Goal: Contribute content: Add original content to the website for others to see

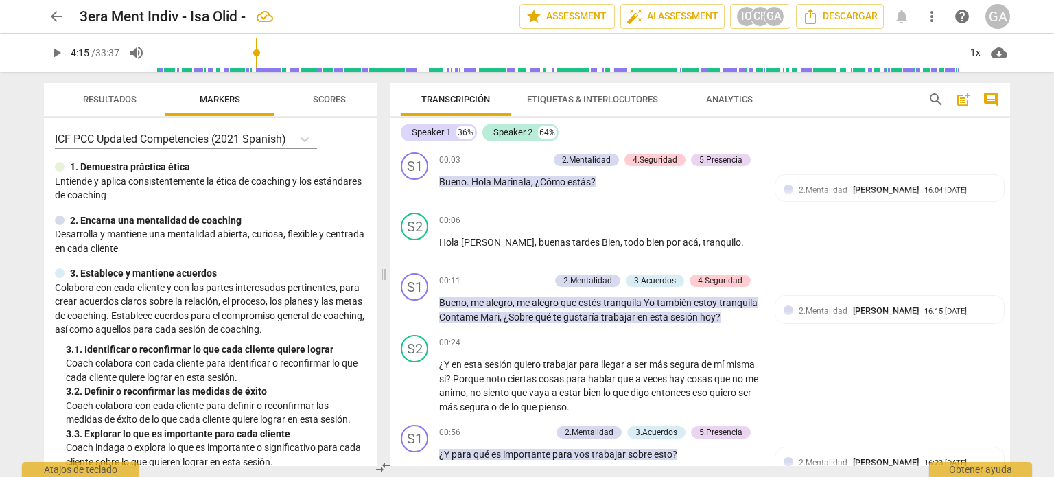
scroll to position [3633, 0]
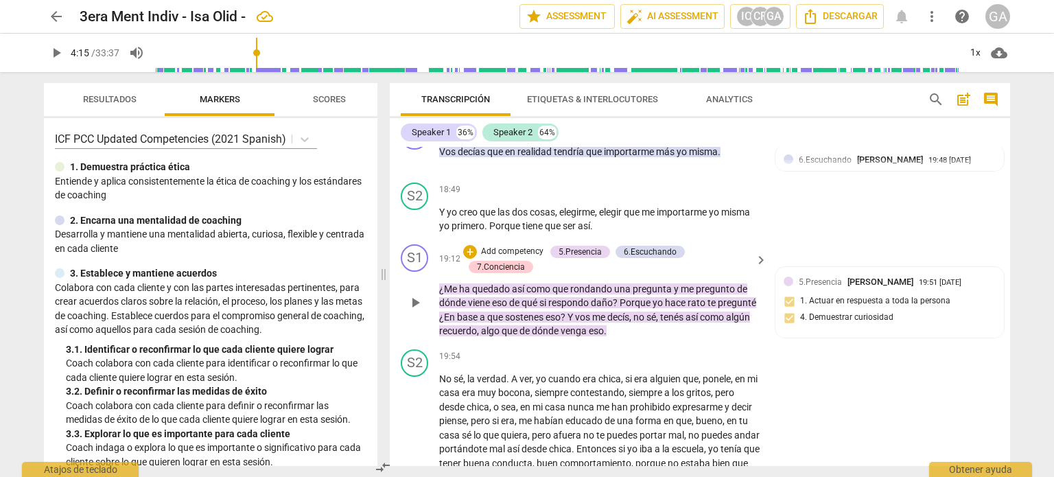
click at [514, 246] on p "Add competency" at bounding box center [512, 252] width 65 height 12
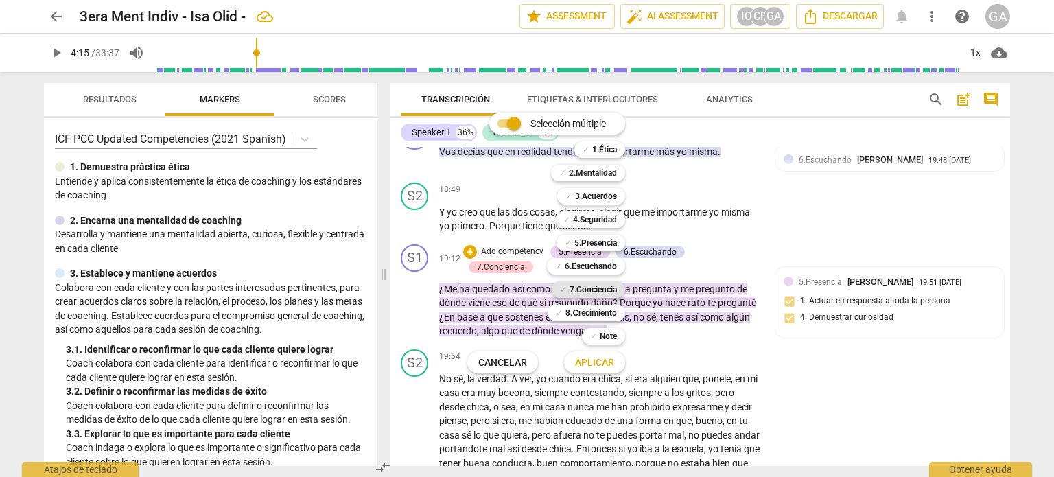
click at [592, 288] on b "7.Conciencia" at bounding box center [593, 289] width 47 height 16
click at [604, 365] on span "Aplicar" at bounding box center [594, 363] width 39 height 14
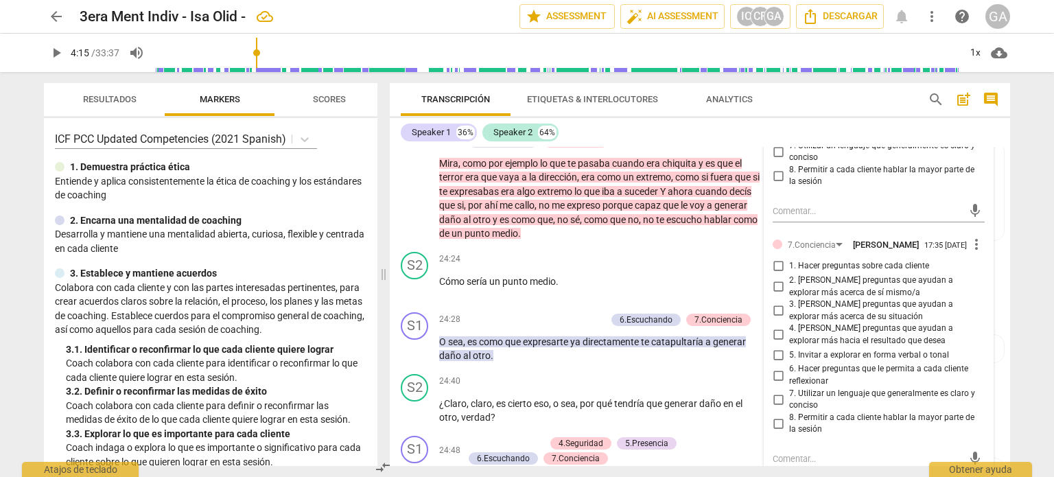
scroll to position [4594, 0]
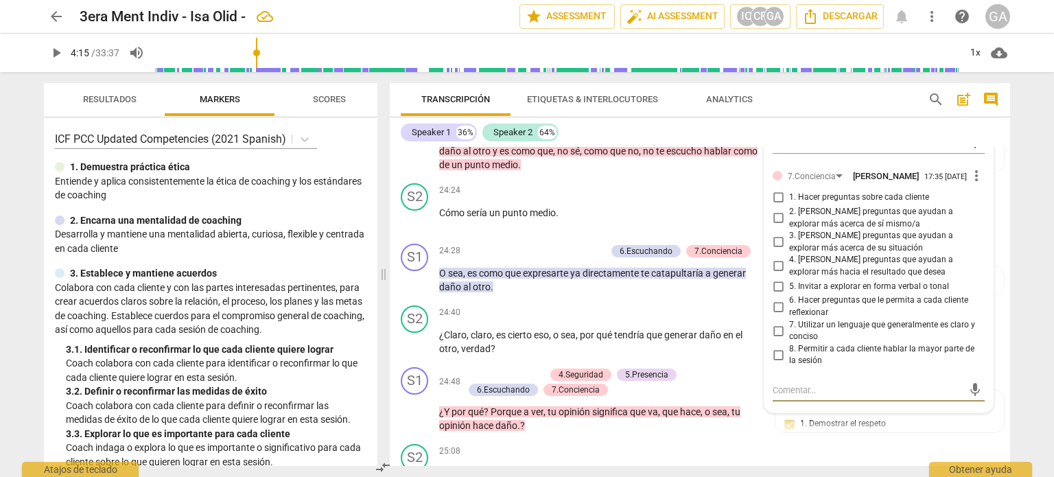
click at [774, 386] on textarea at bounding box center [868, 390] width 190 height 13
type textarea "O"
type textarea "Op"
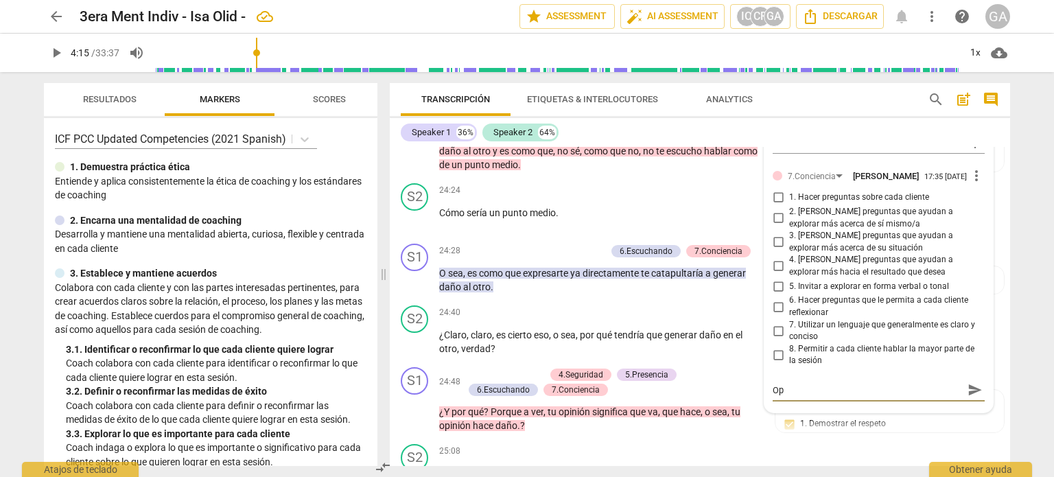
type textarea "Opo"
type textarea "Opor"
type textarea "Oport"
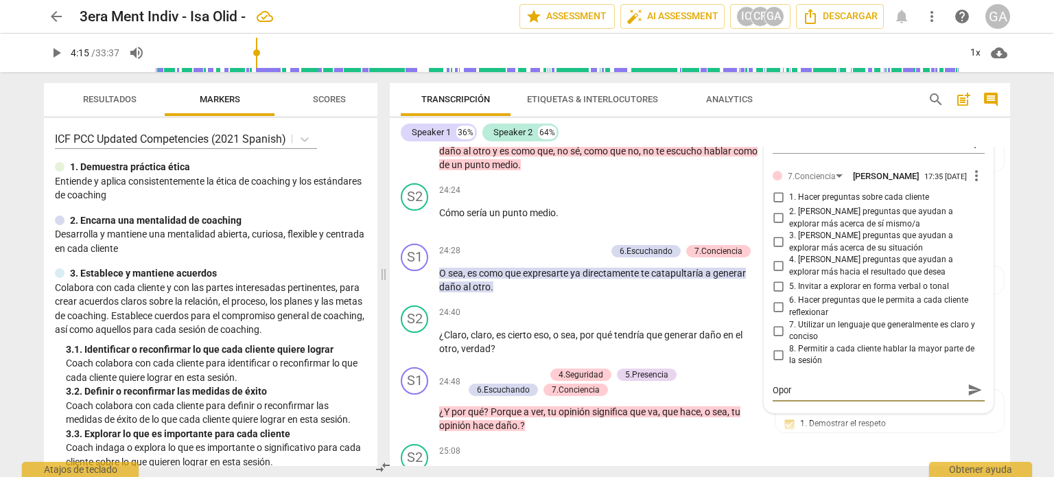
type textarea "Oport"
type textarea "Oportu"
type textarea "Oportun"
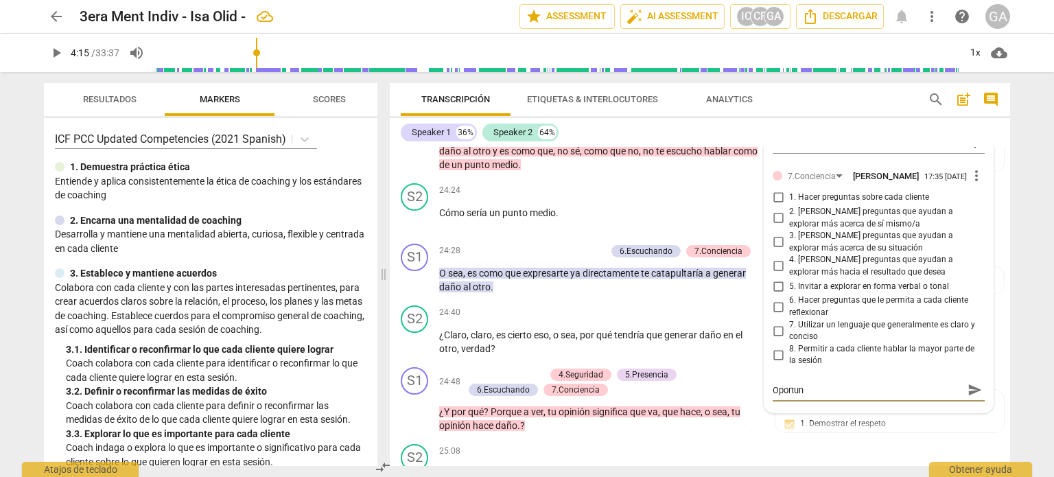
type textarea "Oportuni"
type textarea "Oportunid"
type textarea "Oportunida"
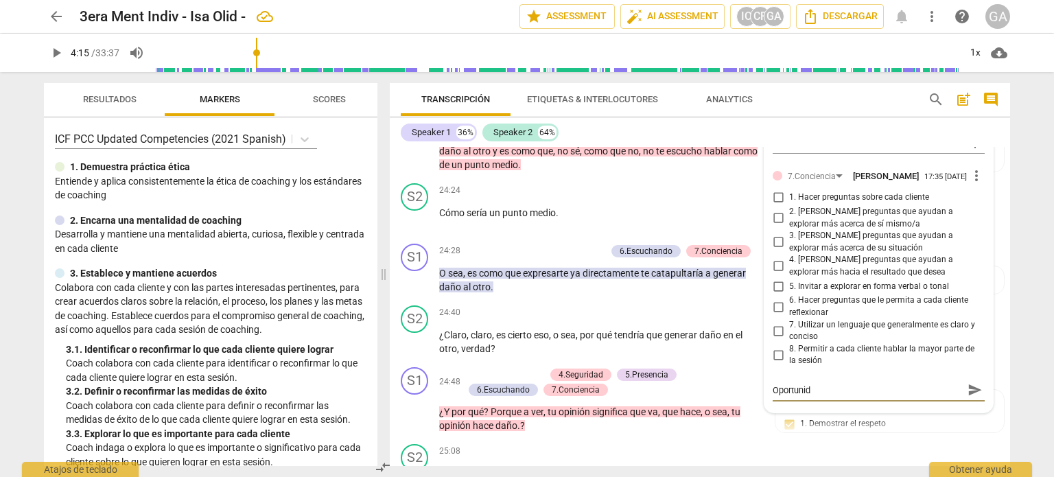
type textarea "Oportunida"
type textarea "Oportunidad"
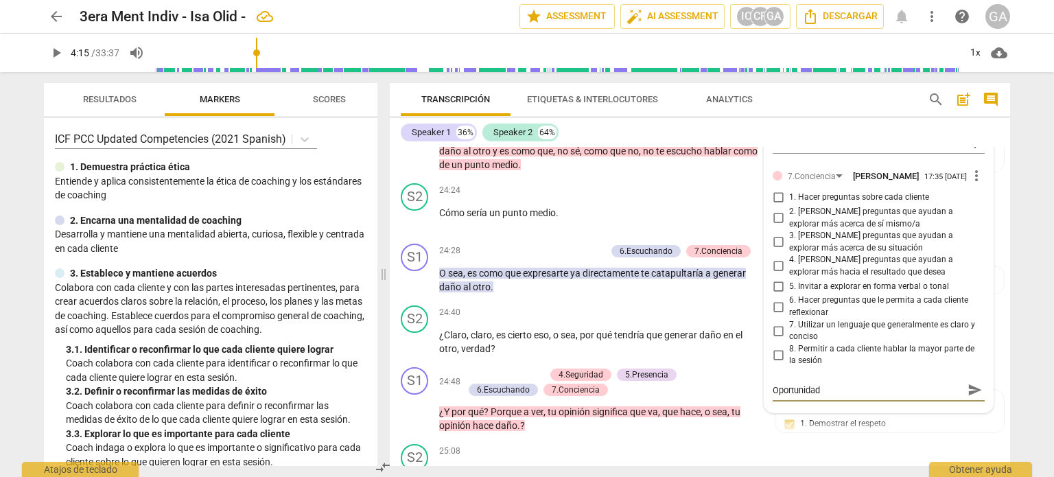
type textarea "Oportunidad d"
type textarea "Oportunidad de"
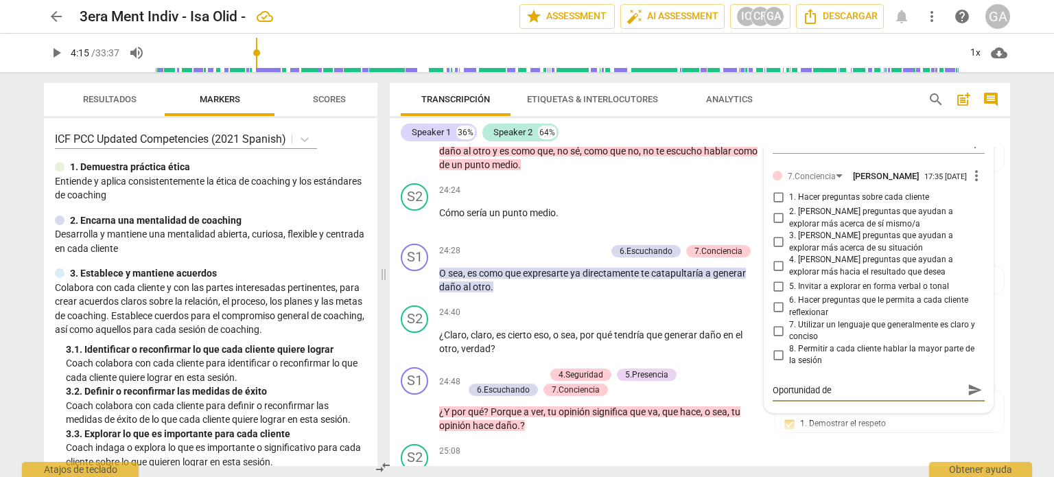
type textarea "Oportunidad de"
type textarea "Oportunidad de m"
type textarea "Oportunidad de me"
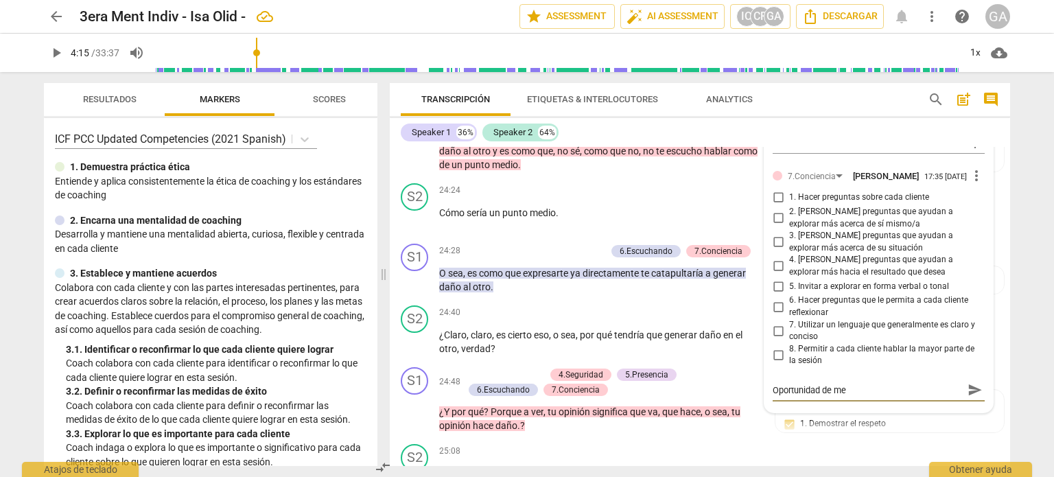
type textarea "Oportunidad de mej"
type textarea "Oportunidad de mejo"
type textarea "Oportunidad de mejor"
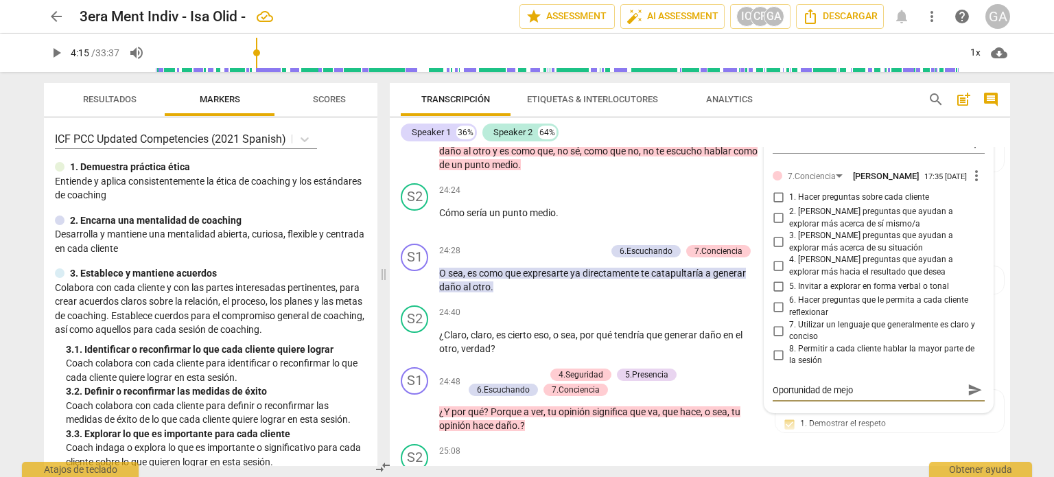
type textarea "Oportunidad de mejor"
type textarea "Oportunidad de mejora"
type textarea "Oportunidad de mejora:"
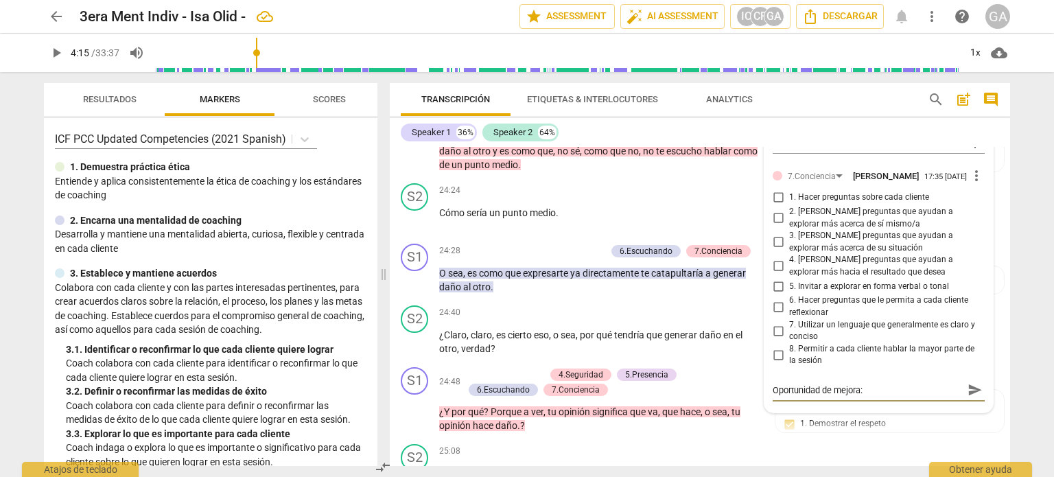
type textarea "Oportunidad de mejora:"
type textarea "Oportunidad de mejora"
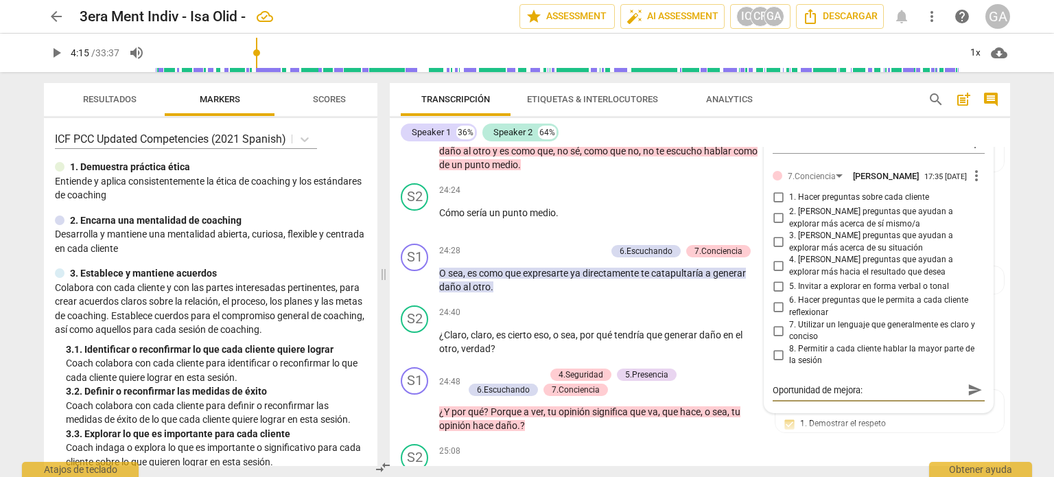
type textarea "Oportunidad de mejora"
type textarea "Oportunidad de mejor"
type textarea "Oportunidad de mejo"
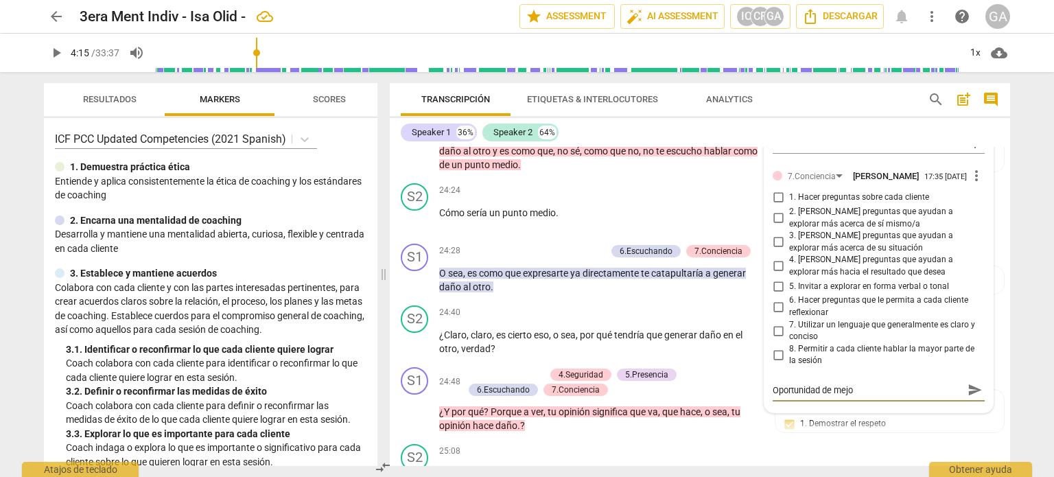
type textarea "Oportunidad de mej"
type textarea "Oportunidad de me"
type textarea "Oportunidad de m"
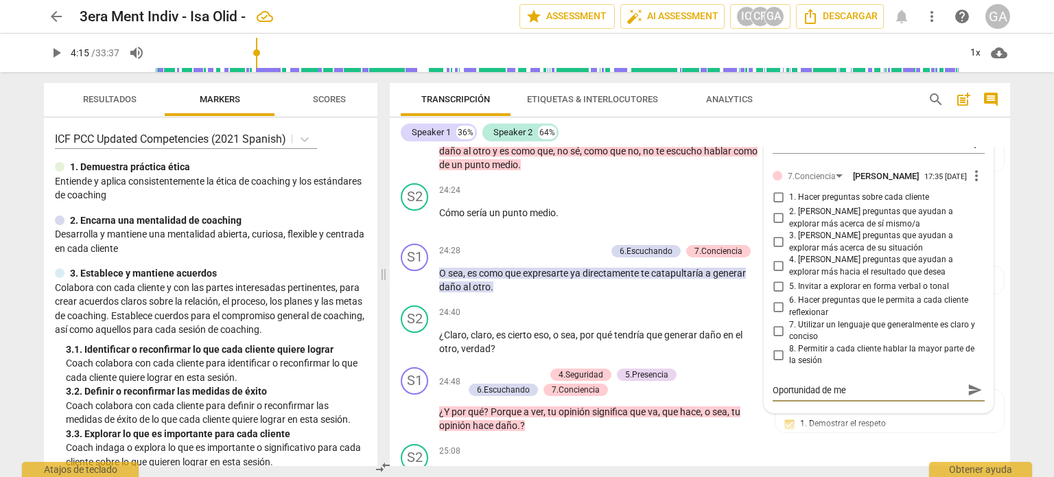
type textarea "Oportunidad de m"
type textarea "Oportunidad de"
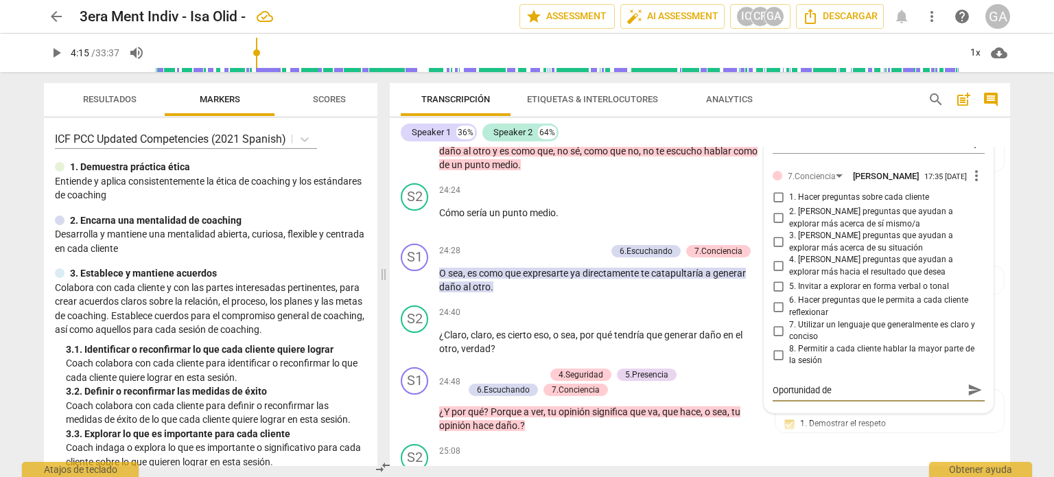
type textarea "Oportunidad d"
type textarea "Oportunidad"
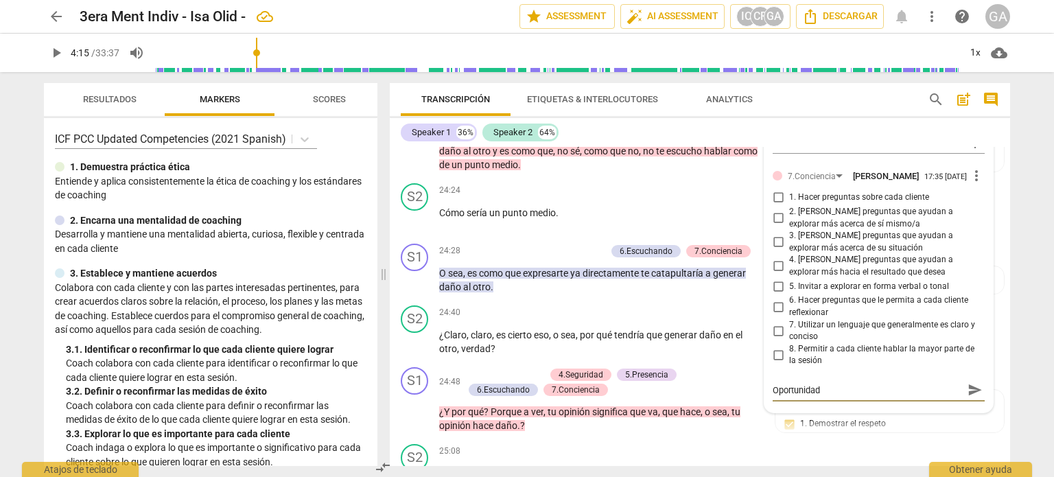
type textarea "Oportunidad"
type textarea "Oportunida"
type textarea "Oportunid"
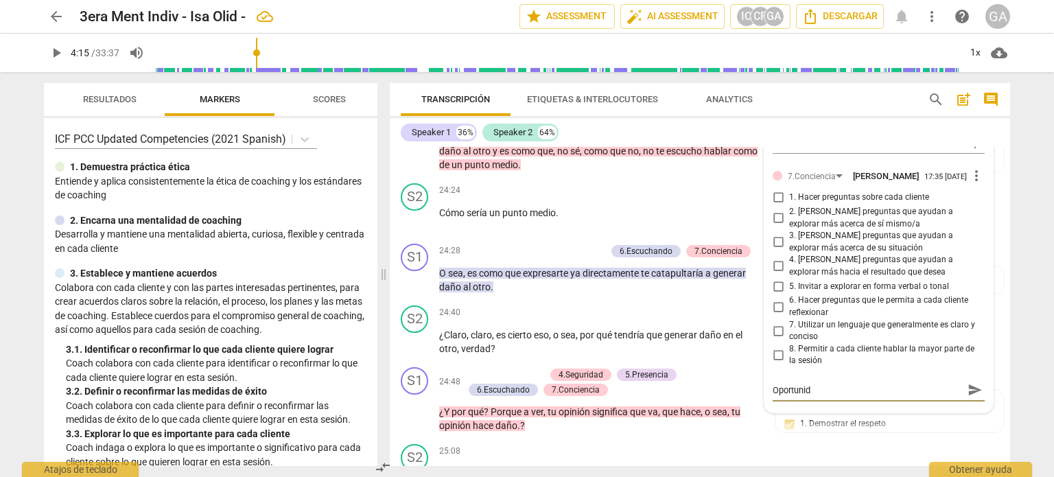
type textarea "Oportuni"
type textarea "Oportun"
type textarea "Oportu"
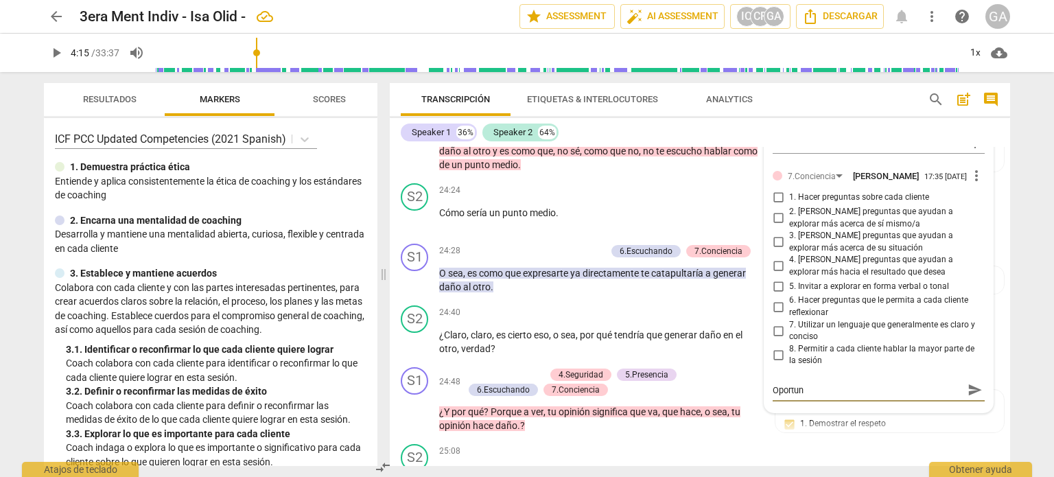
type textarea "Oportu"
type textarea "Oport"
type textarea "Opor"
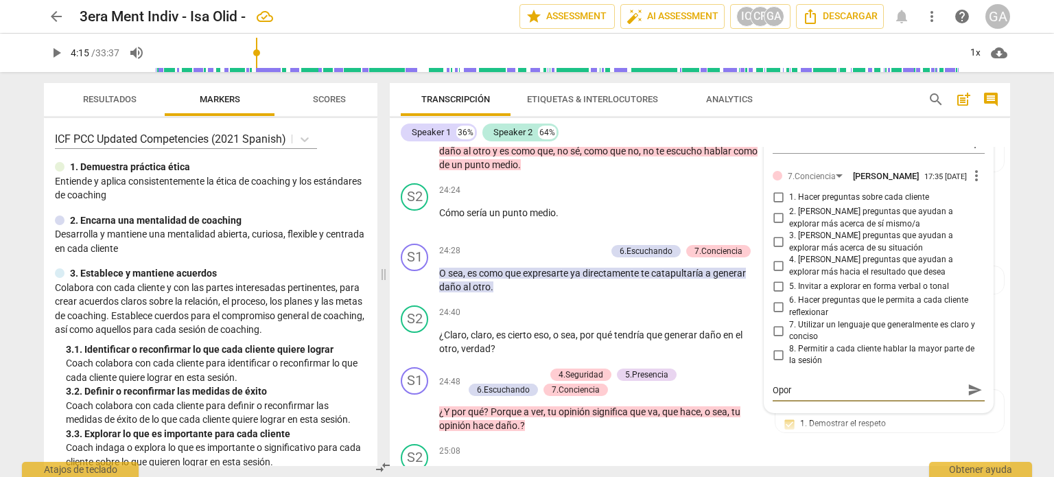
type textarea "Opo"
type textarea "Op"
type textarea "O"
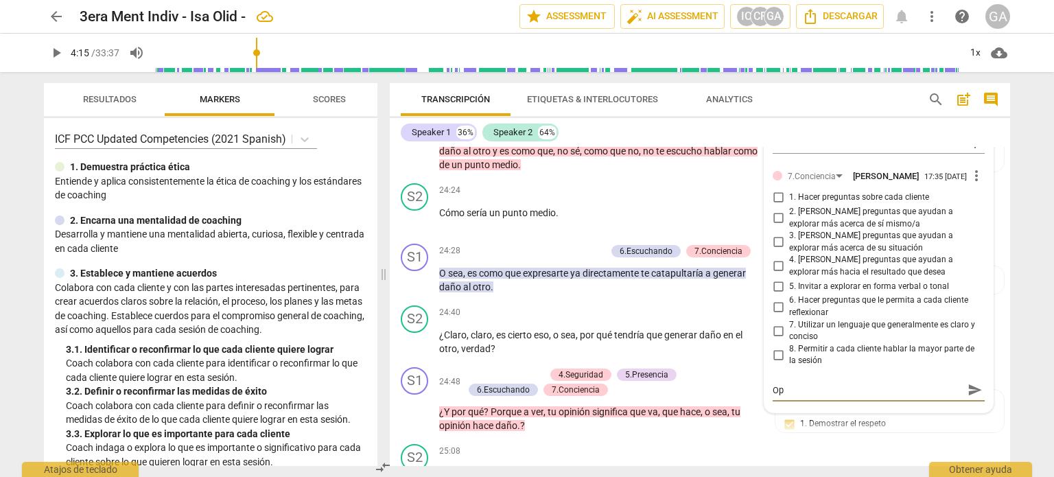
type textarea "O"
click at [774, 285] on input "5. Invitar a explorar en forma verbal o tonal" at bounding box center [778, 286] width 22 height 16
checkbox input "true"
click at [784, 384] on textarea at bounding box center [868, 390] width 190 height 13
type textarea "O"
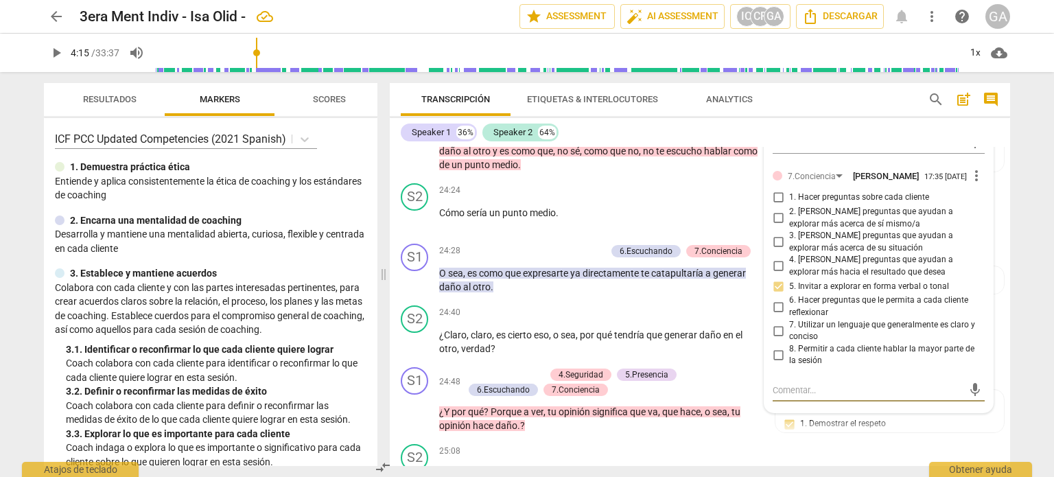
type textarea "O"
type textarea "Op"
type textarea "Opo"
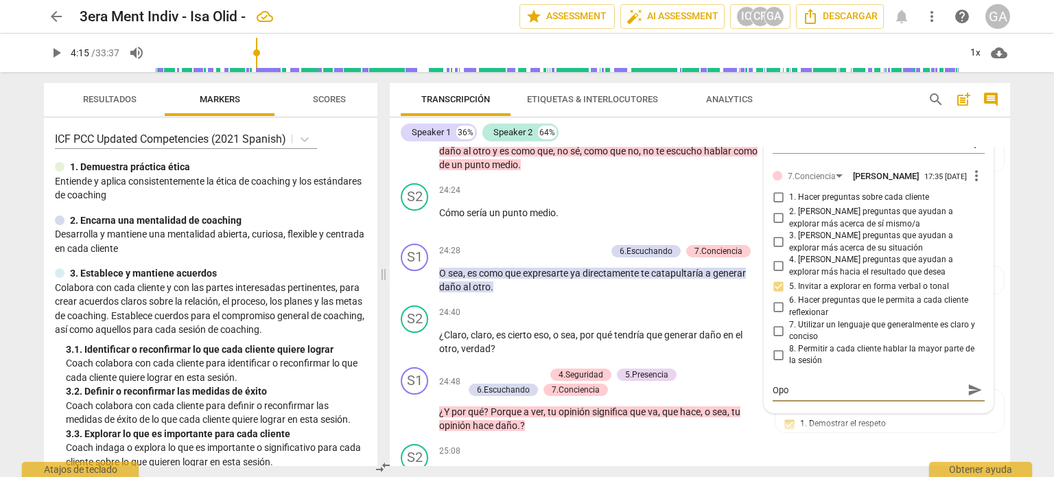
type textarea "Opor"
type textarea "Oport"
type textarea "Oportu"
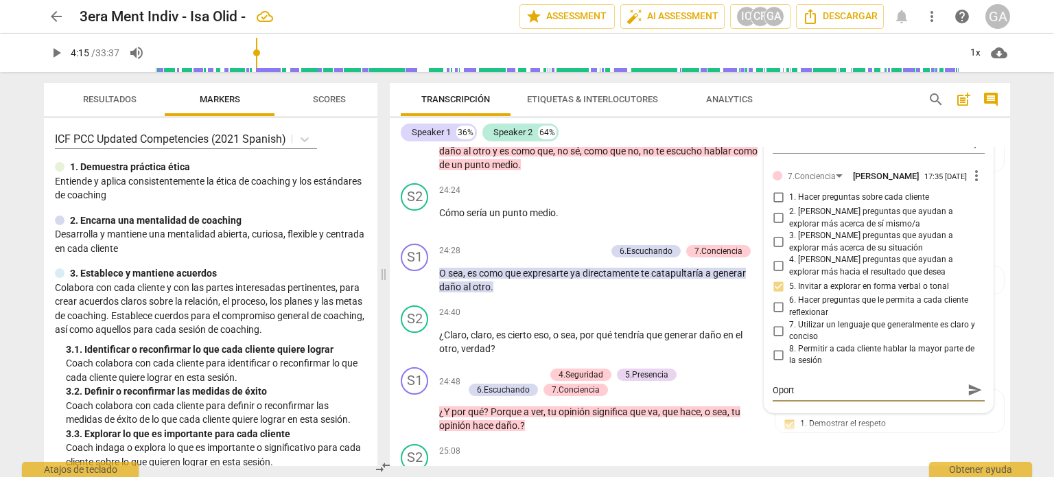
type textarea "Oportu"
type textarea "Oportun"
type textarea "Oportuni"
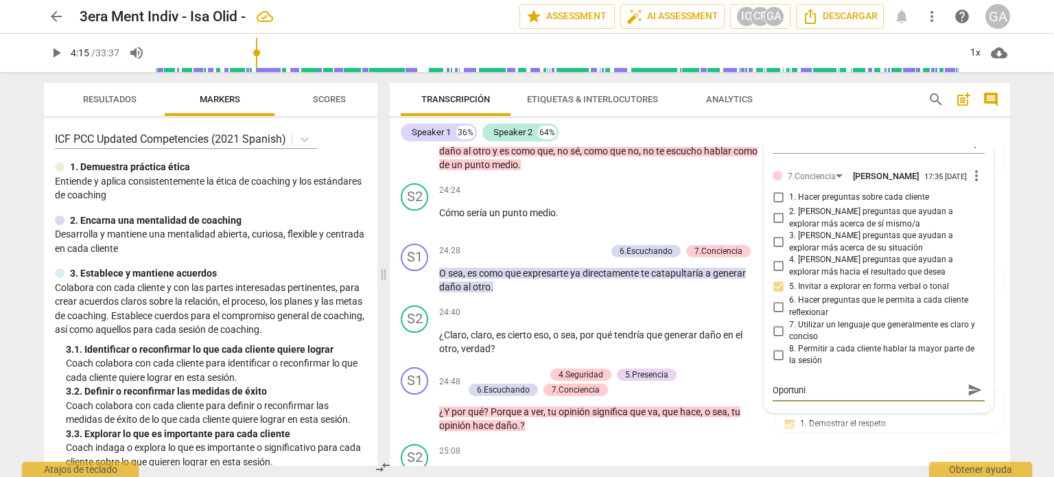
type textarea "Oportunii"
type textarea "Oportuniid"
type textarea "Oportuniida"
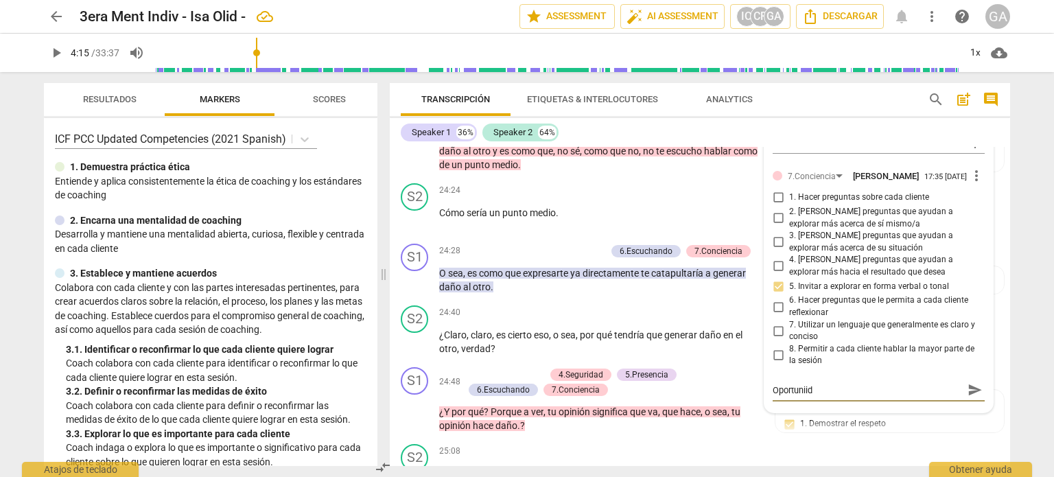
type textarea "Oportuniida"
type textarea "Oportuniidad"
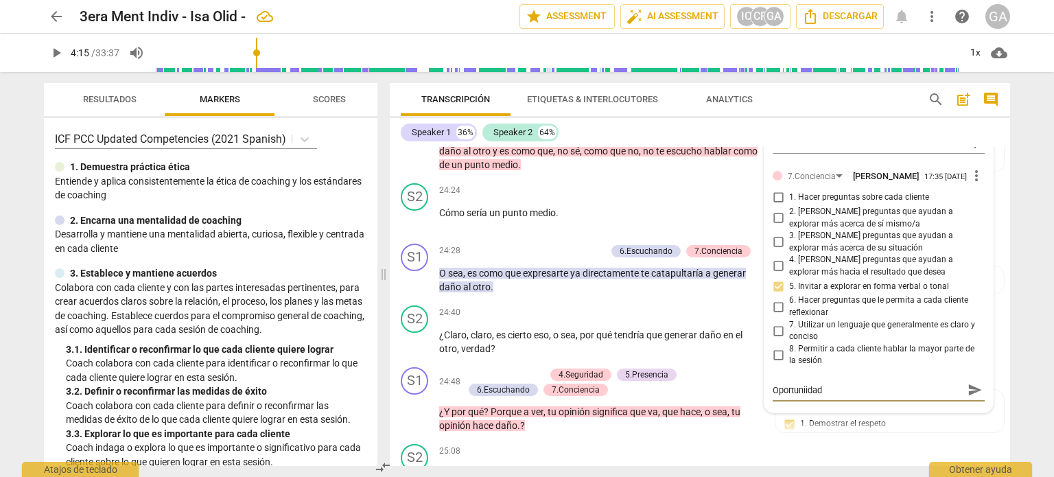
type textarea "Oportuniidad d"
type textarea "Oportuniidad de"
type textarea "Oportuniidad de m"
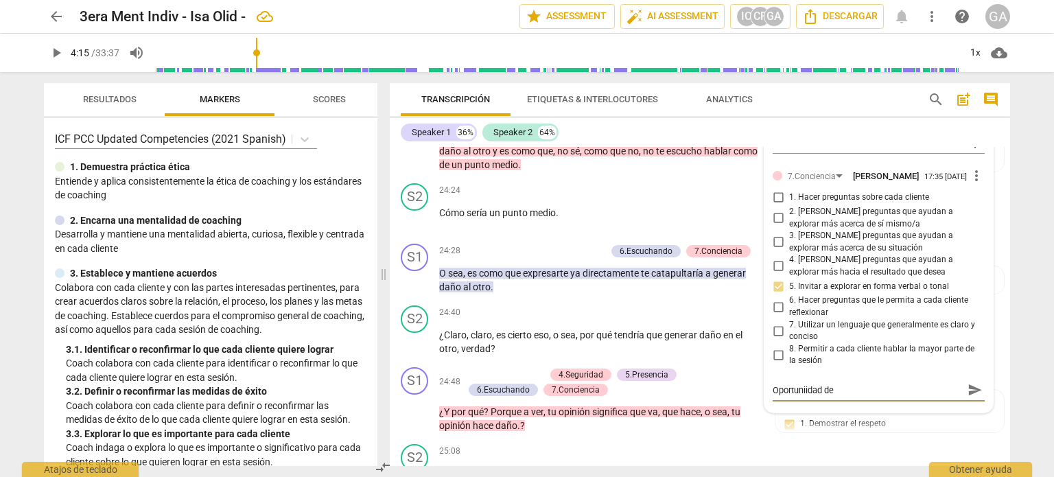
type textarea "Oportuniidad de m"
type textarea "Oportuniidad de me"
type textarea "Oportuniidad de mej"
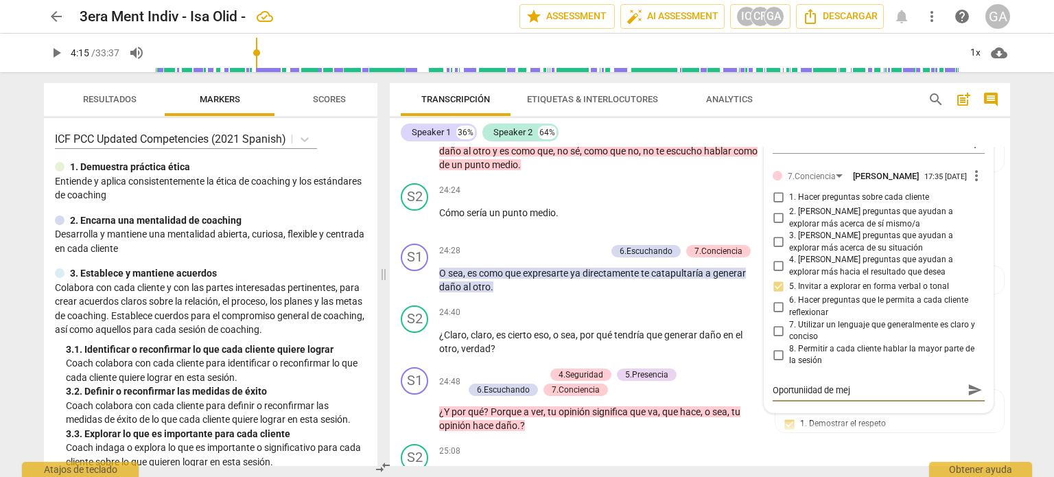
type textarea "Oportuniidad de mejo"
type textarea "Oportuniidad de mejor"
type textarea "Oportuniidad de mejora"
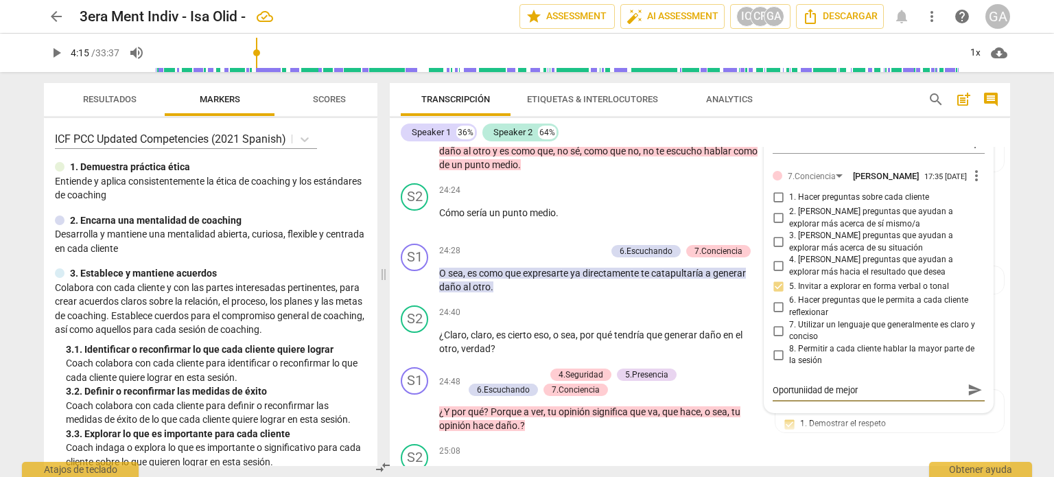
type textarea "Oportuniidad de mejora"
type textarea "Oportuniidad de mejora:"
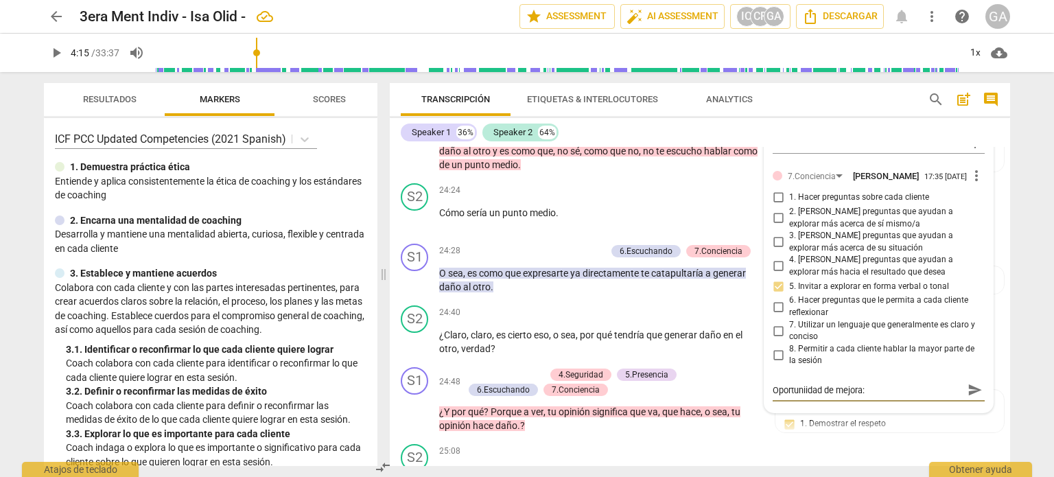
type textarea "Oportunidad de mejora:"
click at [868, 389] on textarea "Oportunidad de mejora:" at bounding box center [868, 390] width 190 height 13
type textarea "Oportunidad de mejora: C"
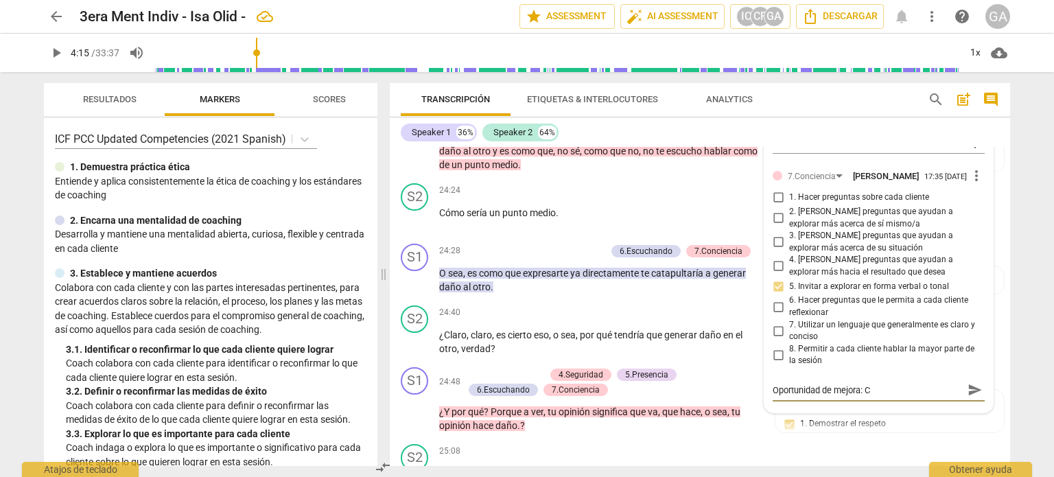
type textarea "Oportunidad de mejora: Cu"
type textarea "Oportunidad de mejora: Cul"
type textarea "Oportunidad de mejora: Cult"
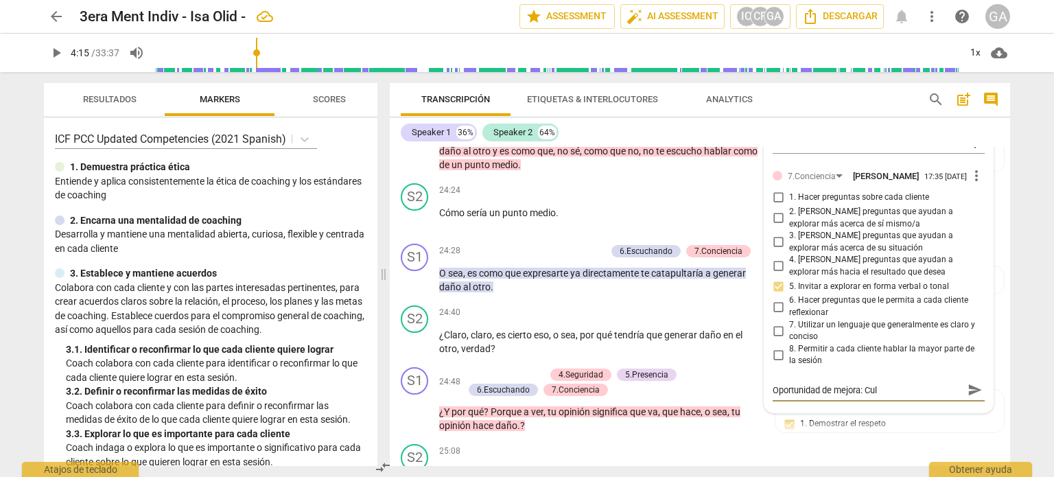
type textarea "Oportunidad de mejora: Cult"
type textarea "Oportunidad de mejora: Culti"
type textarea "Oportunidad de mejora: Cultiv"
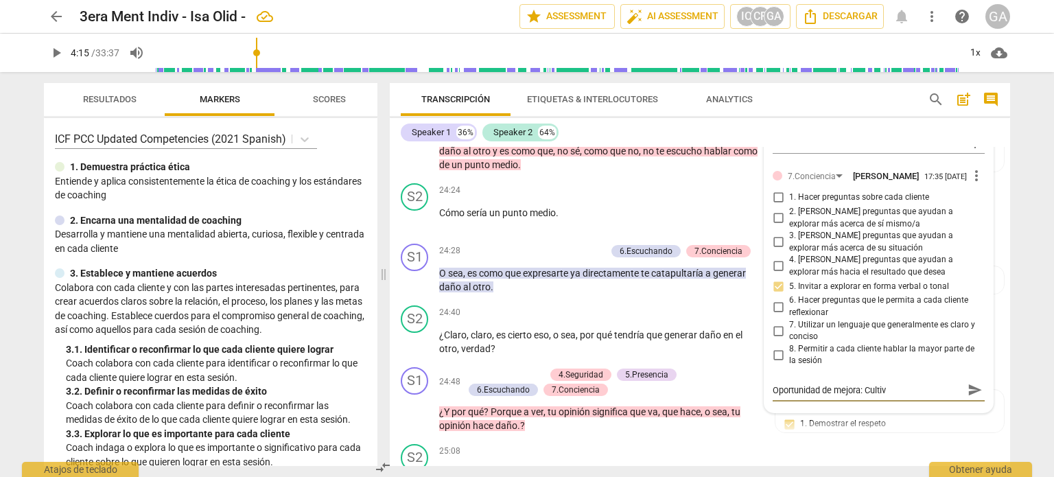
type textarea "Oportunidad de mejora: Cultiva"
type textarea "Oportunidad de mejora: Cultivar"
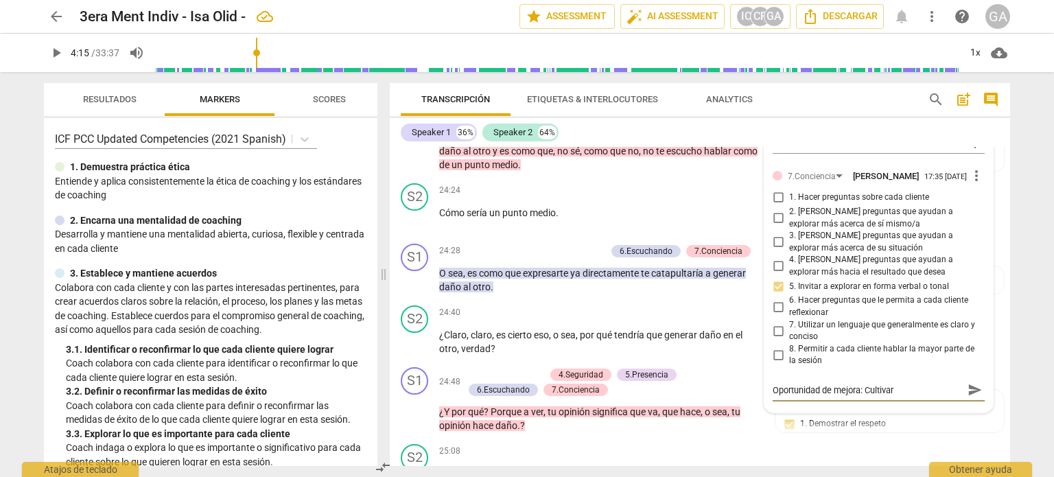
type textarea "Oportunidad de mejora: Cultivar"
type textarea "Oportunidad de mejora: Cultivar h"
type textarea "Oportunidad de mejora: Cultivar ha"
type textarea "Oportunidad de mejora: Cultivar hab"
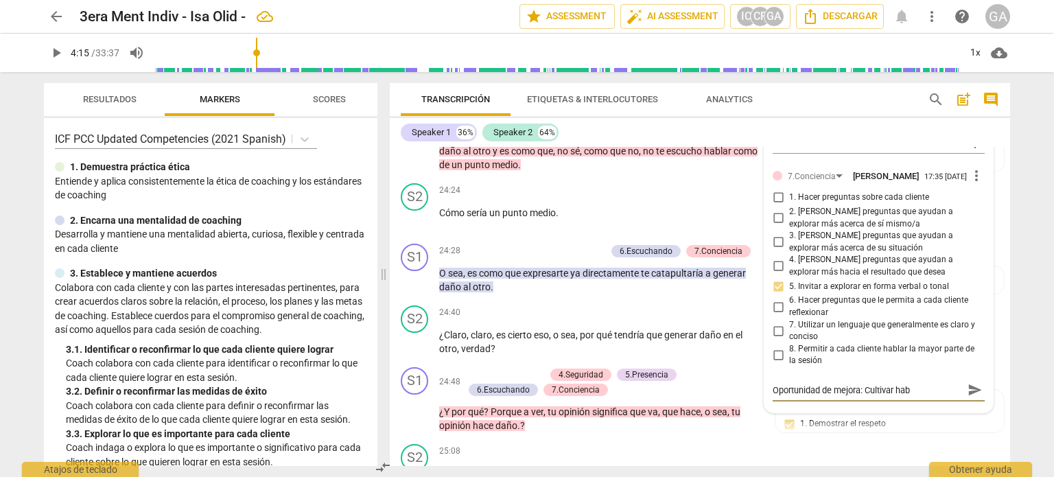
type textarea "Oportunidad de mejora: Cultivar habi"
type textarea "Oportunidad de mejora: Cultivar habil"
type textarea "Oportunidad de mejora: Cultivar habili"
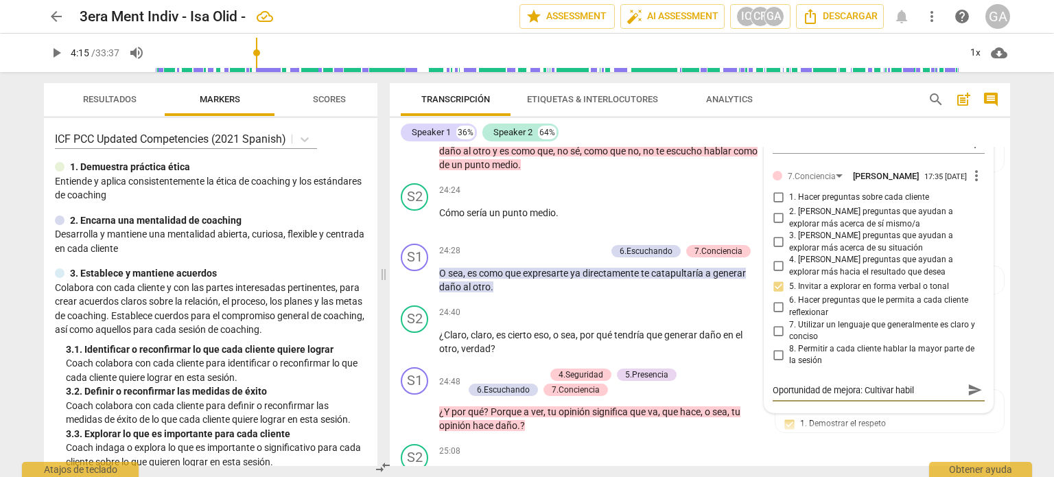
type textarea "Oportunidad de mejora: Cultivar habili"
type textarea "Oportunidad de mejora: Cultivar habilid"
type textarea "Oportunidad de mejora: Cultivar habilida"
type textarea "Oportunidad de mejora: Cultivar habilidad"
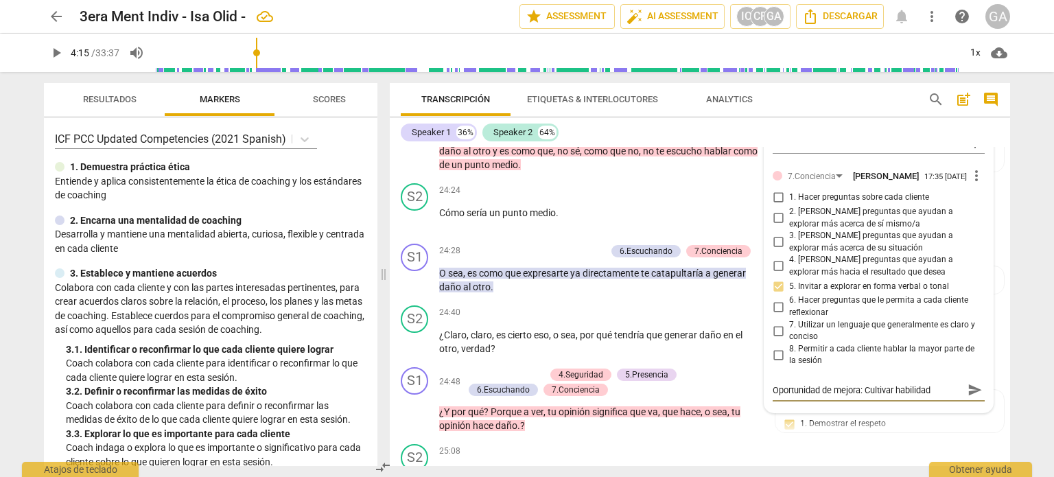
type textarea "Oportunidad de mejora: Cultivar habilidad"
type textarea "Oportunidad de mejora: Cultivar habilidad p"
type textarea "Oportunidad de mejora: Cultivar habilidad pa"
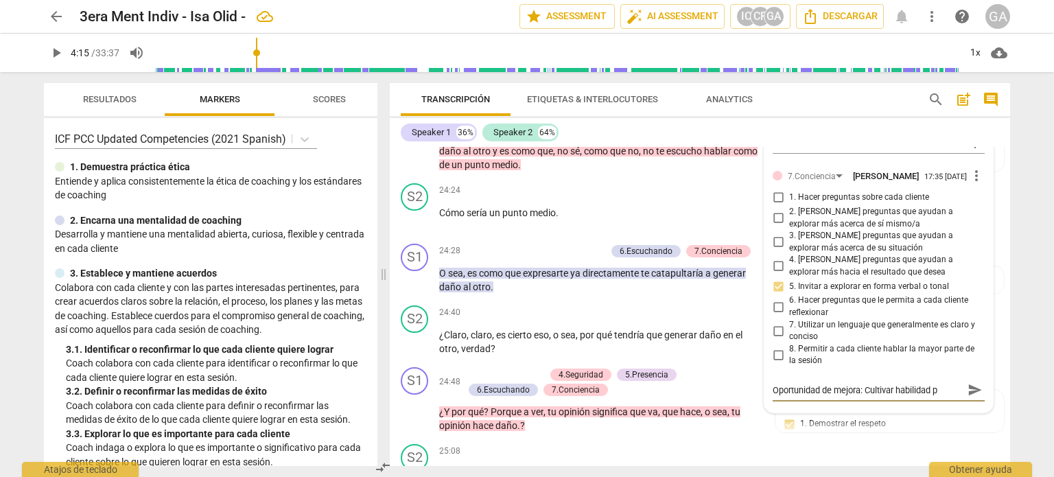
type textarea "Oportunidad de mejora: Cultivar habilidad pa"
type textarea "Oportunidad de mejora: Cultivar habilidad par"
type textarea "Oportunidad de mejora: Cultivar habilidad para"
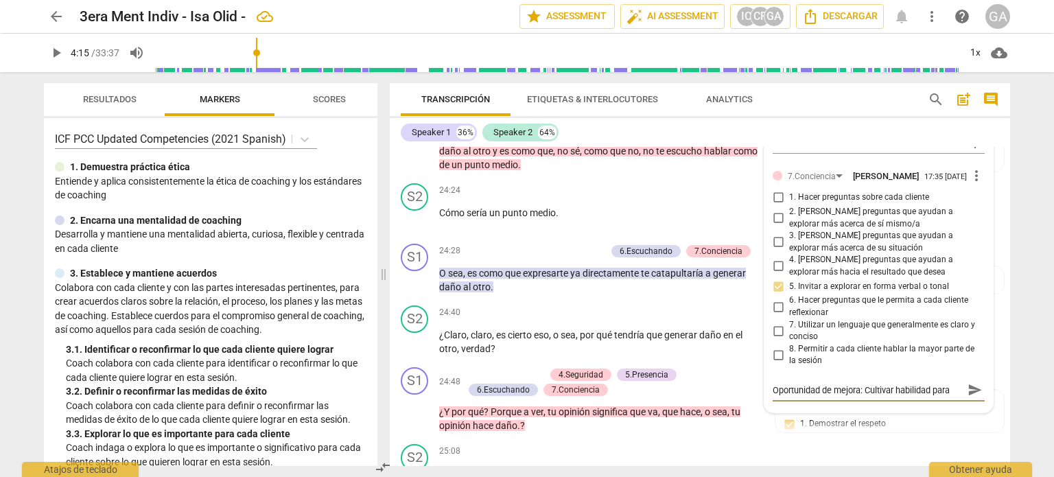
type textarea "Oportunidad de mejora: Cultivar habilidad para"
type textarea "Oportunidad de mejora: Cultivar habilidad para f"
type textarea "Oportunidad de mejora: Cultivar habilidad para fo"
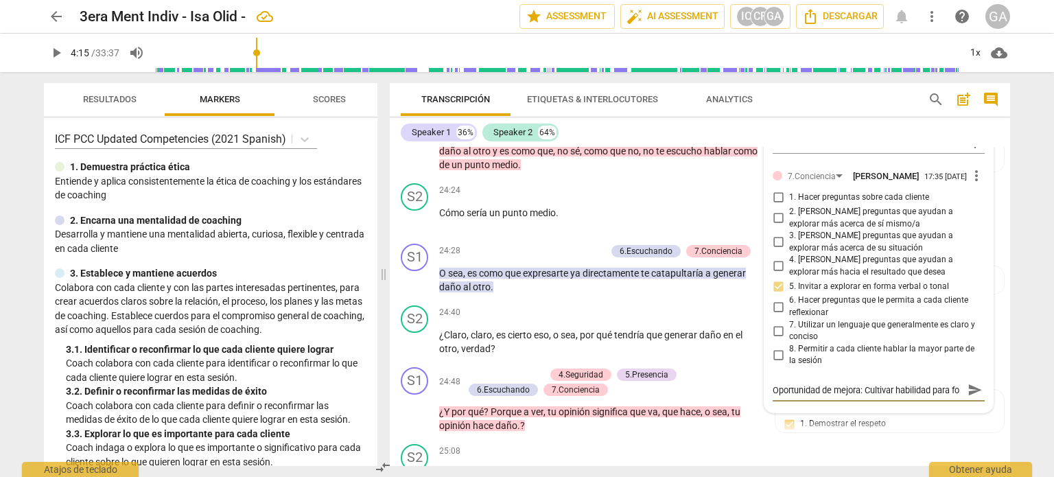
type textarea "Oportunidad de mejora: Cultivar habilidad para for"
type textarea "Oportunidad de mejora: Cultivar habilidad para form"
type textarea "Oportunidad de mejora: Cultivar habilidad para formu"
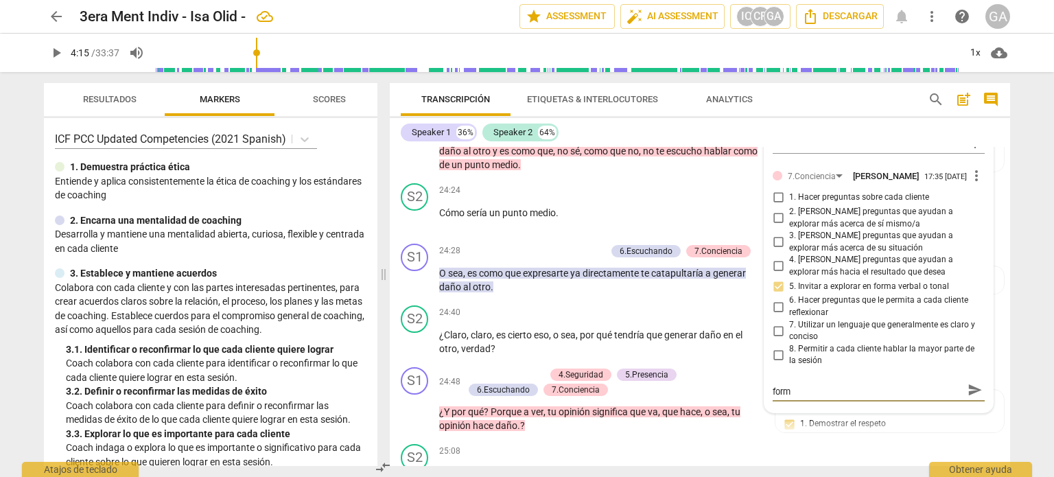
type textarea "Oportunidad de mejora: Cultivar habilidad para formu"
type textarea "Oportunidad de mejora: Cultivar habilidad para formul"
type textarea "Oportunidad de mejora: Cultivar habilidad para formula"
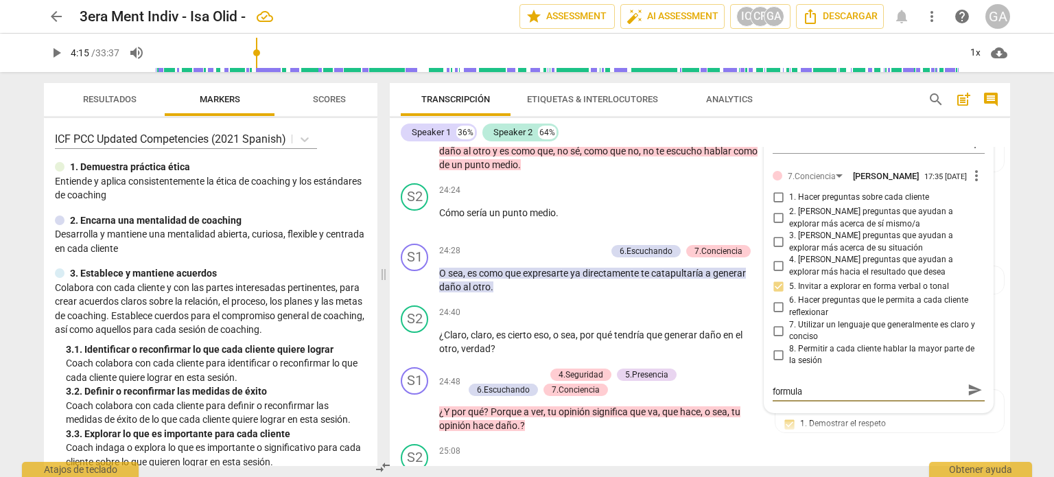
scroll to position [0, 0]
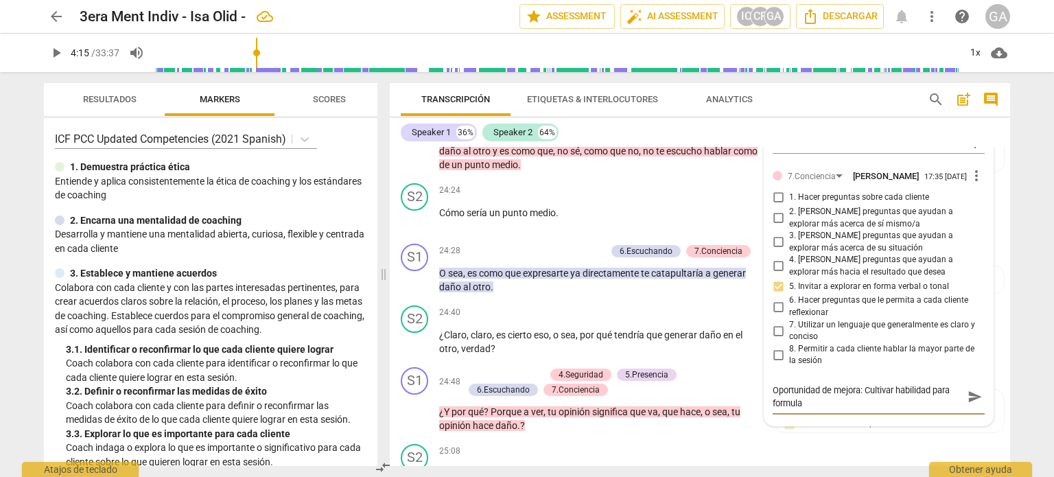
type textarea "Oportunidad de mejora: Cultivar habilidad para formular"
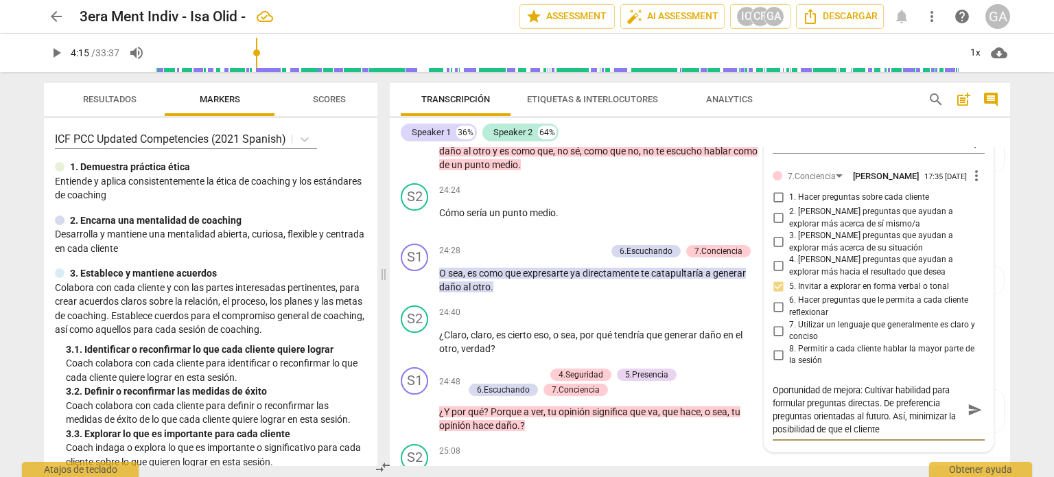
click at [884, 426] on textarea "Oportunidad de mejora: Cultivar habilidad para formular preguntas directas. De …" at bounding box center [868, 410] width 190 height 52
click at [835, 439] on textarea "Oportunidad de mejora: Cultivar habilidad para formular preguntas directas. De …" at bounding box center [868, 416] width 190 height 65
click at [910, 414] on textarea "Oportunidad de mejora: Cultivar habilidad para formular preguntas directas. De …" at bounding box center [868, 416] width 190 height 65
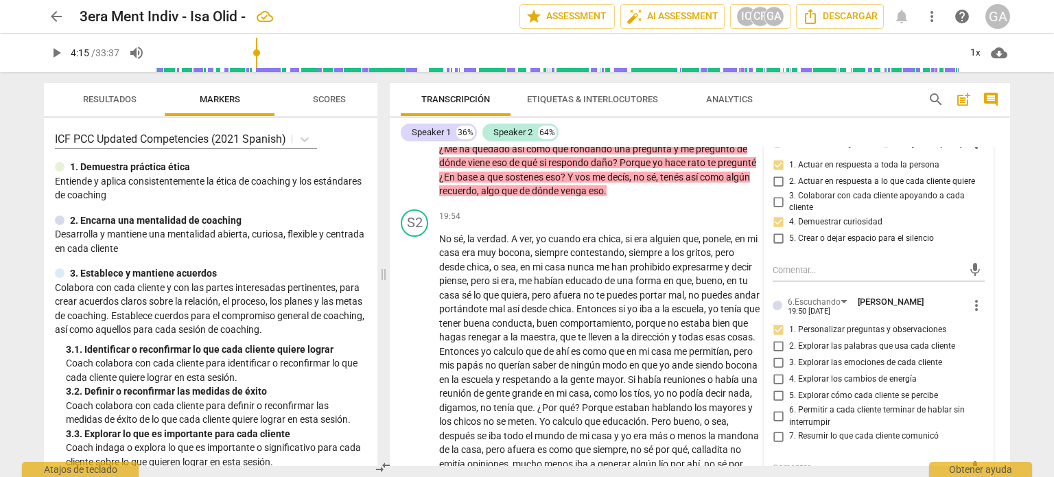
scroll to position [3701, 0]
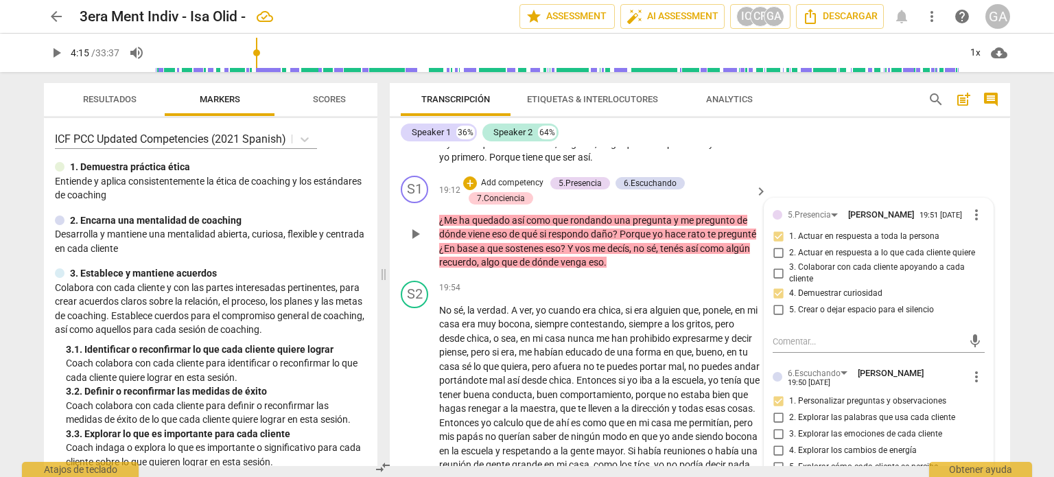
click at [681, 259] on p "¿Me ha quedado así como que rondando una pregunta y me pregunto de dónde viene …" at bounding box center [599, 241] width 321 height 56
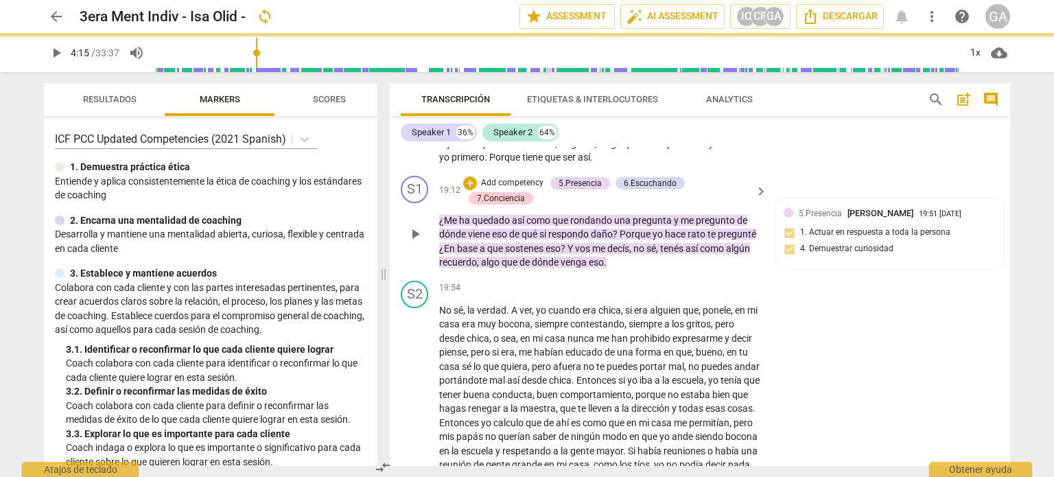
click at [674, 255] on p "¿Me ha quedado así como que rondando una pregunta y me pregunto de dónde viene …" at bounding box center [599, 241] width 321 height 56
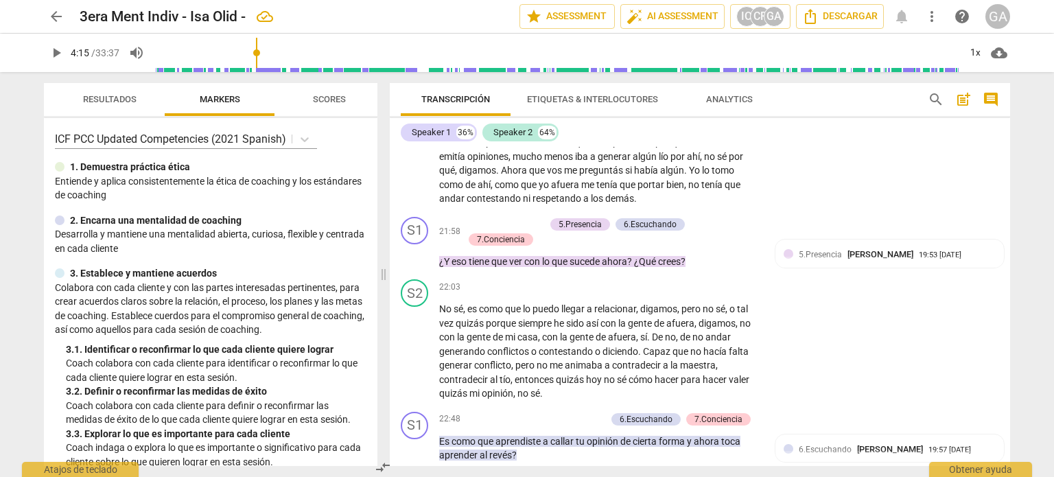
scroll to position [3976, 0]
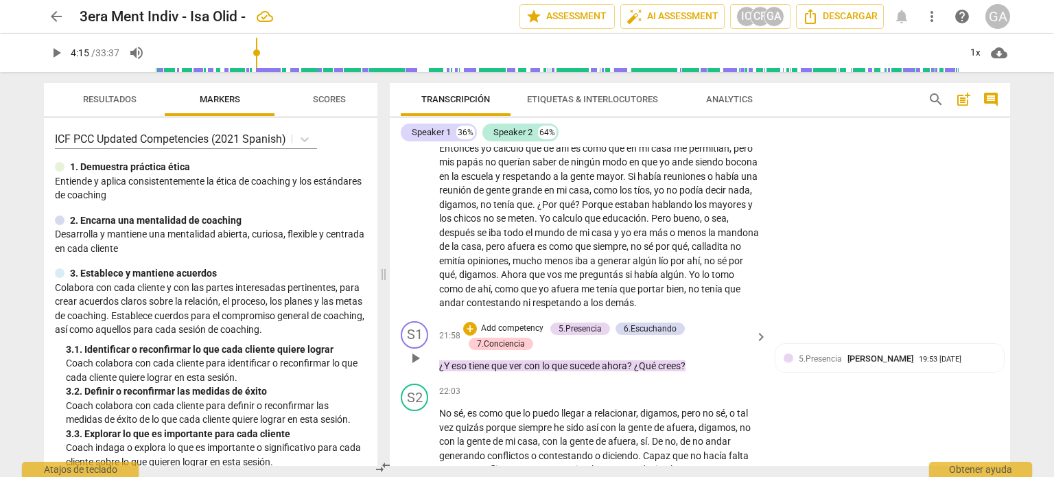
click at [524, 323] on p "Add competency" at bounding box center [512, 329] width 65 height 12
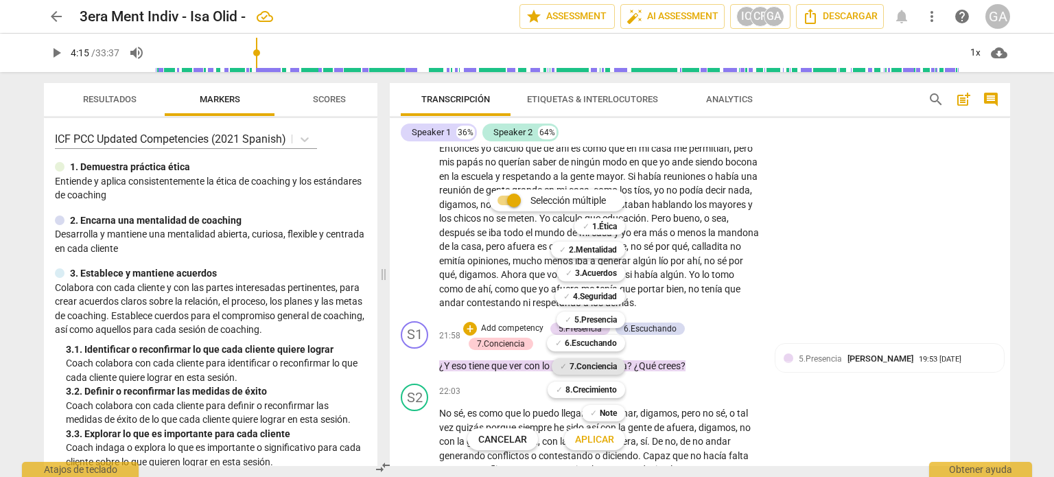
click at [598, 362] on b "7.Conciencia" at bounding box center [593, 366] width 47 height 16
click at [595, 440] on span "Aplicar" at bounding box center [594, 440] width 39 height 14
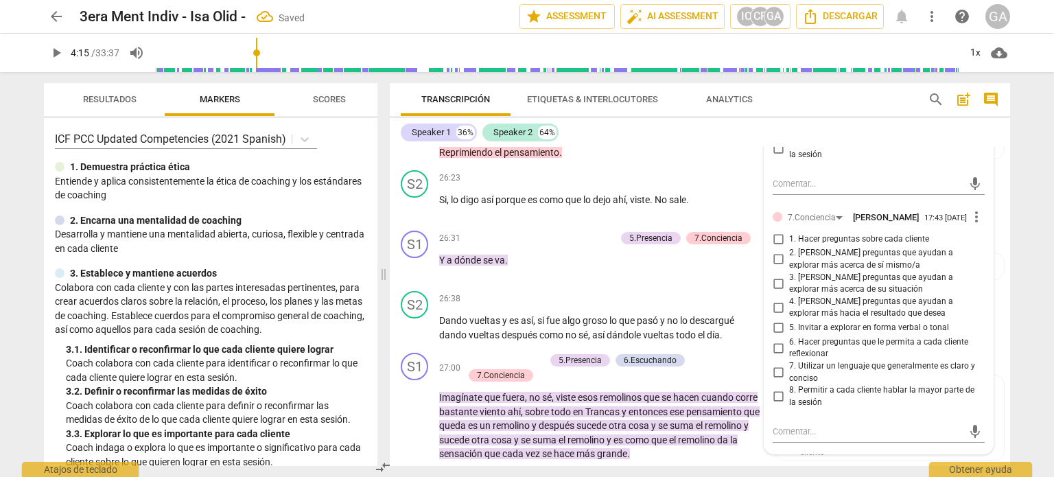
scroll to position [5178, 0]
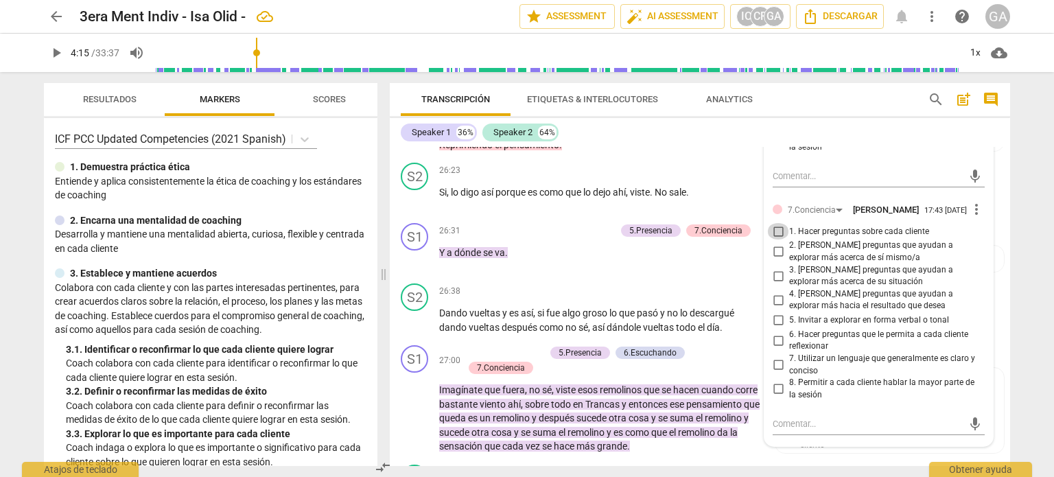
click at [776, 227] on input "1. Hacer preguntas sobre cada cliente" at bounding box center [778, 231] width 22 height 16
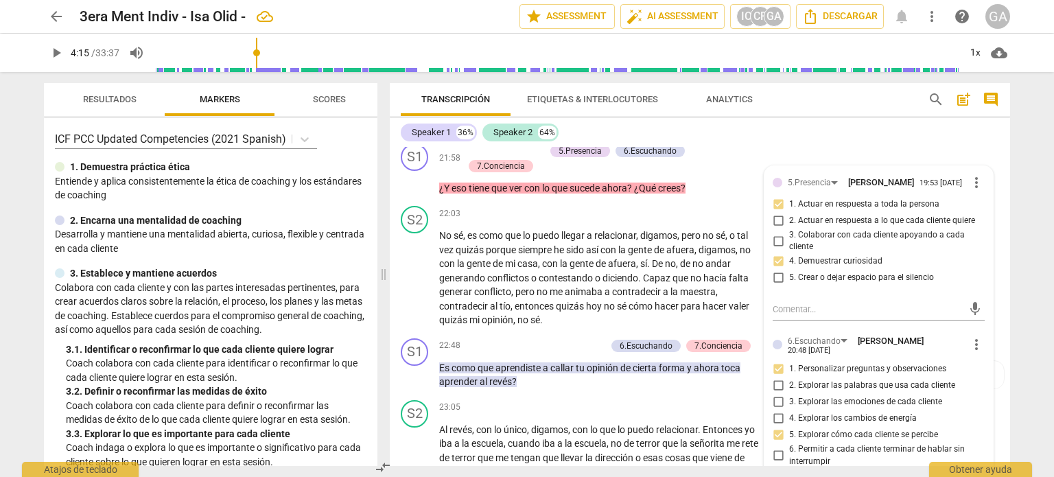
scroll to position [4080, 0]
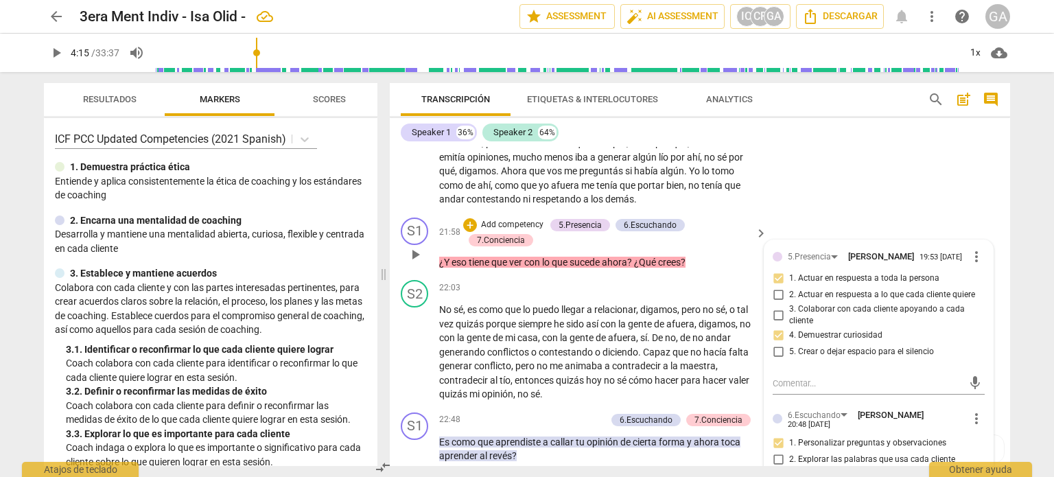
click at [689, 255] on p "¿Y eso tiene que ver con lo que sucede ahora ? ¿Qué crees ?" at bounding box center [599, 262] width 321 height 14
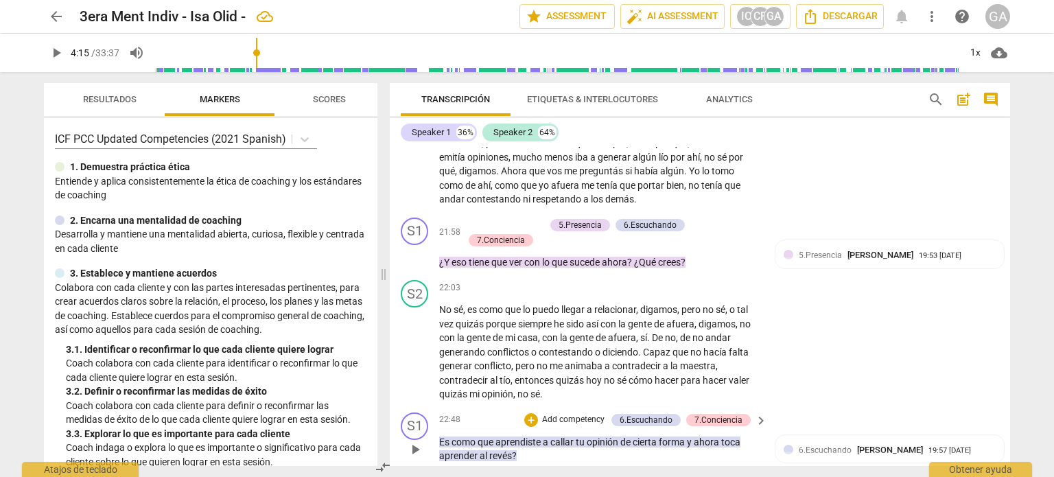
click at [581, 414] on p "Add competency" at bounding box center [573, 420] width 65 height 12
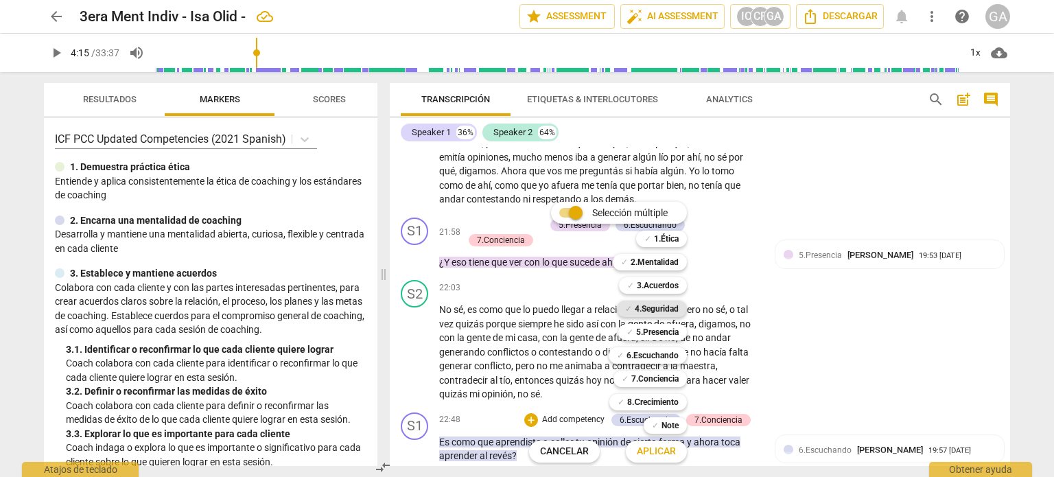
click at [640, 306] on b "4.Seguridad" at bounding box center [657, 309] width 44 height 16
click at [662, 450] on span "Aplicar" at bounding box center [656, 452] width 39 height 14
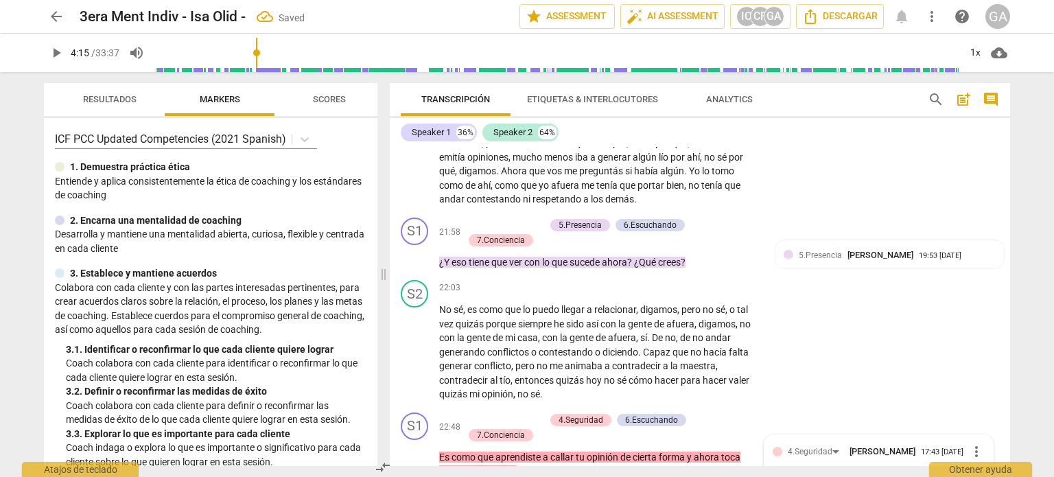
scroll to position [4324, 0]
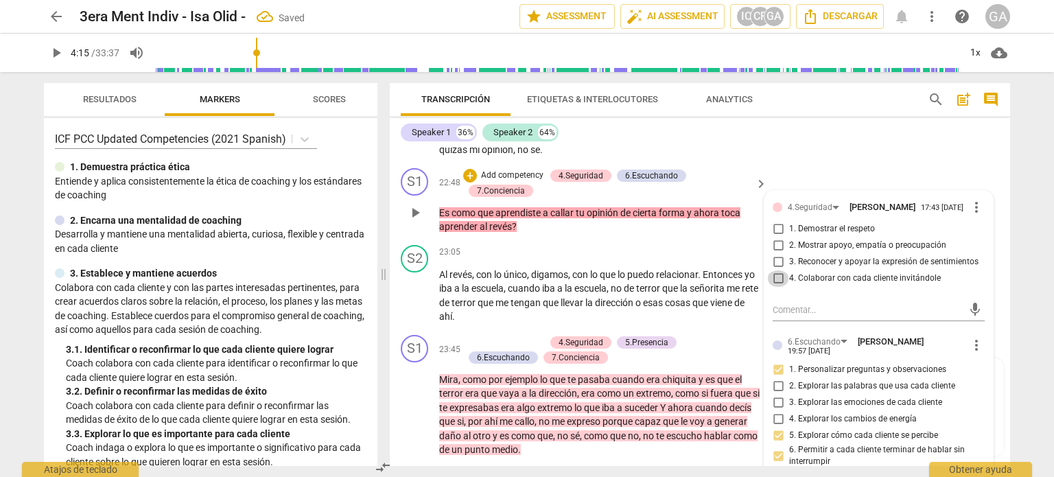
click at [780, 279] on input "4. Colaborar con cada cliente invitándole" at bounding box center [778, 278] width 22 height 16
click at [530, 336] on p "Add competency" at bounding box center [512, 342] width 65 height 12
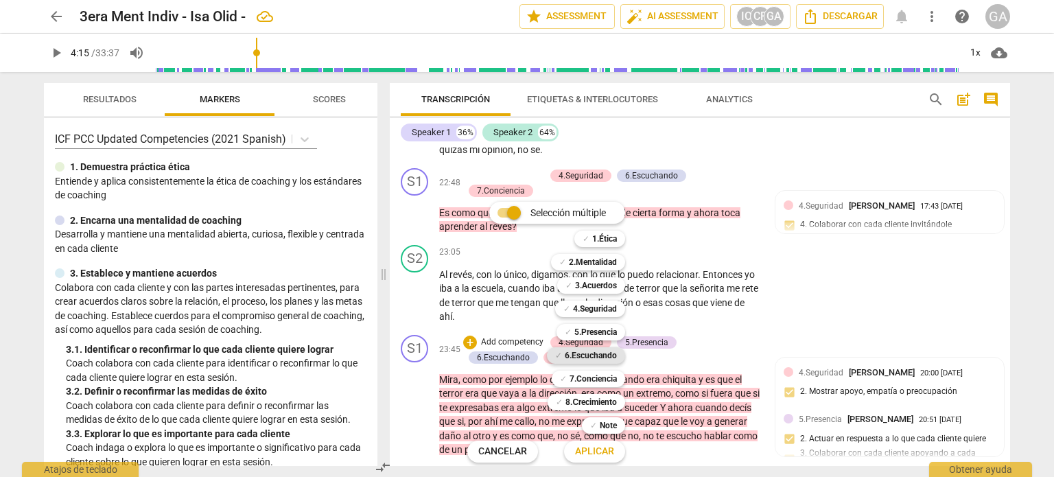
click at [598, 352] on b "6.Escuchando" at bounding box center [591, 355] width 52 height 16
click at [601, 452] on span "Aplicar" at bounding box center [594, 452] width 39 height 14
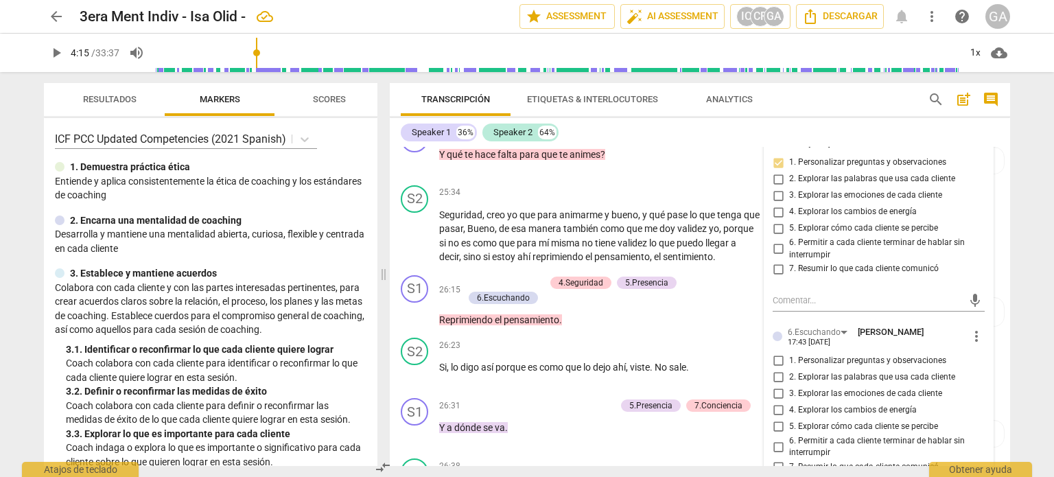
scroll to position [5086, 0]
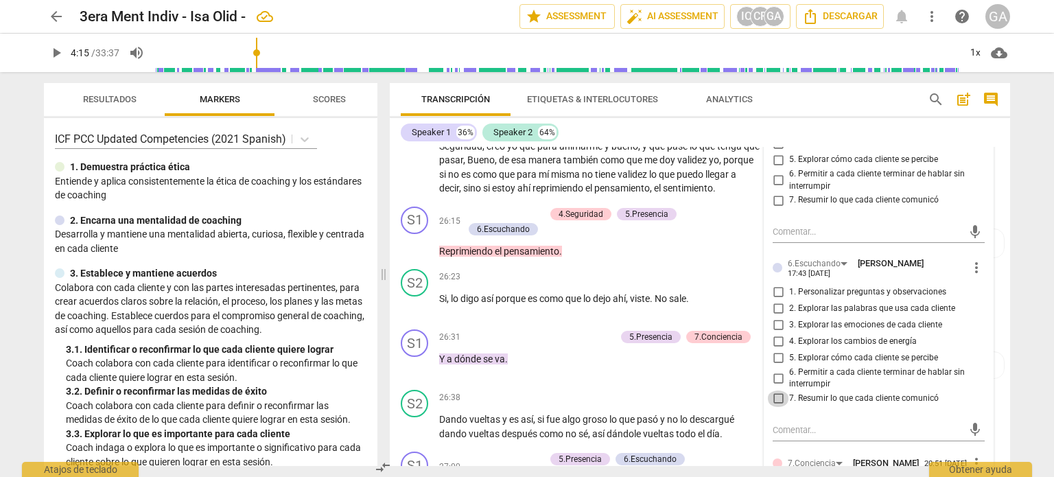
click at [778, 395] on input "7. Resumir lo que cada cliente comunicó" at bounding box center [778, 399] width 22 height 16
click at [782, 423] on textarea at bounding box center [868, 429] width 190 height 13
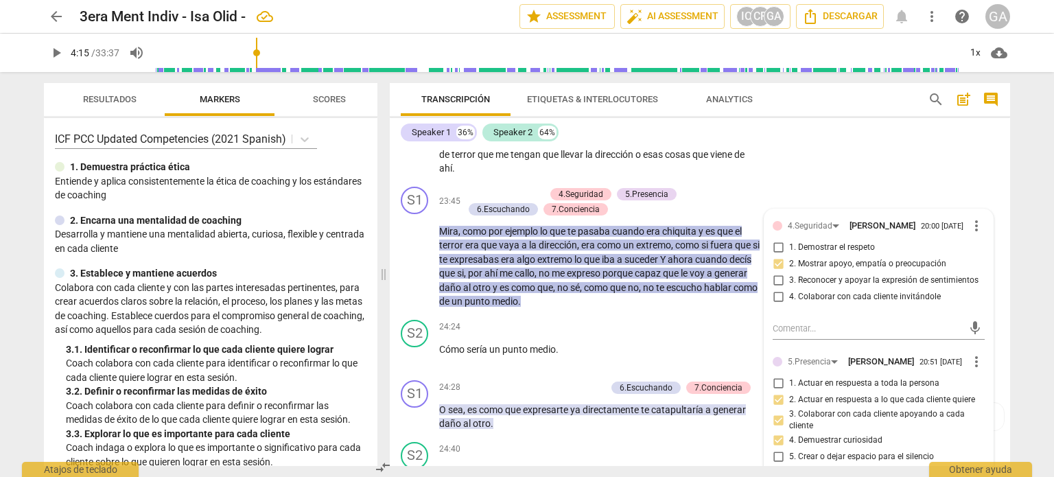
scroll to position [4469, 0]
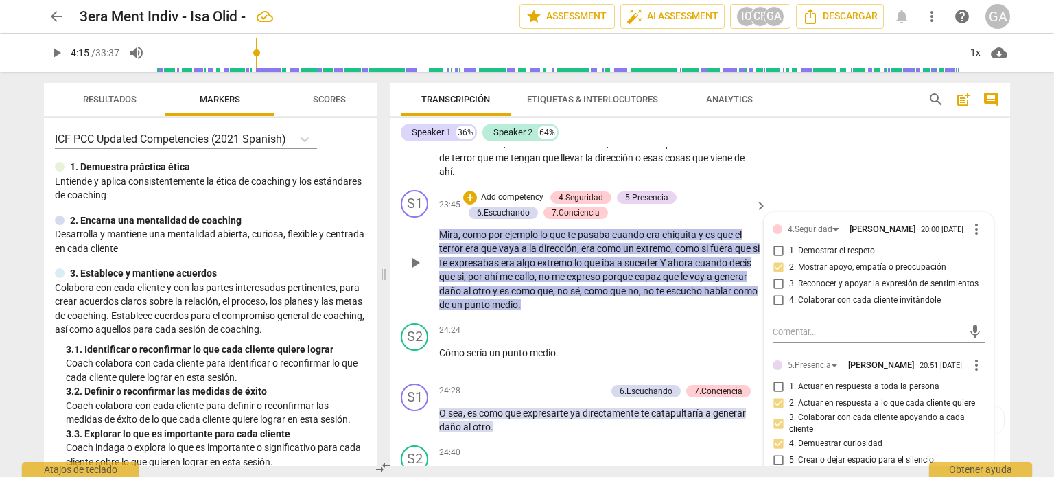
click at [590, 296] on p "[PERSON_NAME] , como por ejemplo lo que te pasaba cuando era chiquita y es que …" at bounding box center [599, 270] width 321 height 84
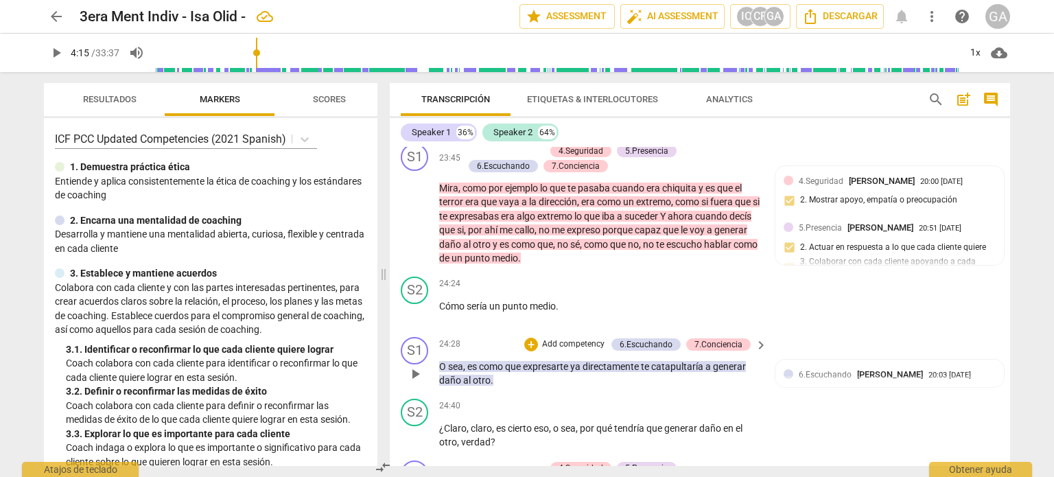
scroll to position [4537, 0]
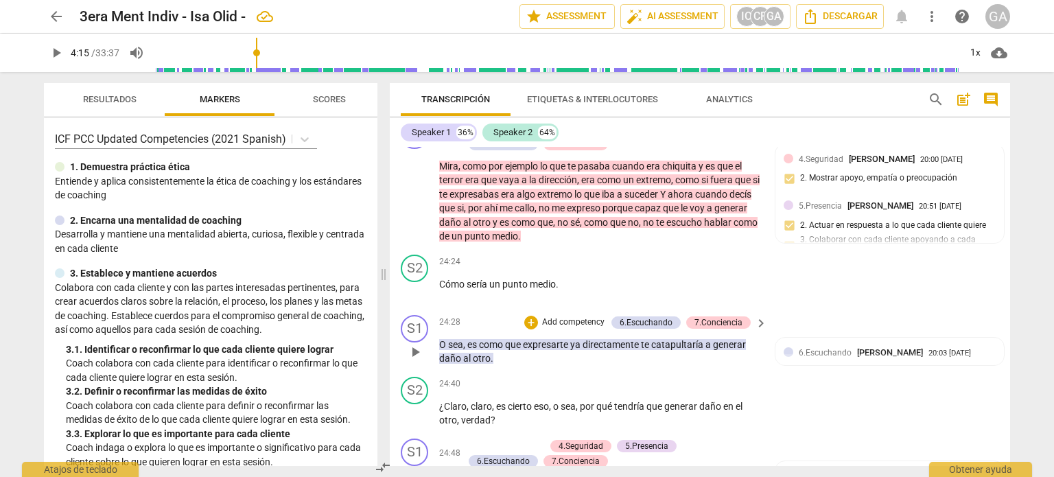
click at [572, 316] on p "Add competency" at bounding box center [573, 322] width 65 height 12
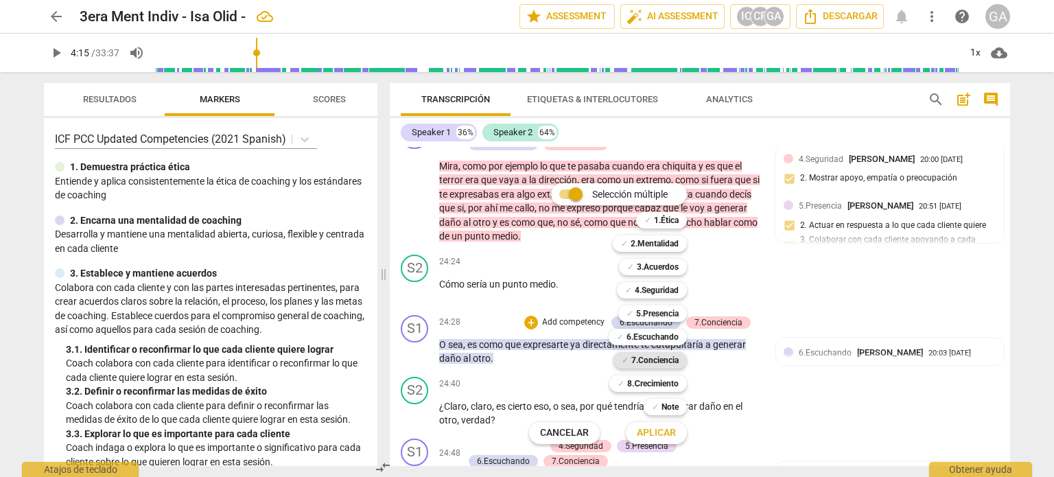
click at [655, 359] on b "7.Conciencia" at bounding box center [654, 360] width 47 height 16
click at [664, 436] on span "Aplicar" at bounding box center [656, 433] width 39 height 14
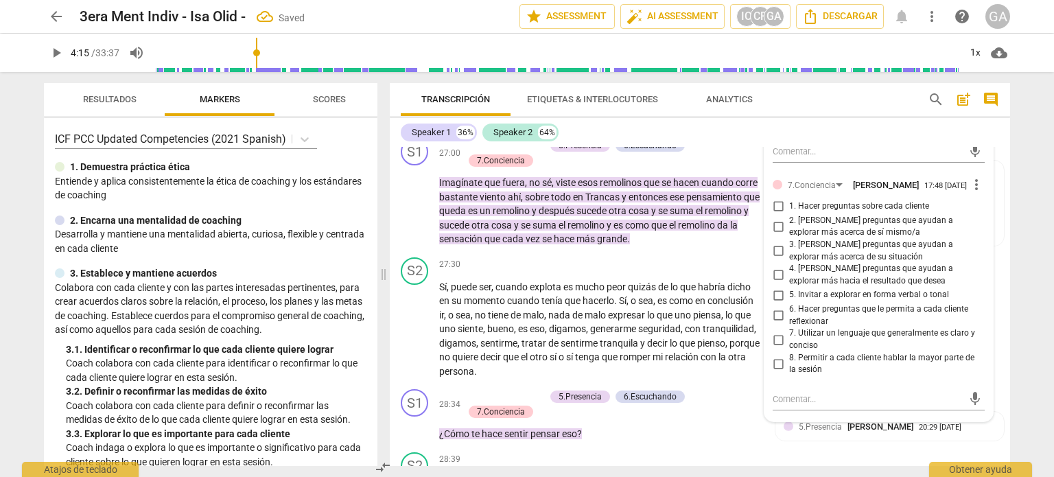
scroll to position [5422, 0]
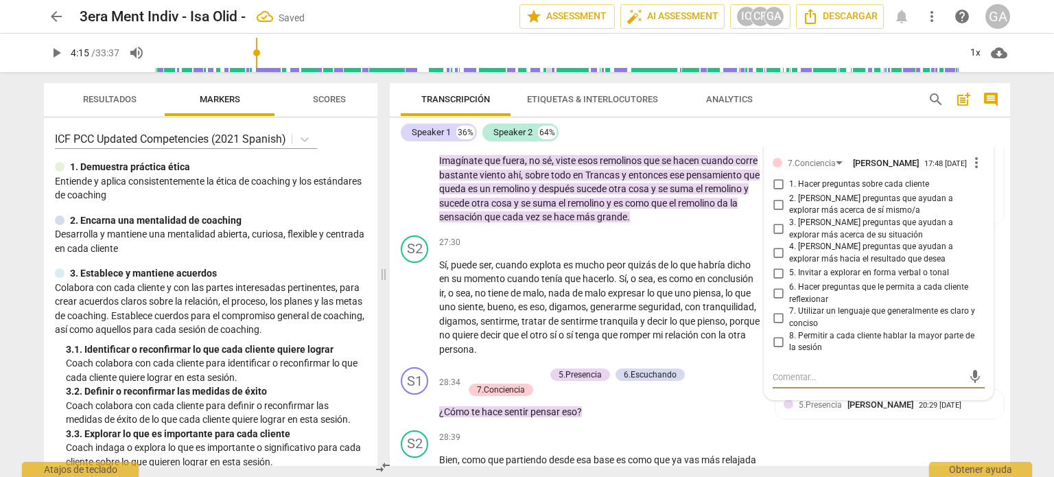
click at [785, 371] on textarea at bounding box center [868, 377] width 190 height 13
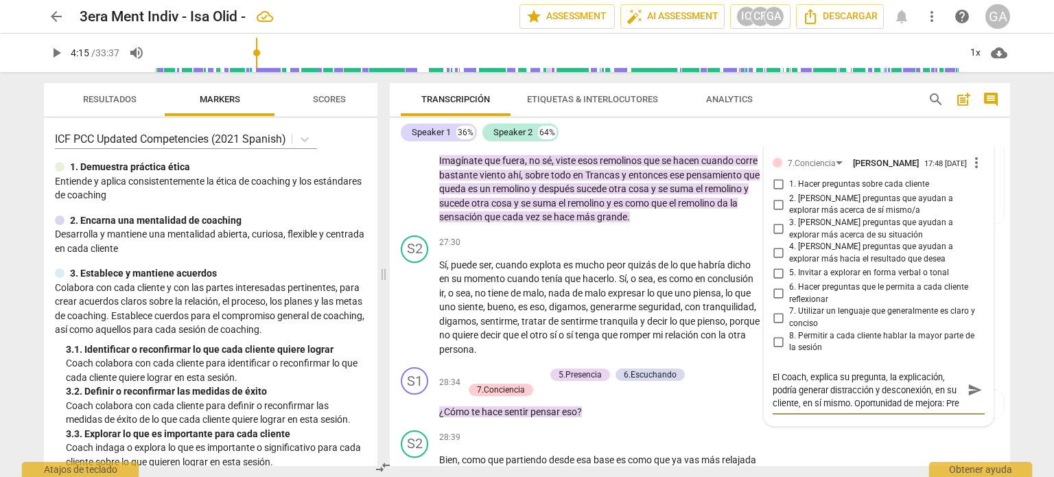
scroll to position [11, 0]
click at [887, 401] on textarea "El Coach, explica su pregunta, la explicación, podría generar distracción y des…" at bounding box center [868, 390] width 190 height 39
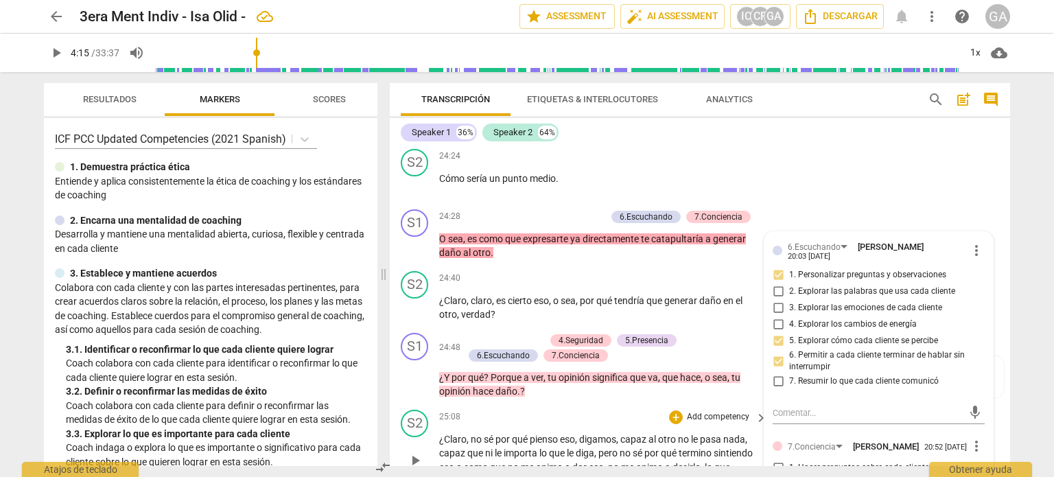
scroll to position [4667, 0]
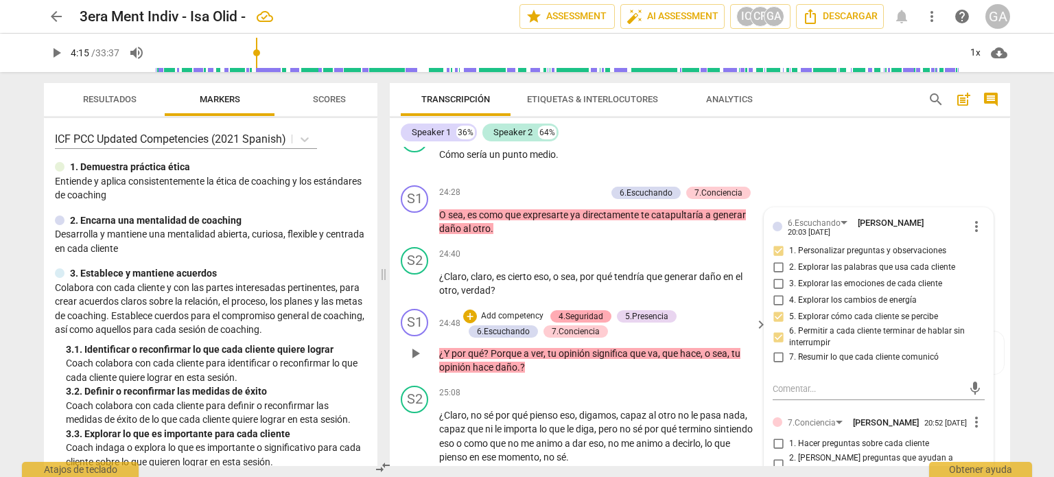
click at [579, 310] on div "4.Seguridad" at bounding box center [581, 316] width 45 height 12
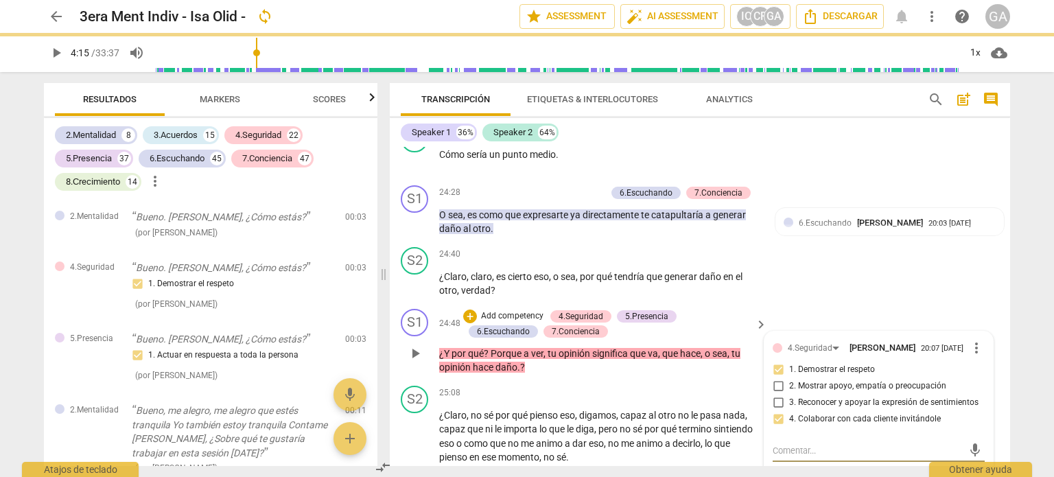
click at [512, 310] on p "Add competency" at bounding box center [512, 316] width 65 height 12
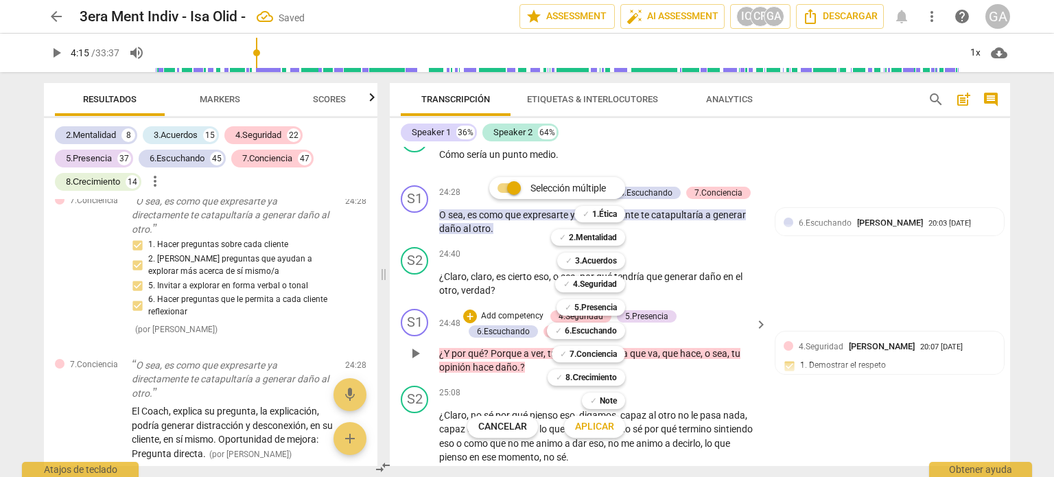
scroll to position [20585, 0]
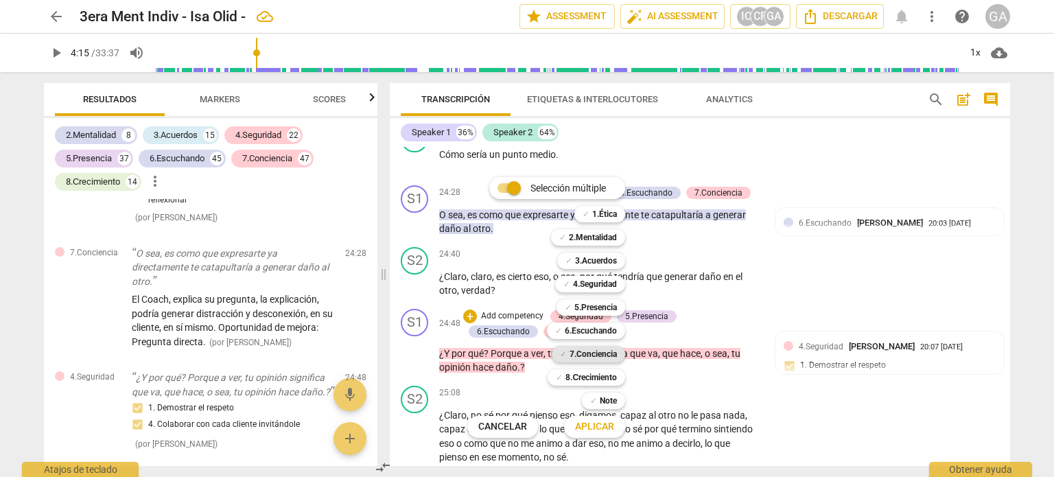
click at [594, 353] on b "7.Conciencia" at bounding box center [593, 354] width 47 height 16
click at [590, 430] on span "Aplicar" at bounding box center [594, 427] width 39 height 14
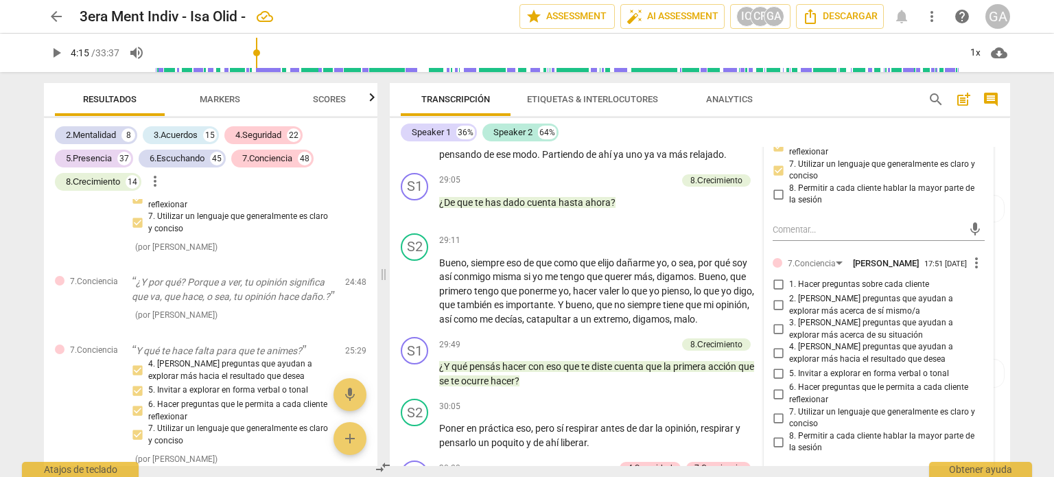
scroll to position [5765, 0]
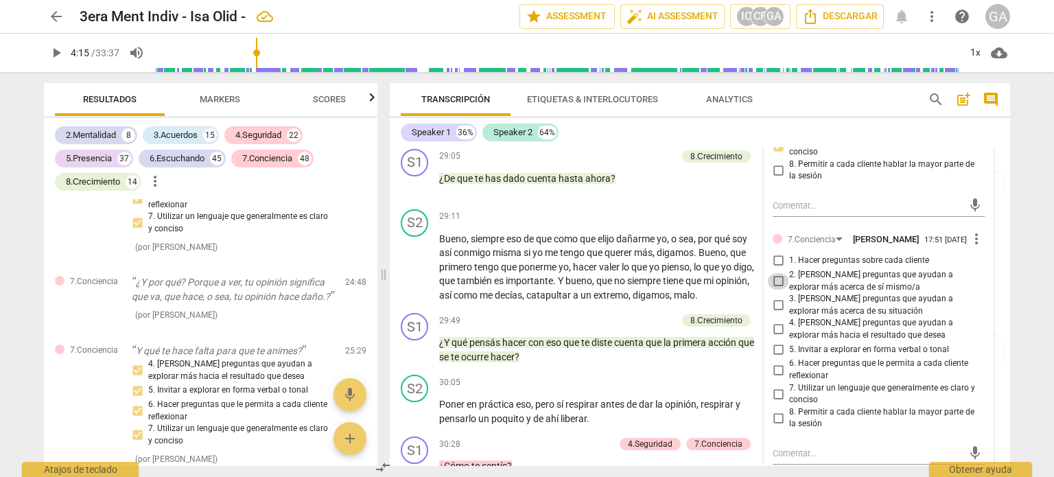
click at [773, 277] on input "2. [PERSON_NAME] preguntas que ayudan a explorar más acerca de sí mismo/a" at bounding box center [778, 281] width 22 height 16
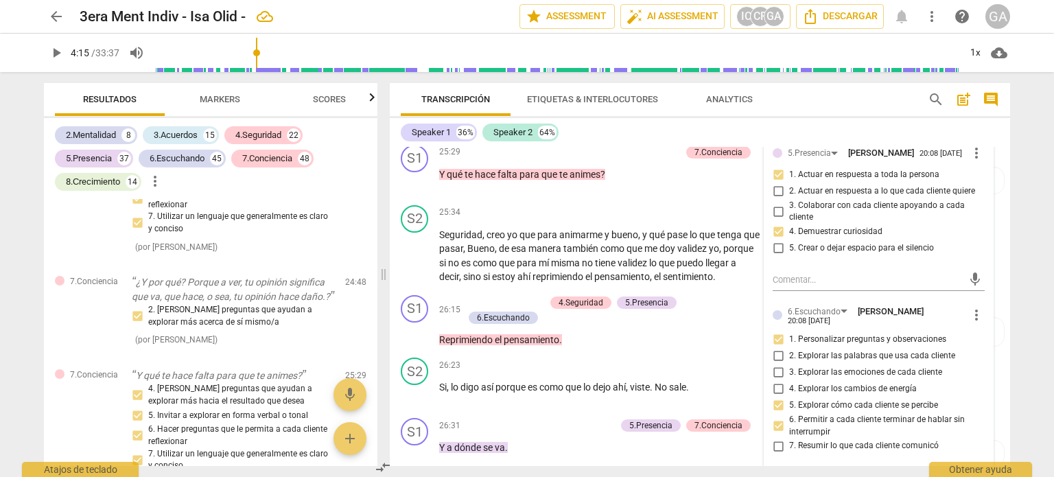
scroll to position [4873, 0]
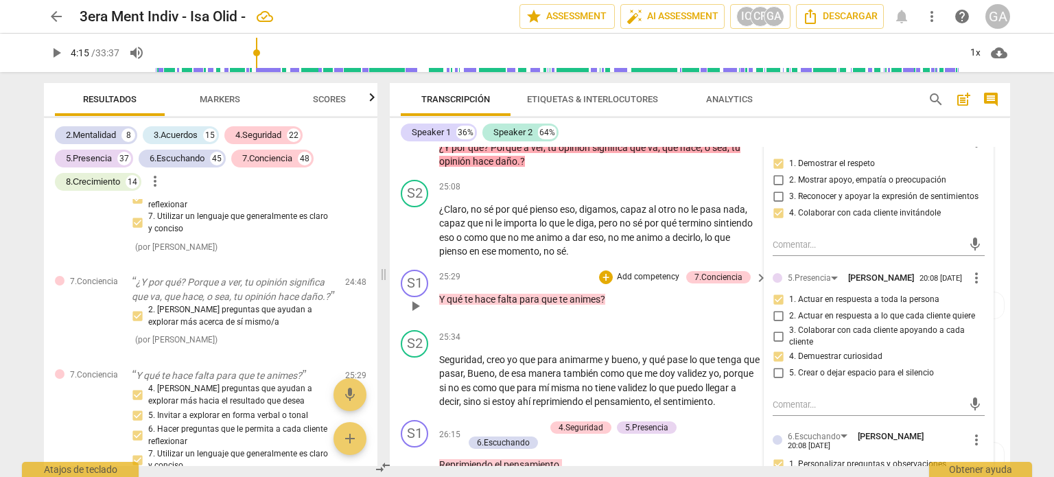
click at [642, 271] on p "Add competency" at bounding box center [648, 277] width 65 height 12
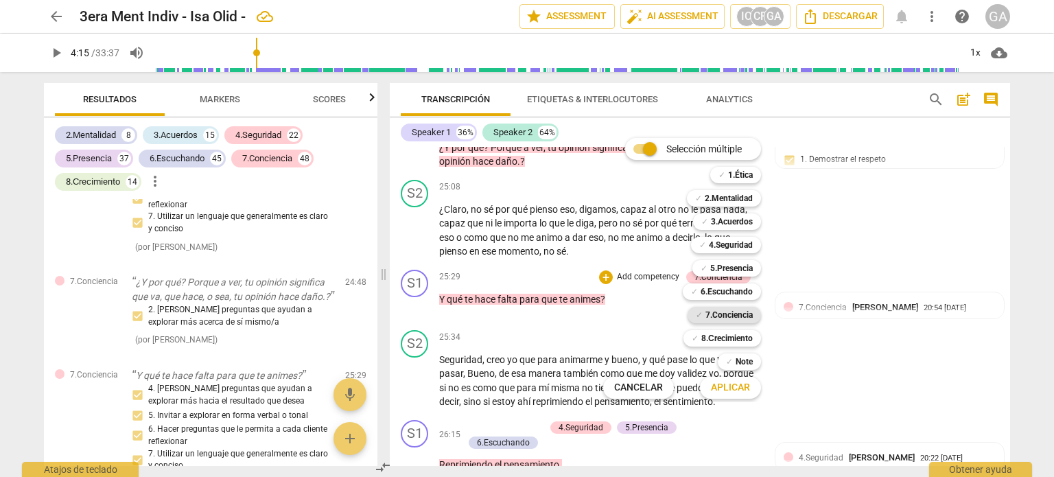
click at [723, 309] on b "7.Conciencia" at bounding box center [729, 315] width 47 height 16
click at [723, 389] on span "Aplicar" at bounding box center [730, 388] width 39 height 14
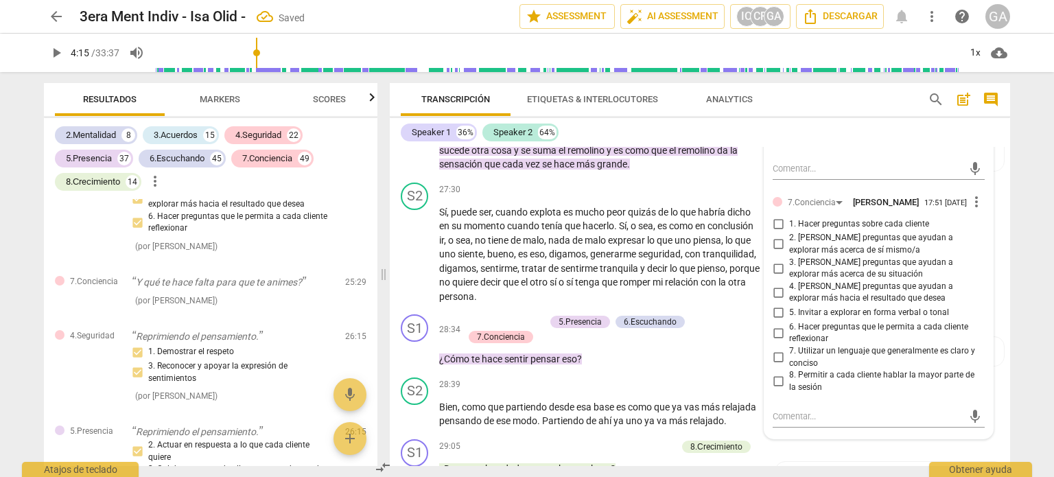
scroll to position [5360, 0]
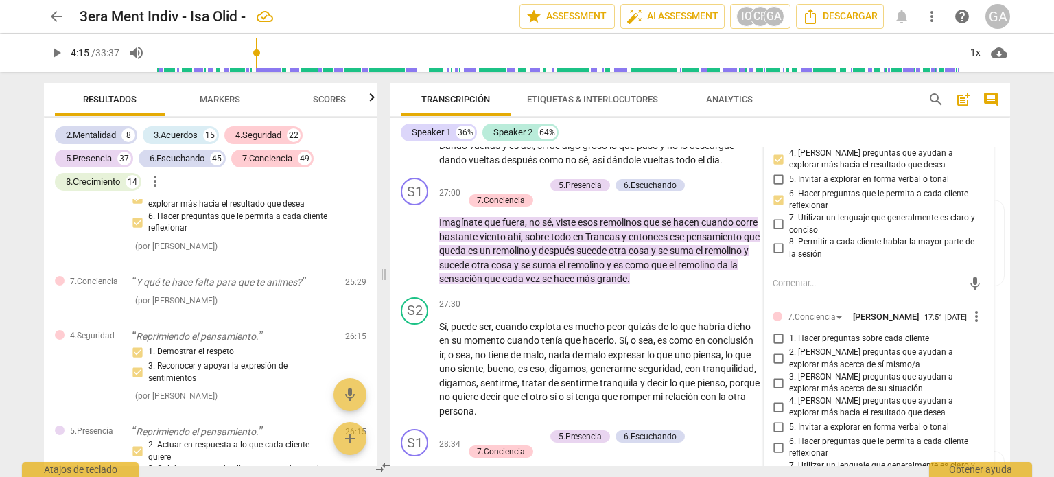
click at [778, 340] on input "1. Hacer preguntas sobre cada cliente" at bounding box center [778, 338] width 22 height 16
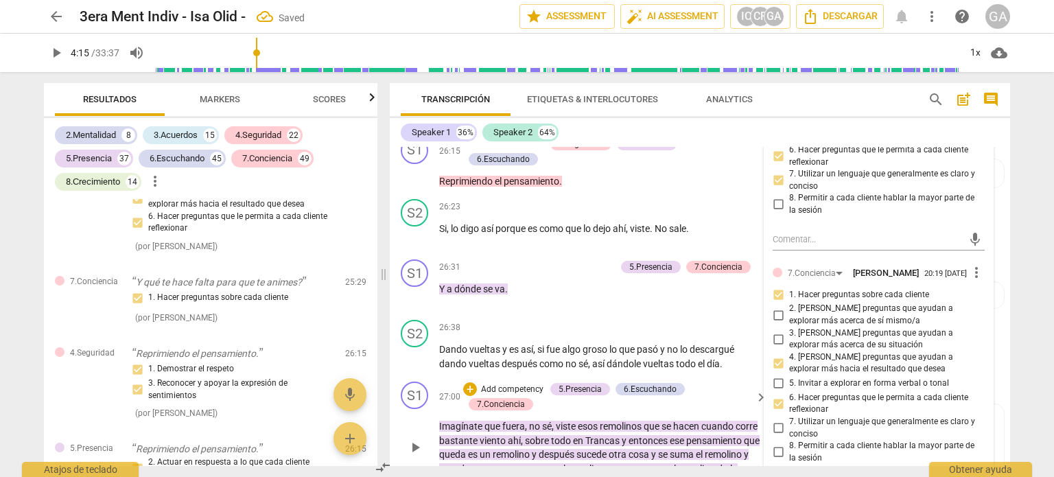
scroll to position [5154, 0]
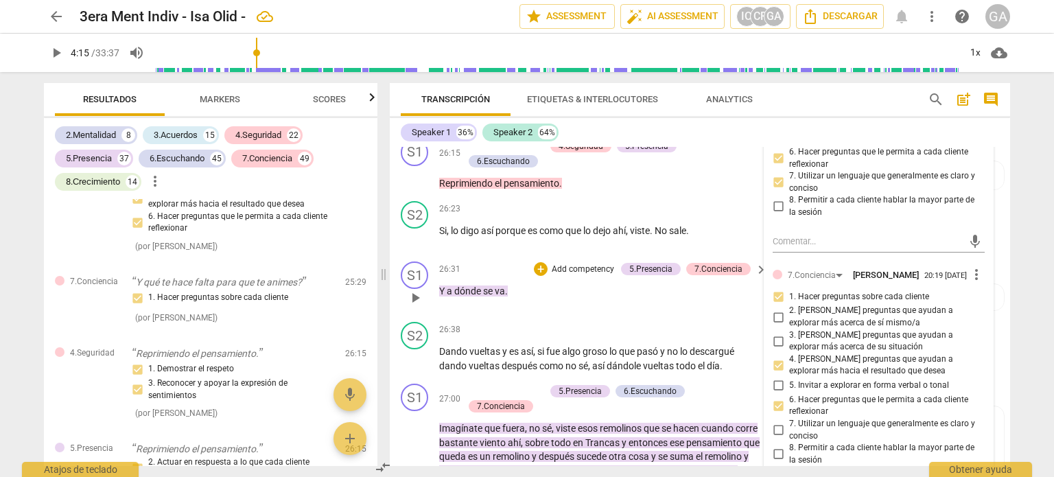
click at [577, 264] on p "Add competency" at bounding box center [582, 270] width 65 height 12
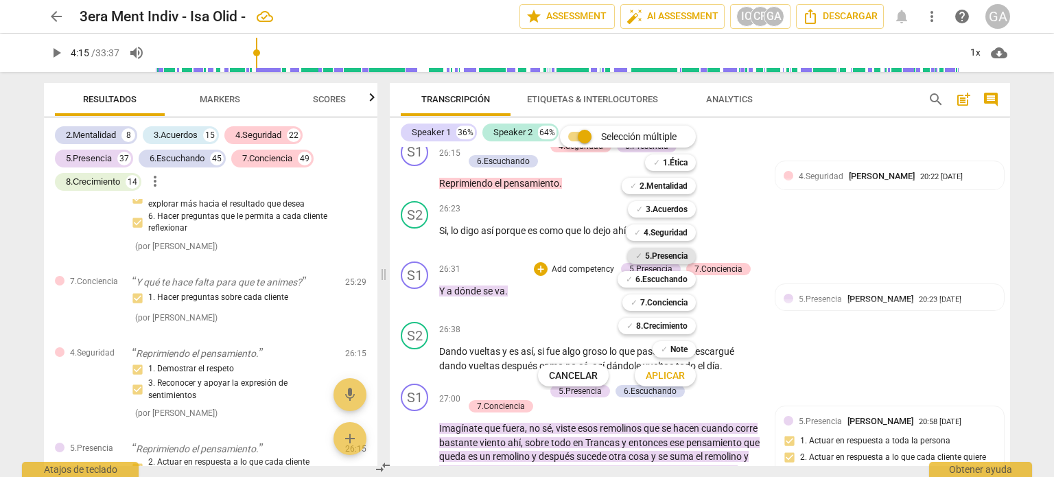
click at [657, 255] on b "5.Presencia" at bounding box center [666, 256] width 43 height 16
click at [674, 378] on span "Aplicar" at bounding box center [665, 376] width 39 height 14
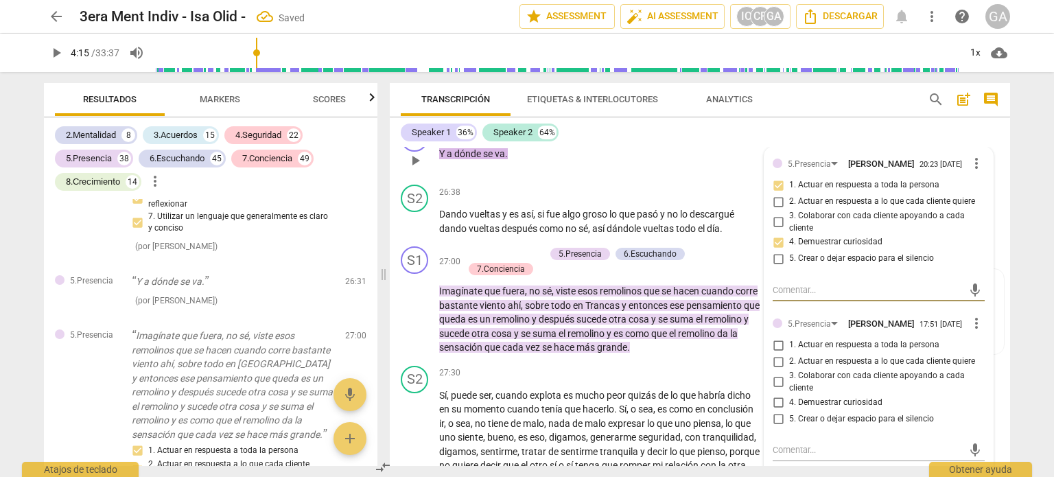
scroll to position [5360, 0]
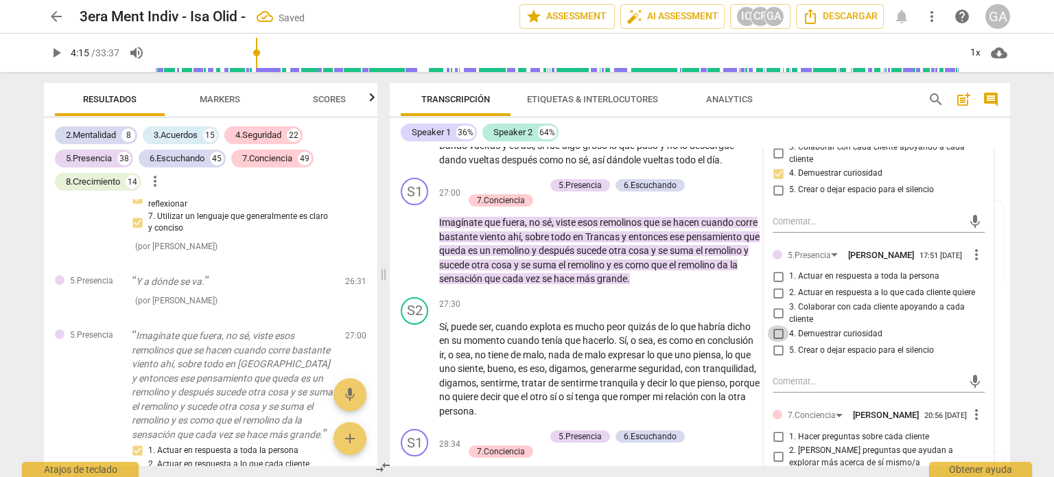
click at [781, 326] on input "4. Demuestrar curiosidad" at bounding box center [778, 333] width 22 height 16
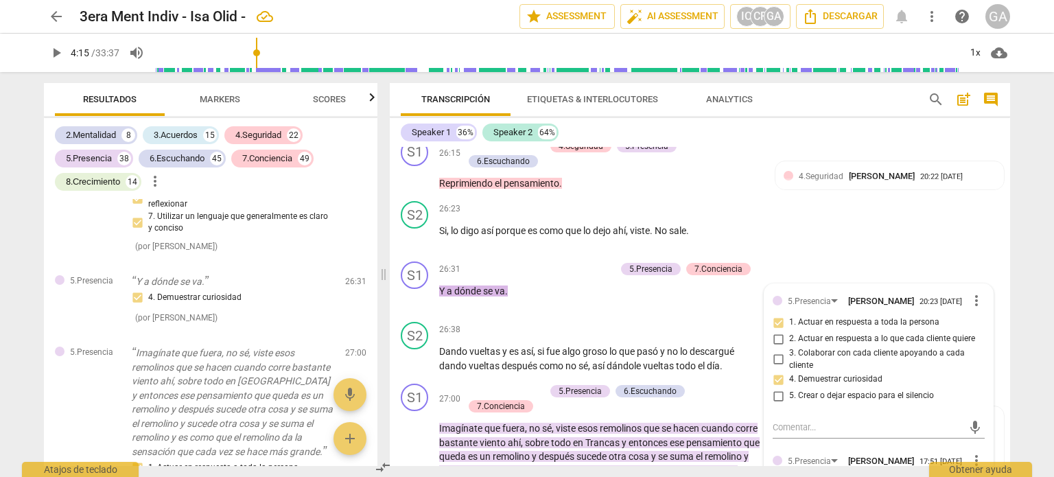
scroll to position [5223, 0]
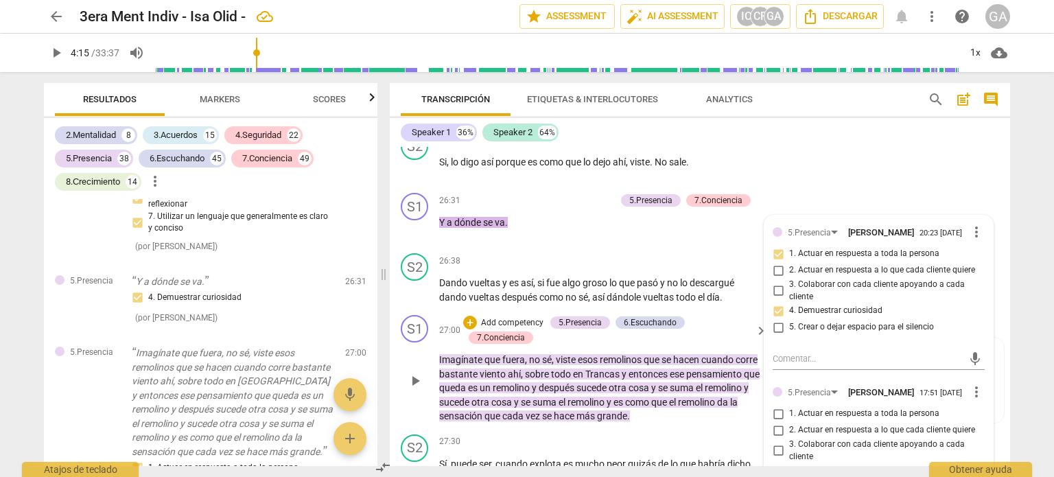
click at [511, 317] on p "Add competency" at bounding box center [512, 323] width 65 height 12
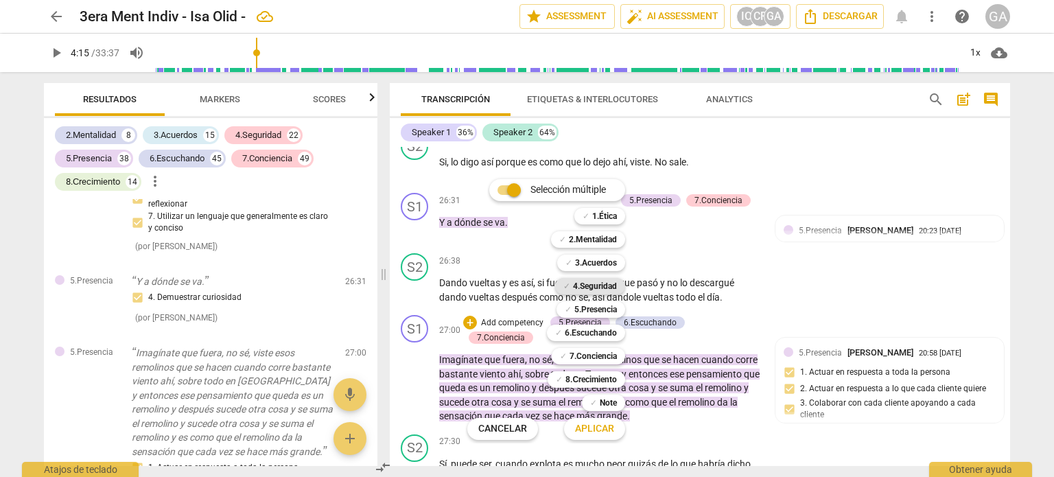
click at [588, 284] on b "4.Seguridad" at bounding box center [595, 286] width 44 height 16
click at [605, 430] on span "Aplicar" at bounding box center [594, 429] width 39 height 14
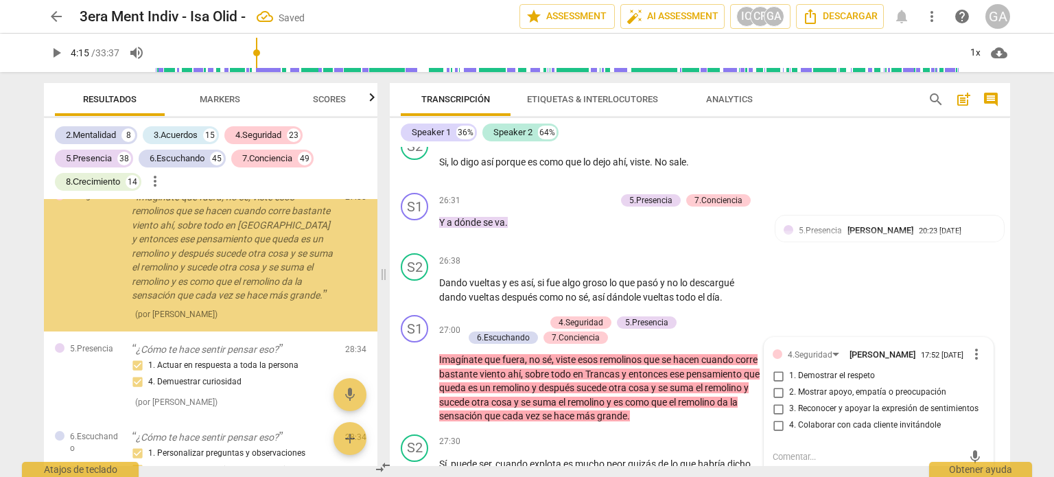
scroll to position [23617, 0]
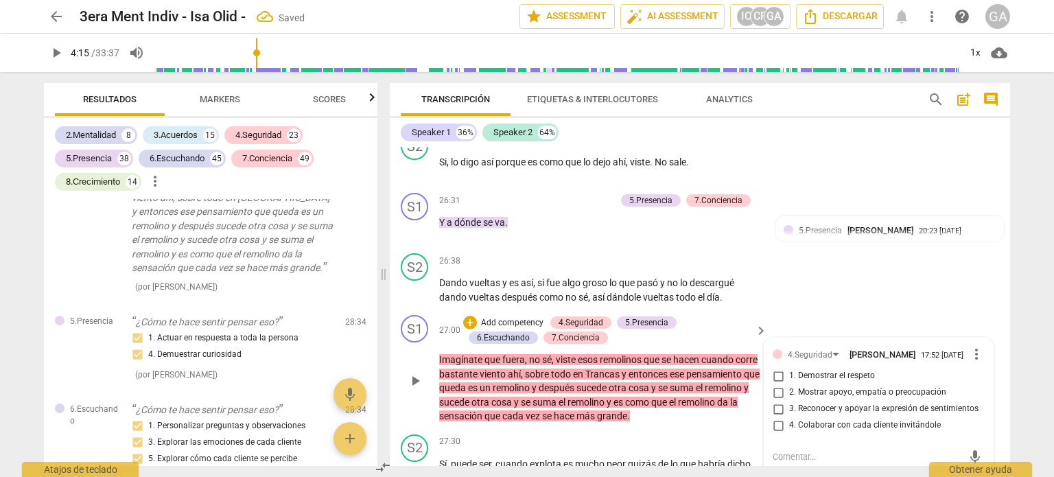
click at [777, 417] on input "4. Colaborar con cada cliente invitándole" at bounding box center [778, 425] width 22 height 16
click at [780, 450] on textarea at bounding box center [868, 456] width 190 height 13
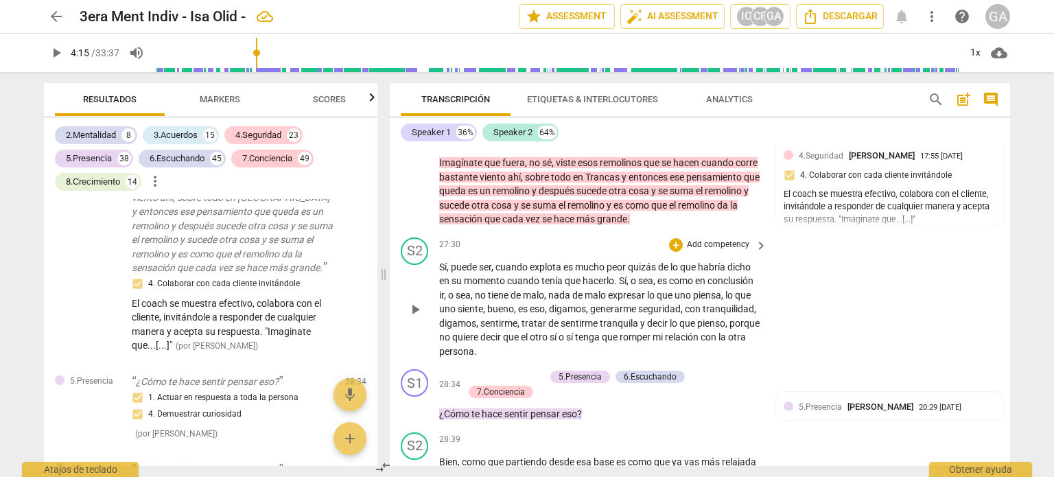
scroll to position [5444, 0]
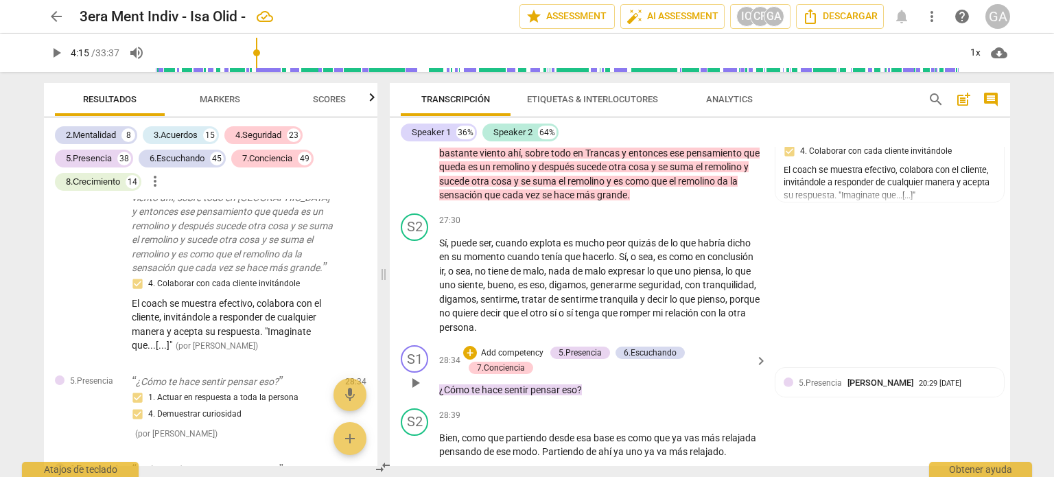
click at [509, 347] on p "Add competency" at bounding box center [512, 353] width 65 height 12
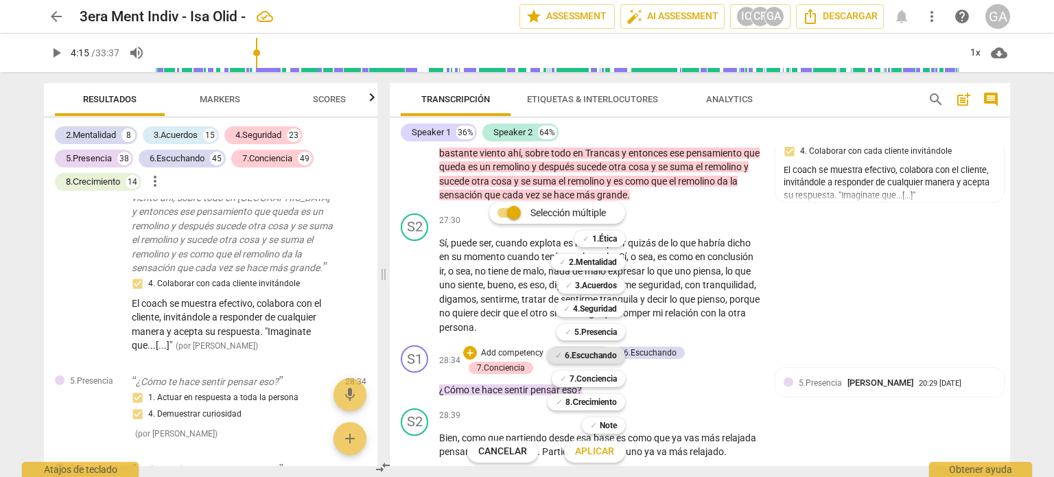
click at [588, 353] on b "6.Escuchando" at bounding box center [591, 355] width 52 height 16
click at [590, 450] on span "Aplicar" at bounding box center [594, 452] width 39 height 14
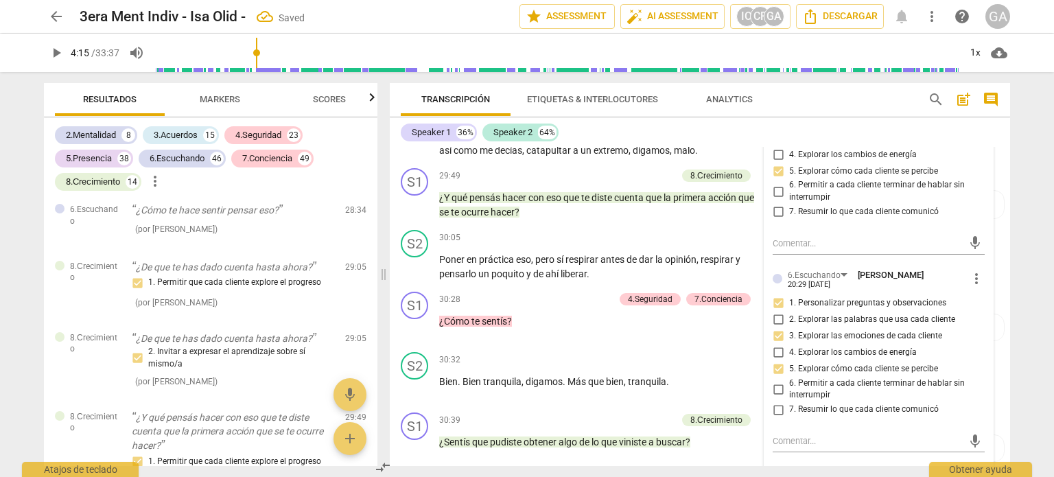
scroll to position [6047, 0]
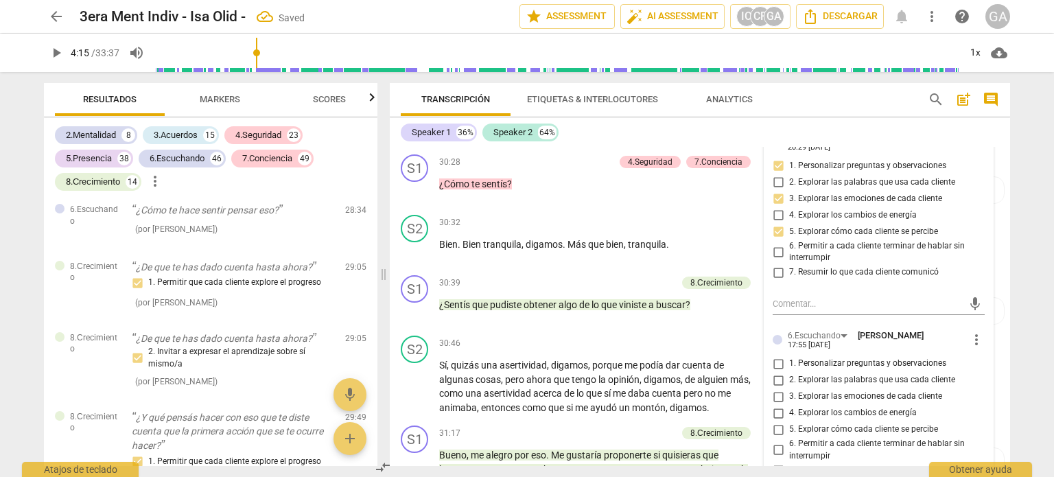
click at [775, 388] on input "3. Explorar las emociones de cada cliente" at bounding box center [778, 396] width 22 height 16
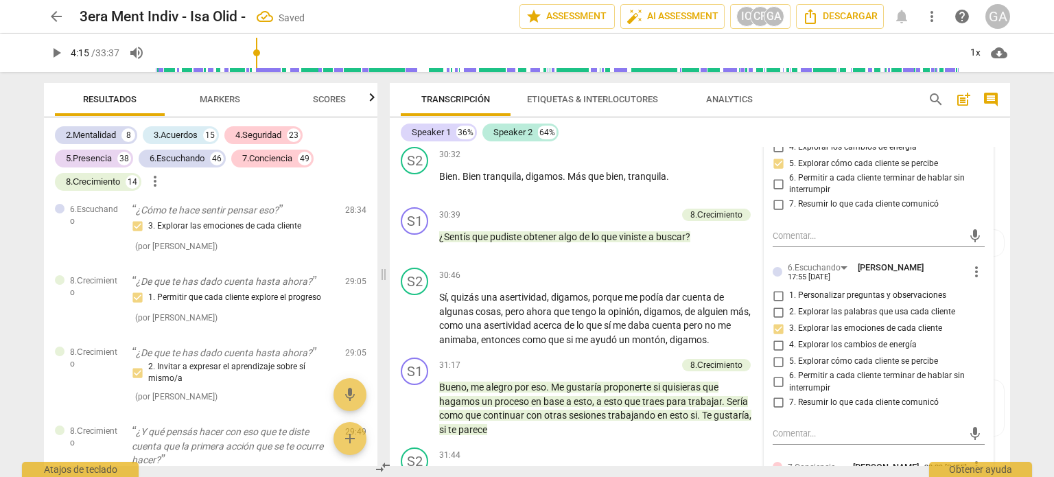
scroll to position [6116, 0]
click at [782, 426] on textarea at bounding box center [868, 432] width 190 height 13
click at [773, 426] on textarea "Efectivo al explorar emociones del cliente" at bounding box center [868, 432] width 190 height 13
click at [953, 426] on textarea "El coach está siendo efectivo,cuando, explorar emociones del cliente" at bounding box center [868, 439] width 190 height 26
click at [858, 430] on textarea "El coach está siendo efectivo,cuando, explorar emociones del cliente" at bounding box center [868, 439] width 190 height 26
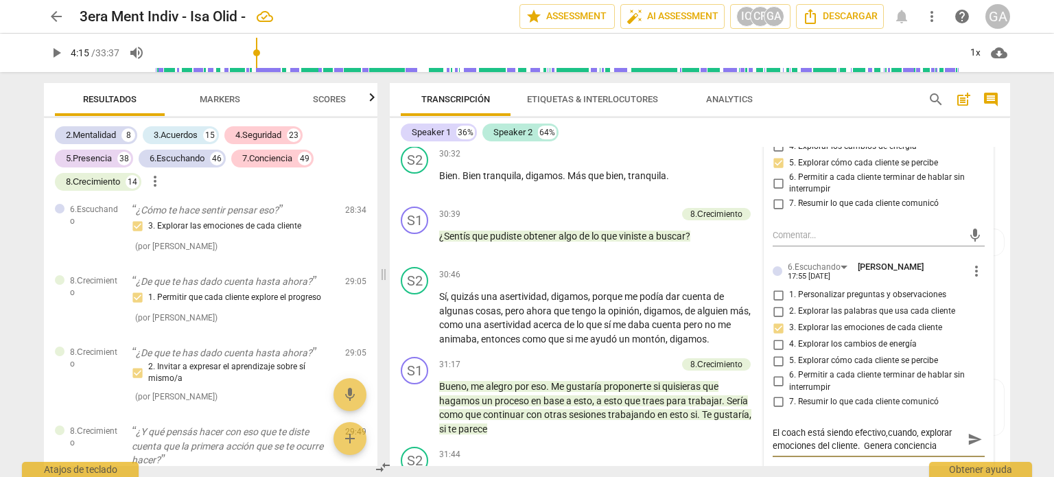
scroll to position [12, 0]
click at [539, 202] on div "S1 play_arrow pause 30:39 + Add competency 8.Сrecimiento keyboard_arrow_right ¿…" at bounding box center [700, 231] width 620 height 60
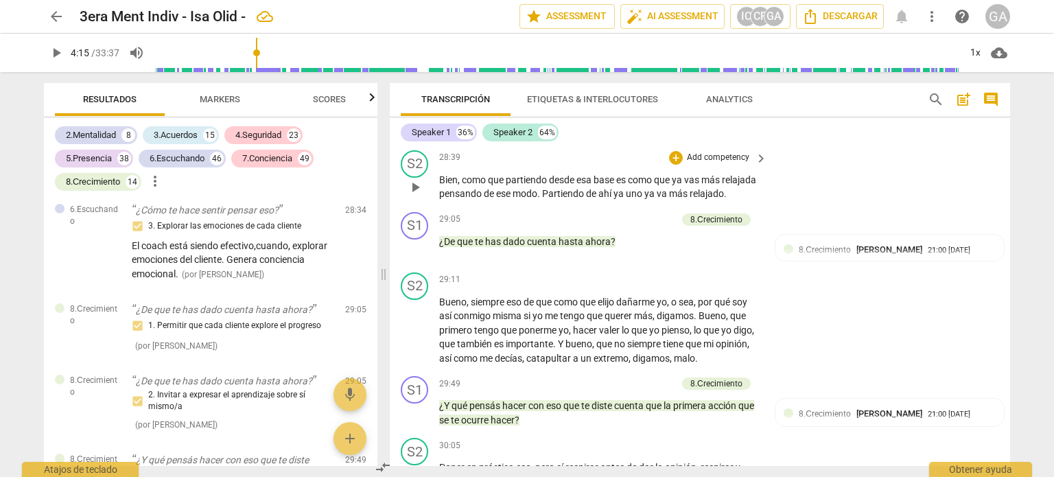
scroll to position [5704, 0]
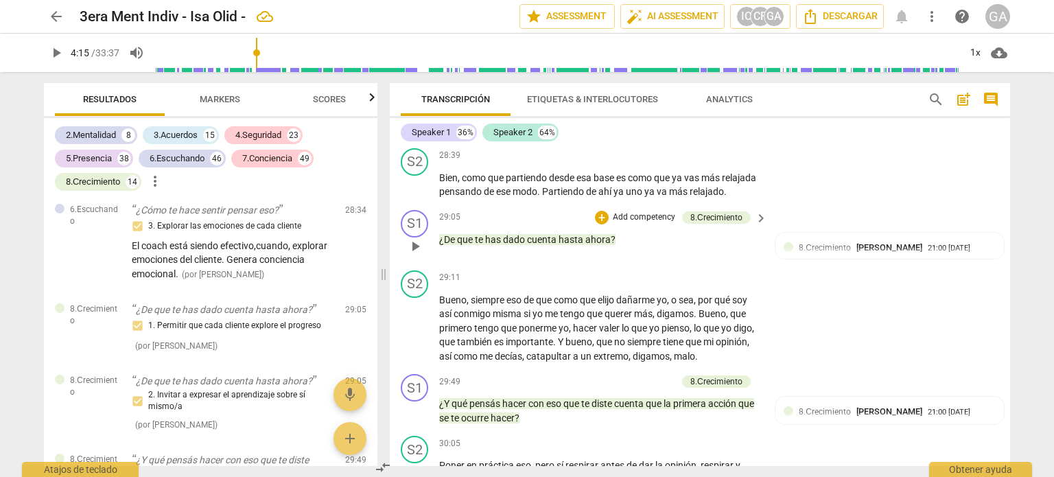
click at [637, 218] on p "Add competency" at bounding box center [644, 217] width 65 height 12
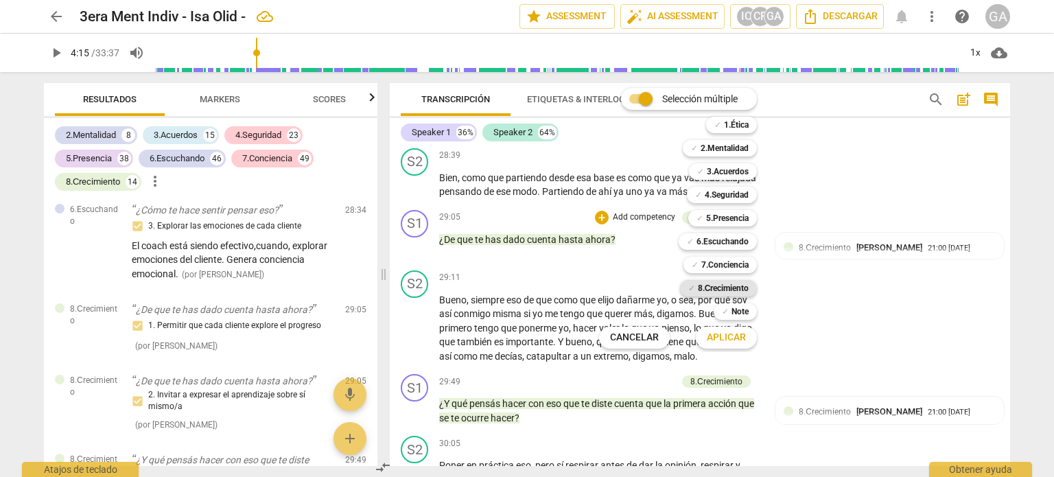
click at [722, 286] on b "8.Сrecimiento" at bounding box center [723, 288] width 51 height 16
click at [724, 336] on span "Aplicar" at bounding box center [726, 338] width 39 height 14
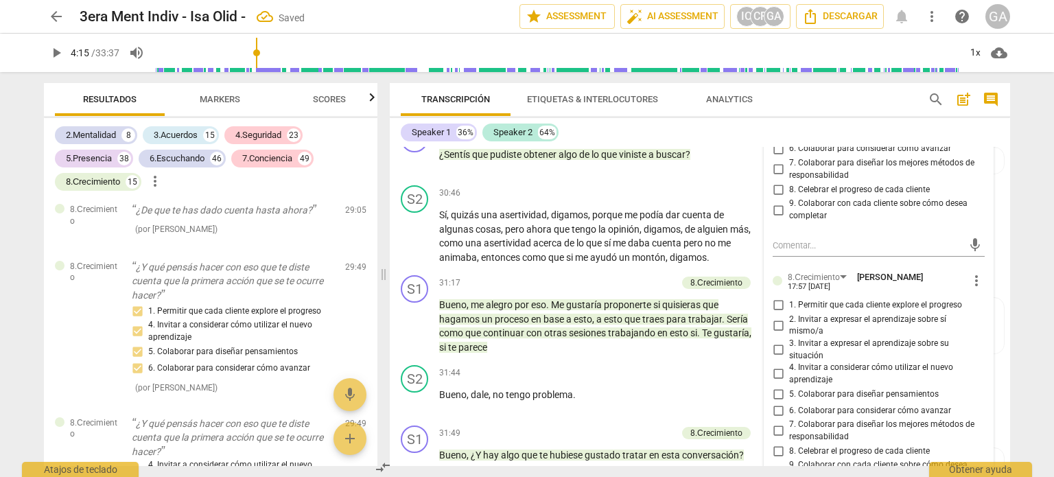
scroll to position [6218, 0]
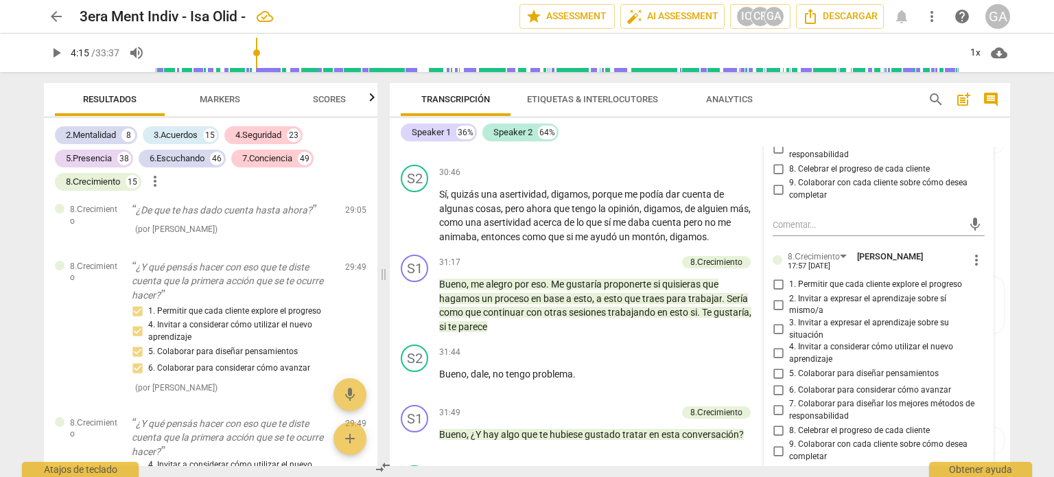
click at [970, 257] on span "more_vert" at bounding box center [976, 260] width 16 height 16
click at [981, 281] on li "Borrar" at bounding box center [988, 281] width 48 height 26
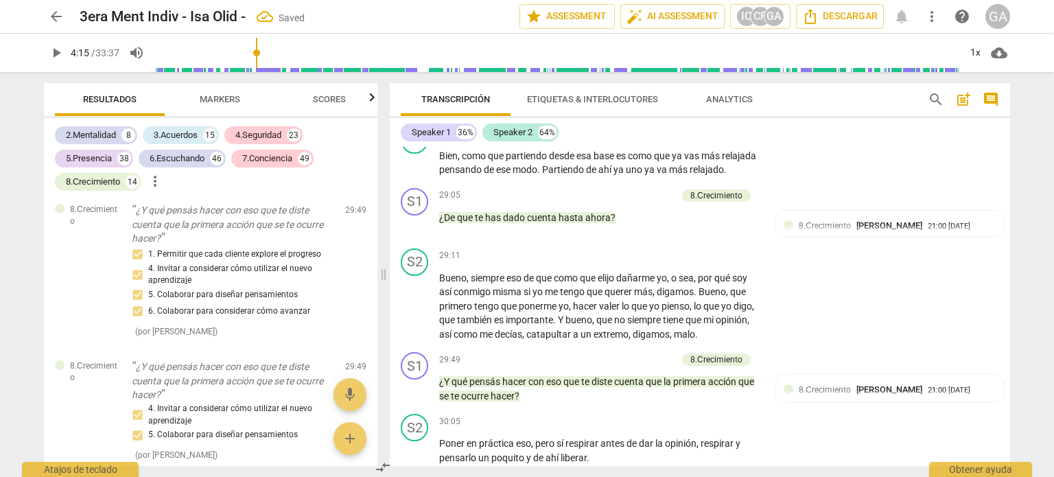
scroll to position [5669, 0]
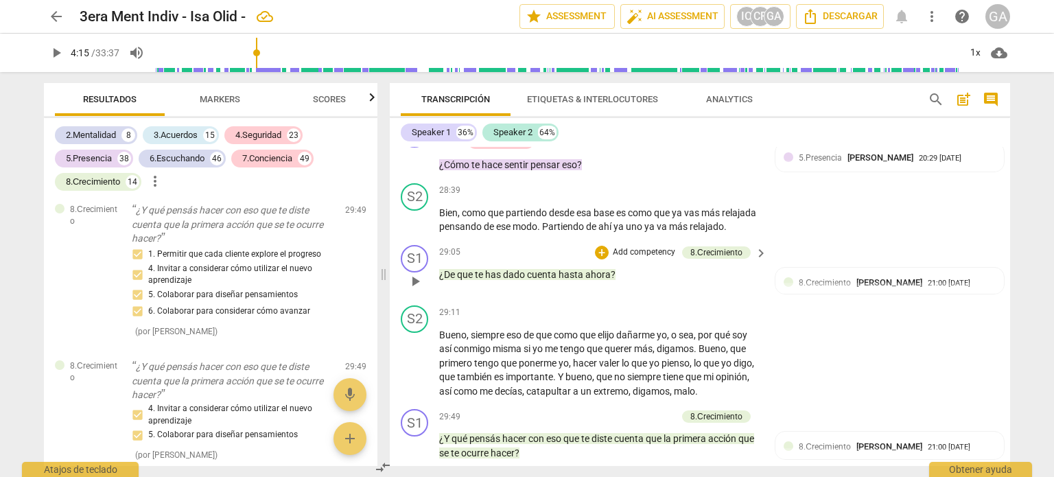
click at [625, 251] on p "Add competency" at bounding box center [644, 252] width 65 height 12
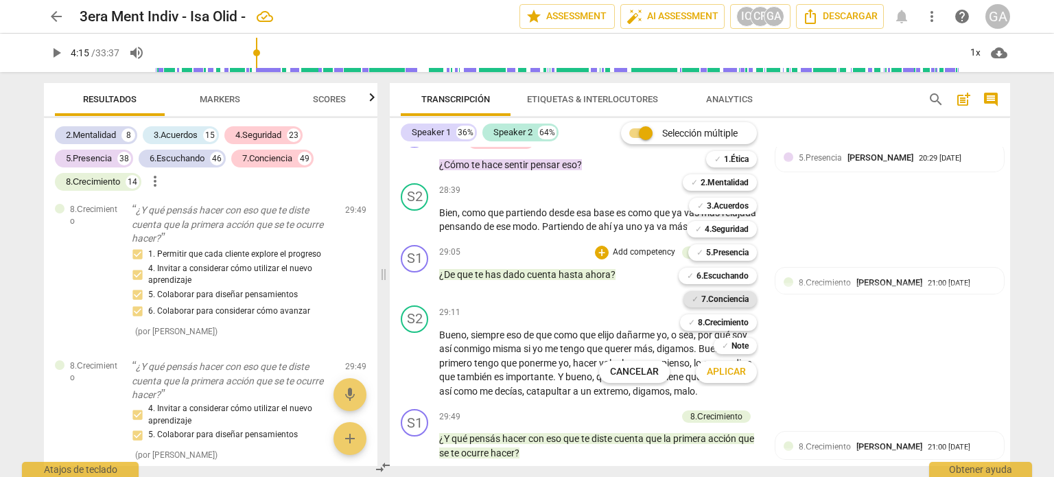
click at [728, 296] on b "7.Conciencia" at bounding box center [724, 299] width 47 height 16
click at [723, 374] on span "Aplicar" at bounding box center [726, 372] width 39 height 14
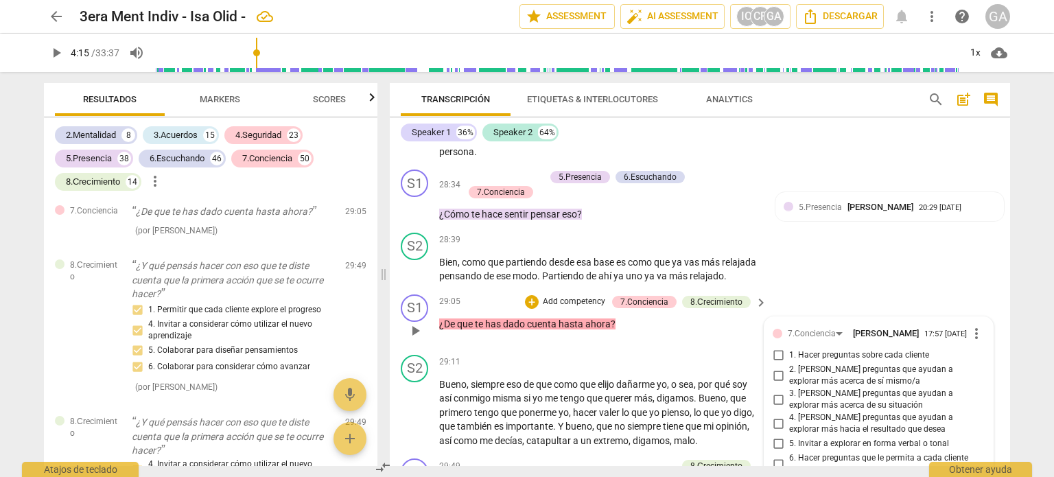
scroll to position [5757, 0]
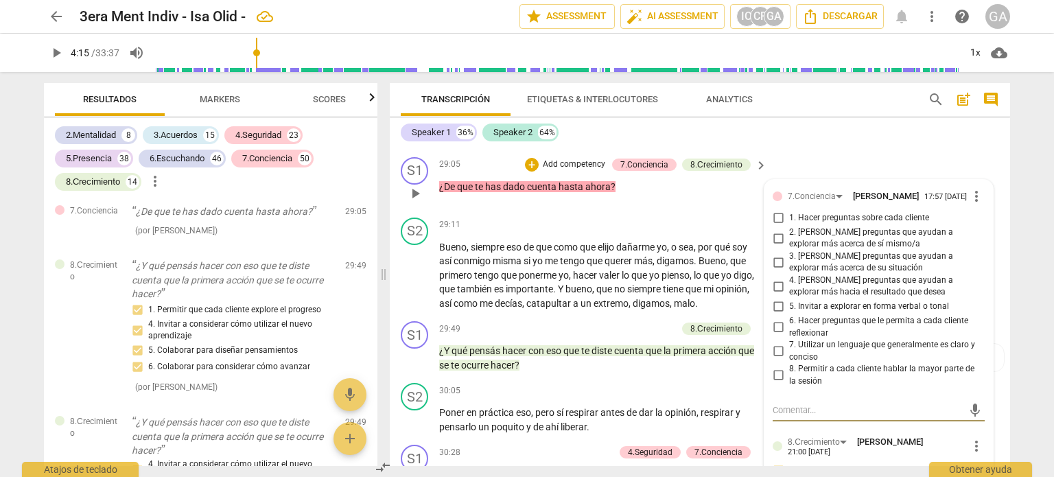
click at [776, 226] on input "1. Hacer preguntas sobre cada cliente" at bounding box center [778, 218] width 22 height 16
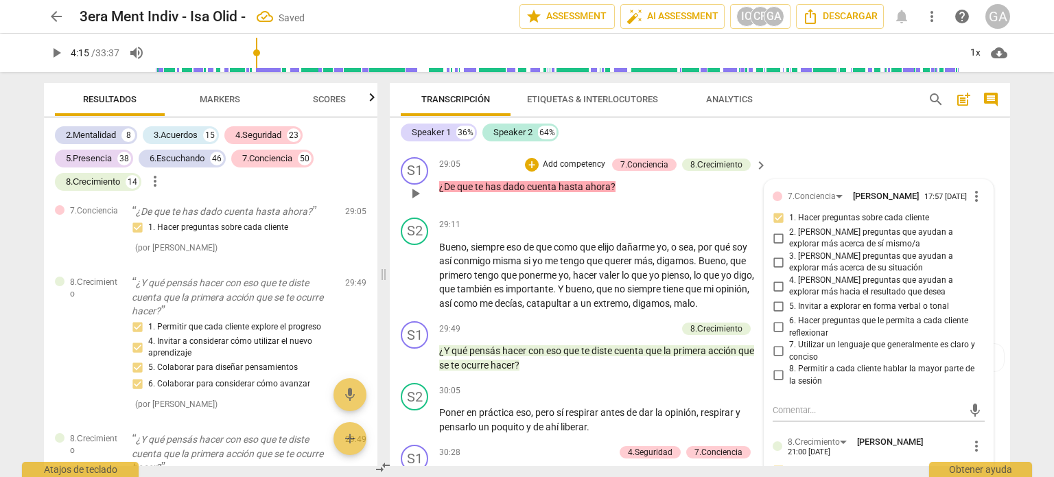
click at [629, 190] on p "¿De que te has dado cuenta hasta ahora ?" at bounding box center [599, 187] width 321 height 14
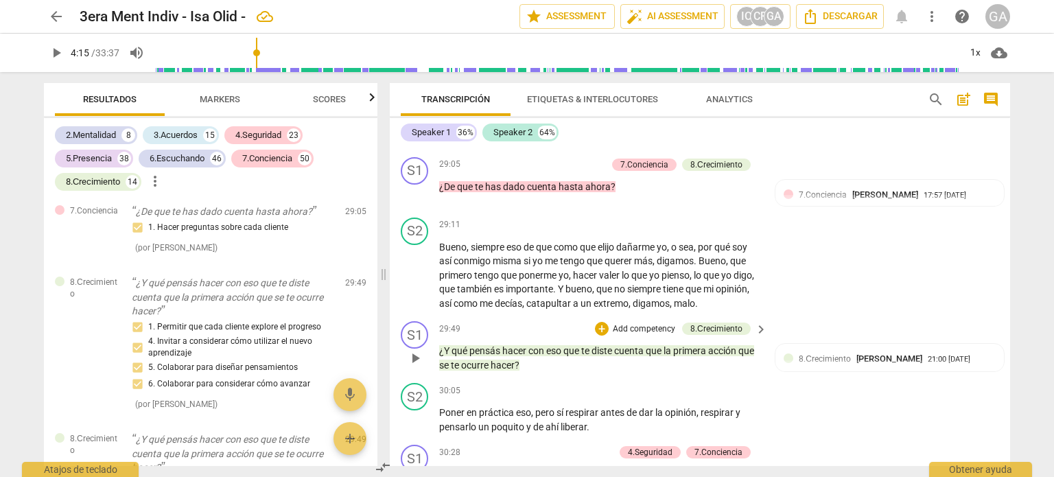
click at [627, 324] on p "Add competency" at bounding box center [644, 329] width 65 height 12
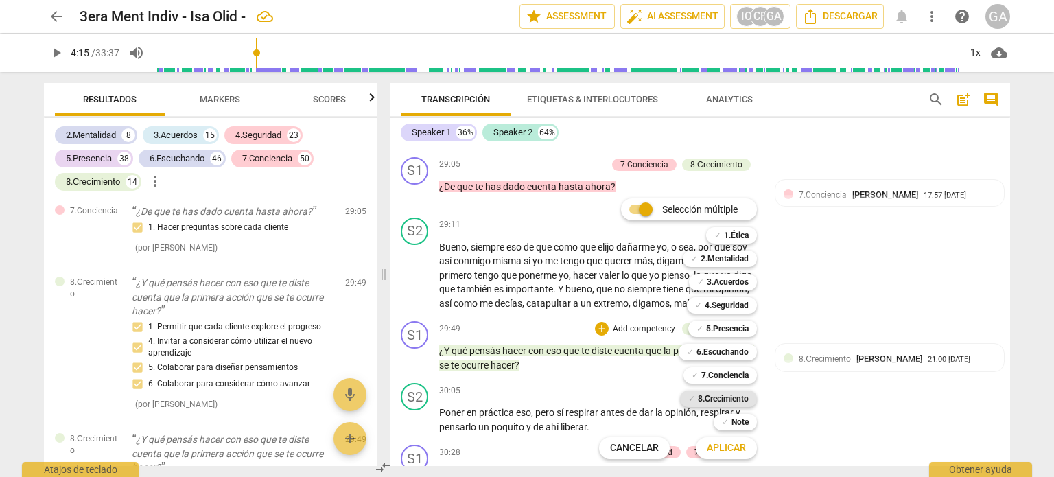
click at [732, 395] on b "8.Сrecimiento" at bounding box center [723, 399] width 51 height 16
click at [725, 449] on span "Aplicar" at bounding box center [726, 448] width 39 height 14
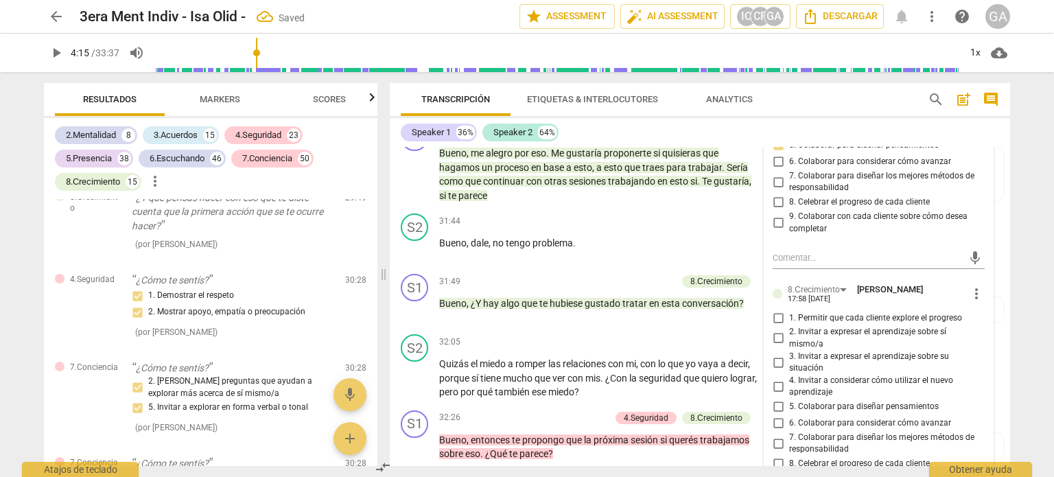
scroll to position [6383, 0]
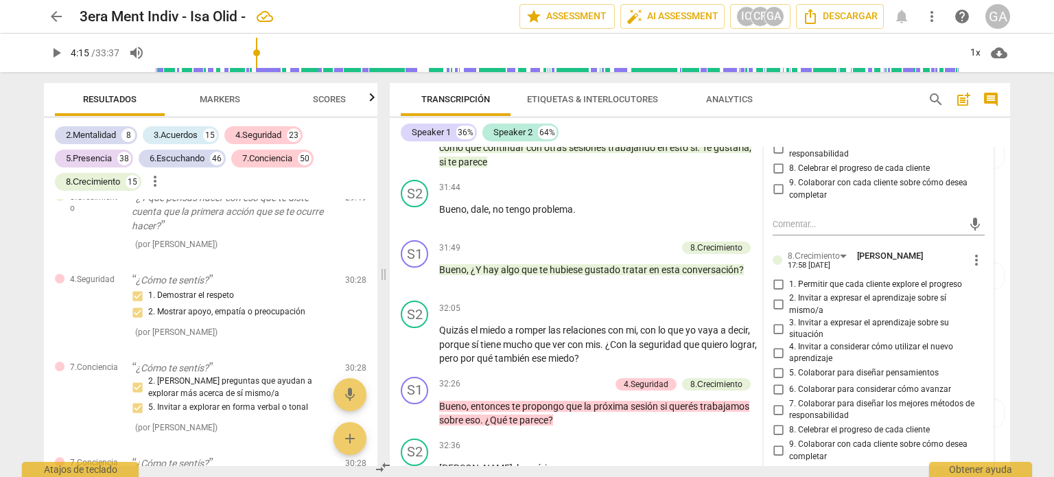
click at [776, 370] on input "5. Colaborar para diseñar pensamientos" at bounding box center [778, 373] width 22 height 16
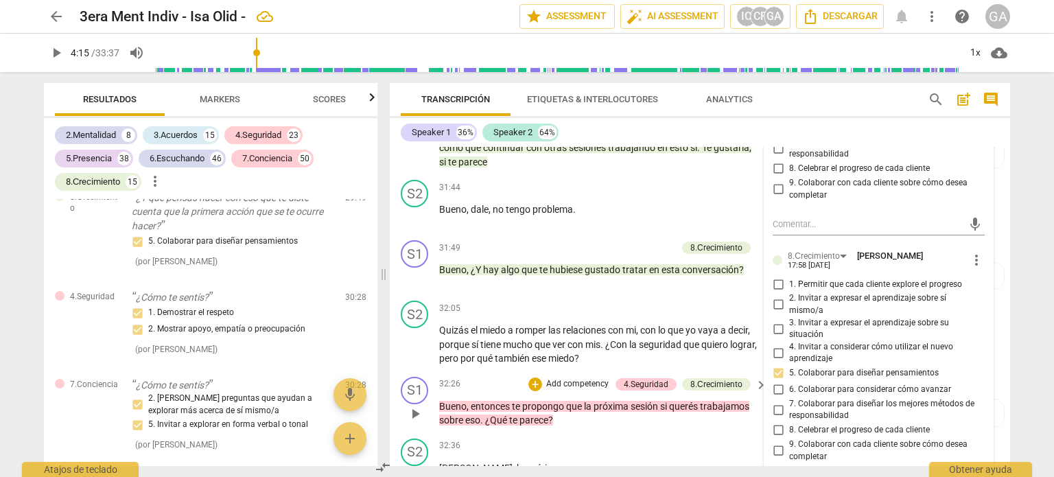
scroll to position [6520, 0]
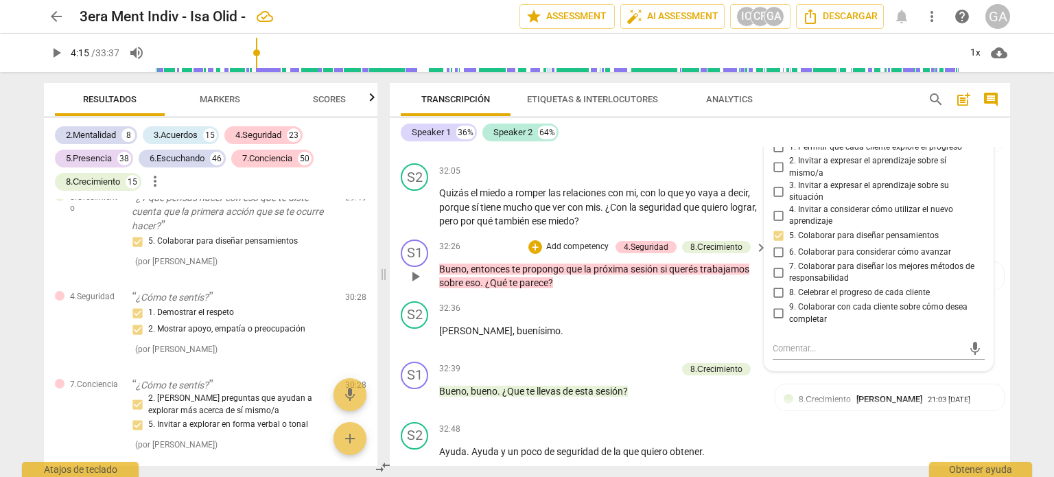
click at [581, 244] on p "Add competency" at bounding box center [577, 247] width 65 height 12
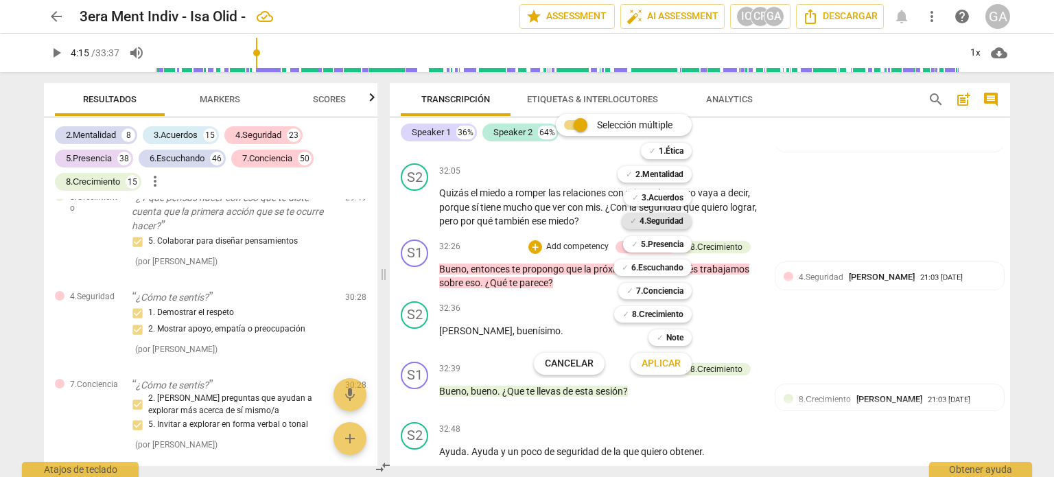
click at [658, 222] on b "4.Seguridad" at bounding box center [662, 221] width 44 height 16
click at [662, 364] on span "Aplicar" at bounding box center [661, 364] width 39 height 14
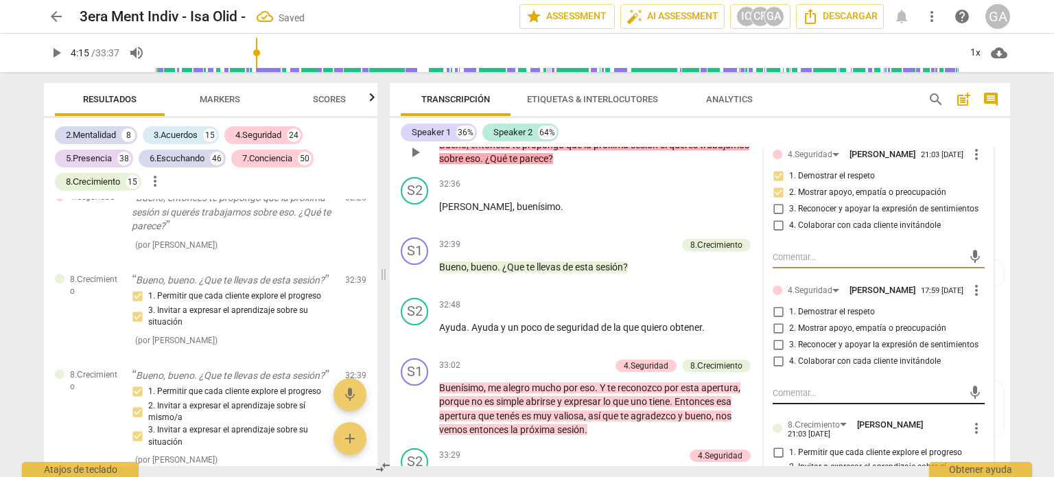
scroll to position [6657, 0]
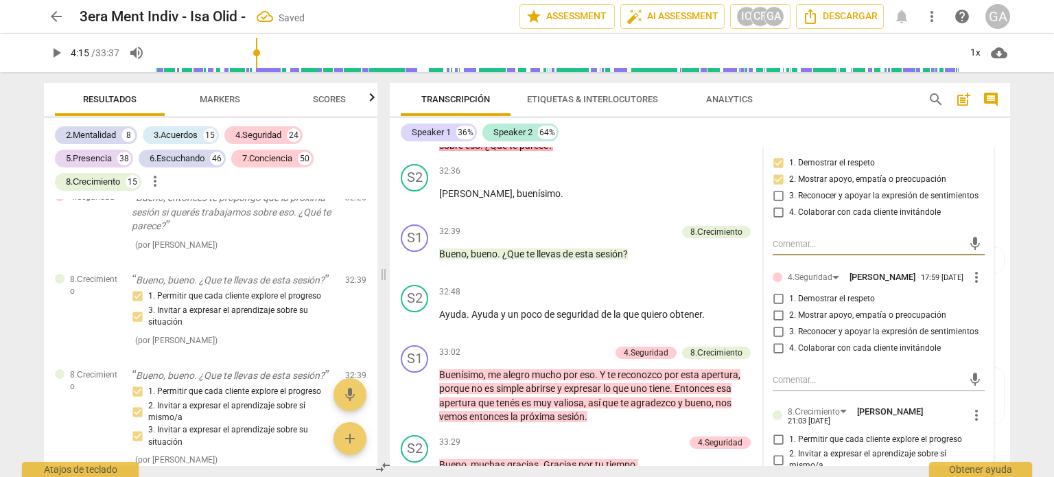
click at [778, 324] on input "2. Mostrar apoyo, empatía o preocupación" at bounding box center [778, 315] width 22 height 16
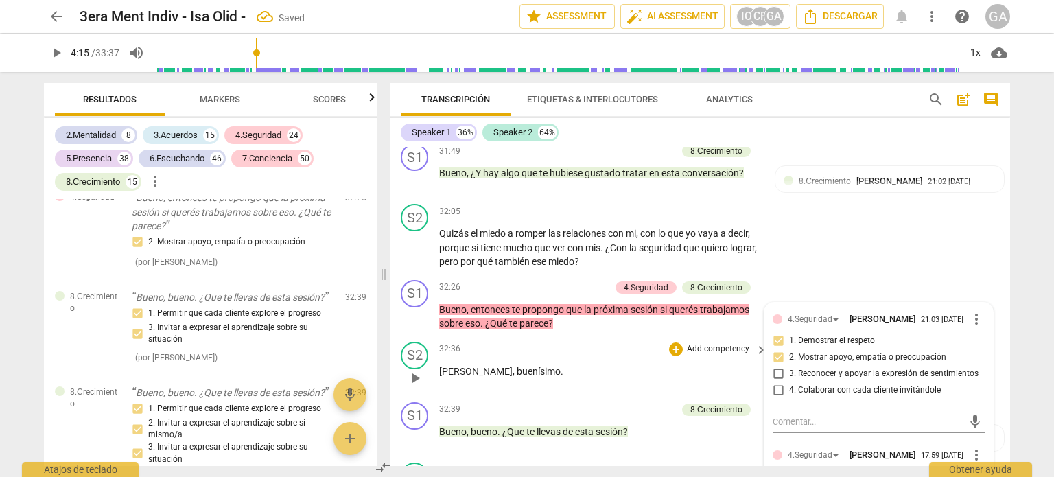
scroll to position [6452, 0]
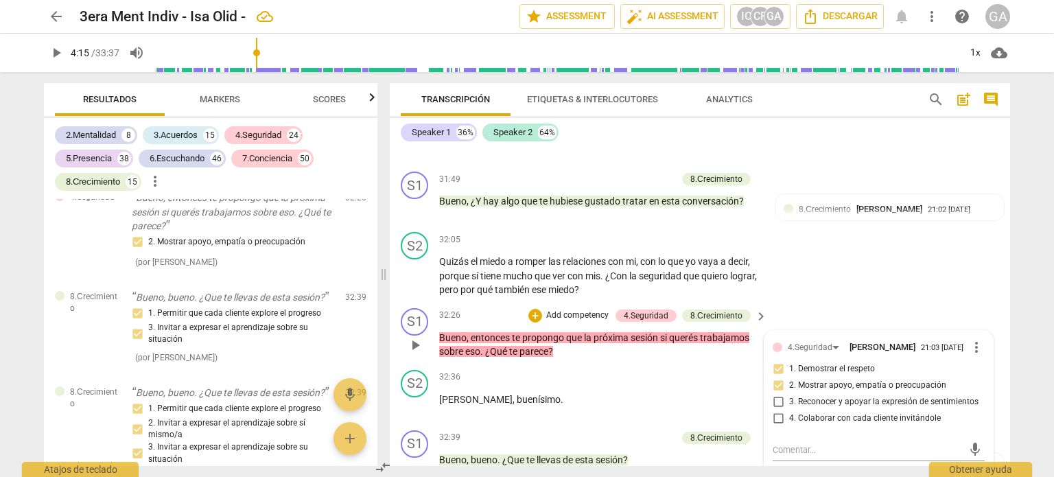
click at [565, 353] on p "Bueno , entonces te propongo que la próxima sesión si querés trabajamos sobre e…" at bounding box center [599, 345] width 321 height 28
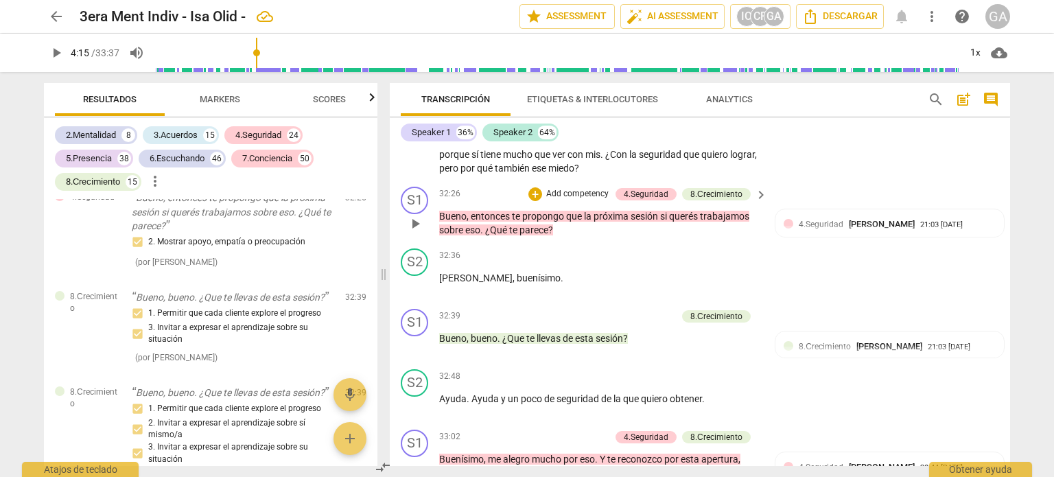
scroll to position [6589, 0]
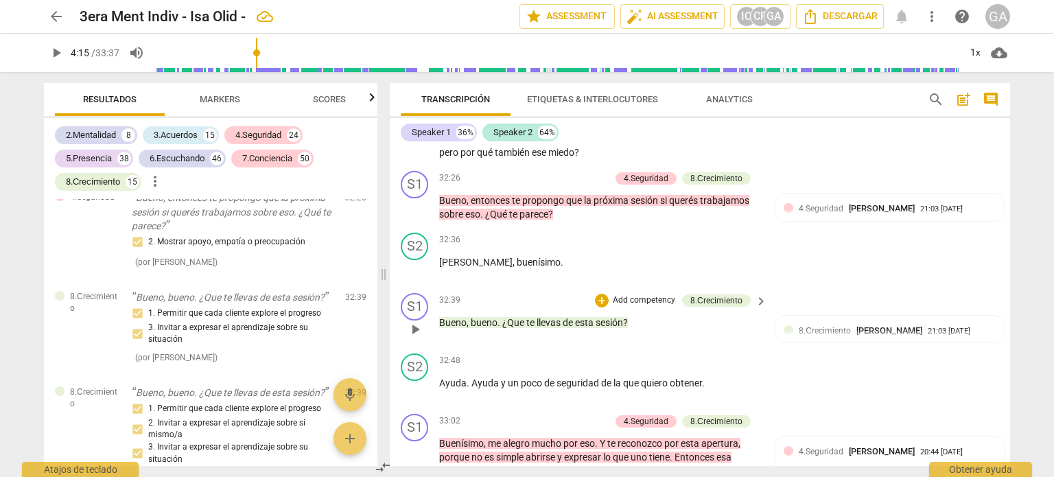
click at [622, 294] on p "Add competency" at bounding box center [644, 300] width 65 height 12
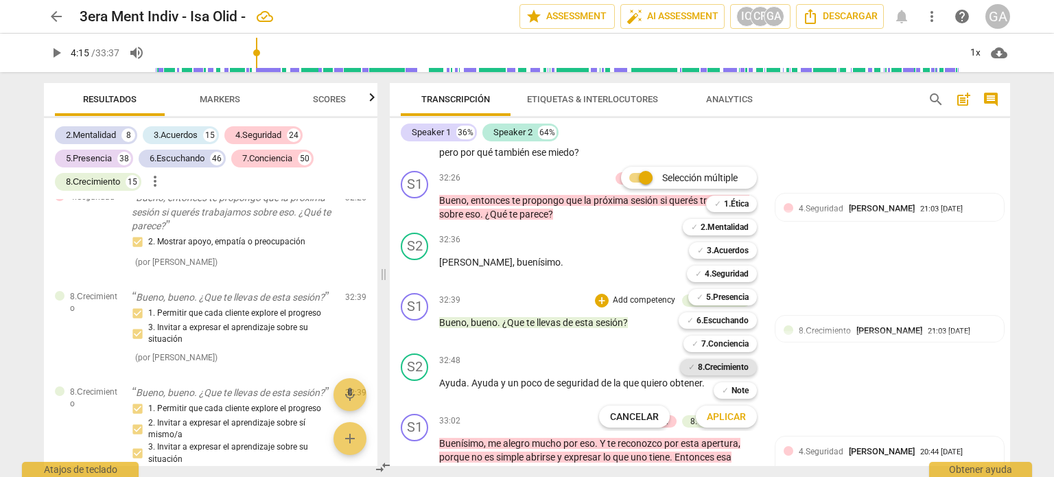
click at [727, 362] on b "8.Сrecimiento" at bounding box center [723, 367] width 51 height 16
click at [722, 419] on span "Aplicar" at bounding box center [726, 417] width 39 height 14
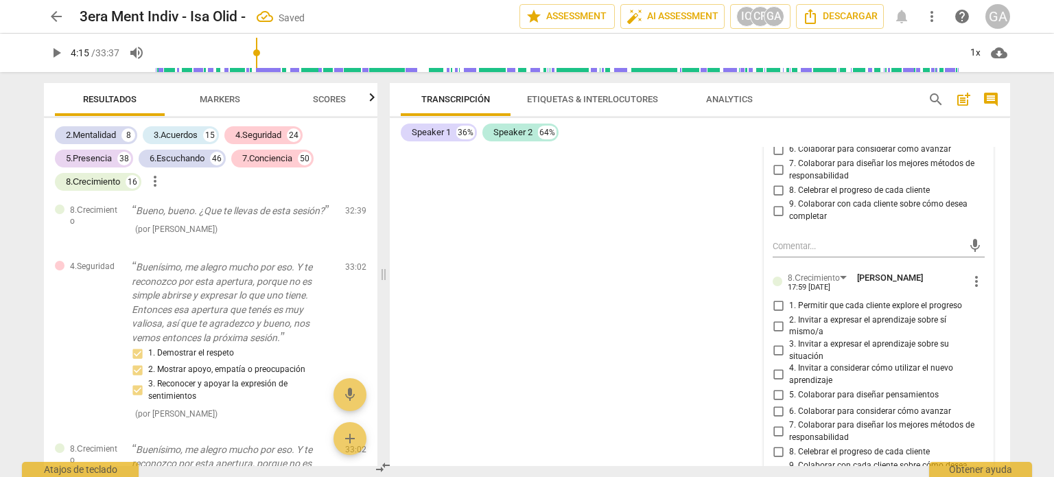
scroll to position [7182, 0]
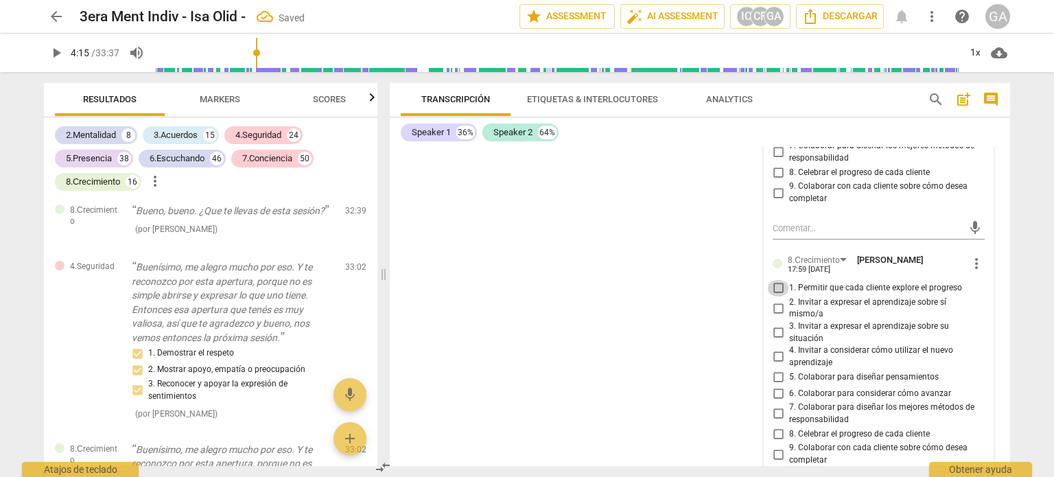
click at [778, 282] on input "1. Permitir que cada cliente explore el progreso" at bounding box center [778, 288] width 22 height 16
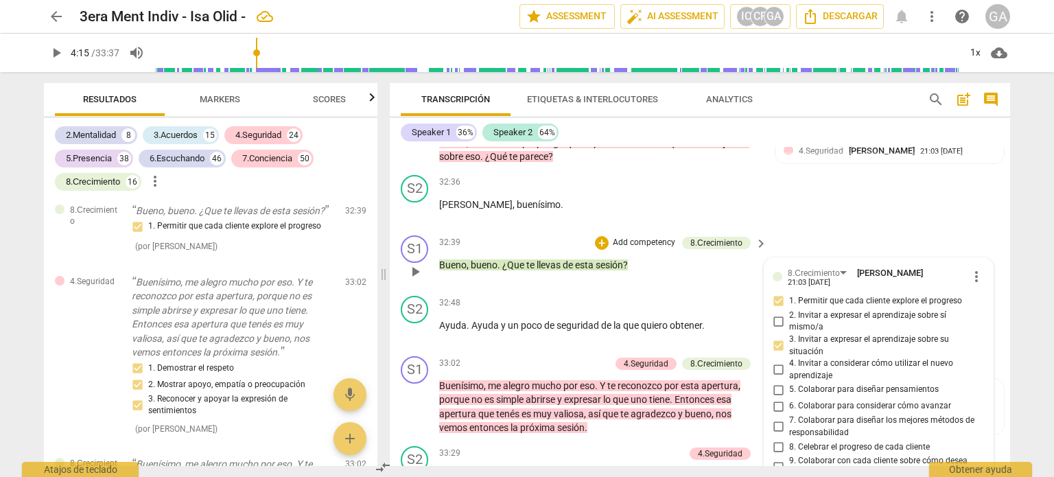
scroll to position [6565, 0]
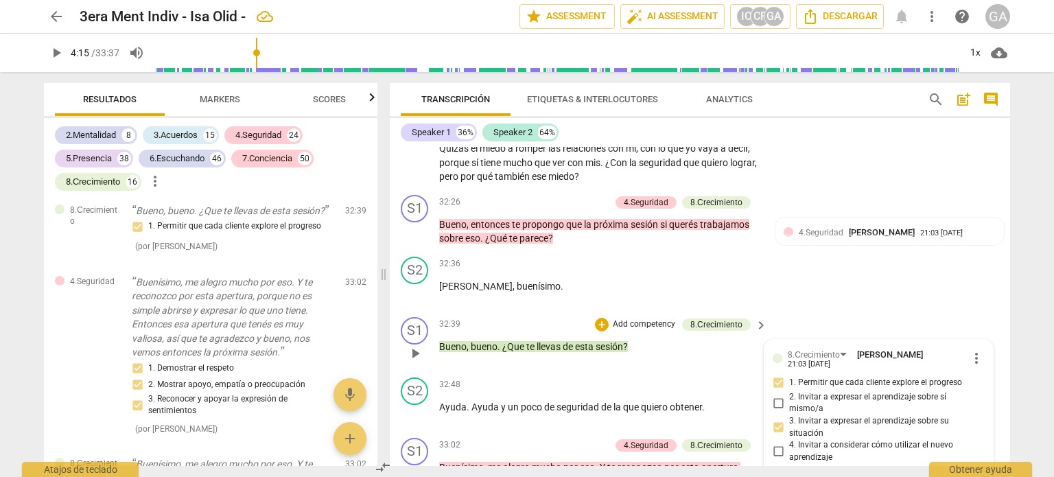
click at [638, 321] on p "Add competency" at bounding box center [644, 324] width 65 height 12
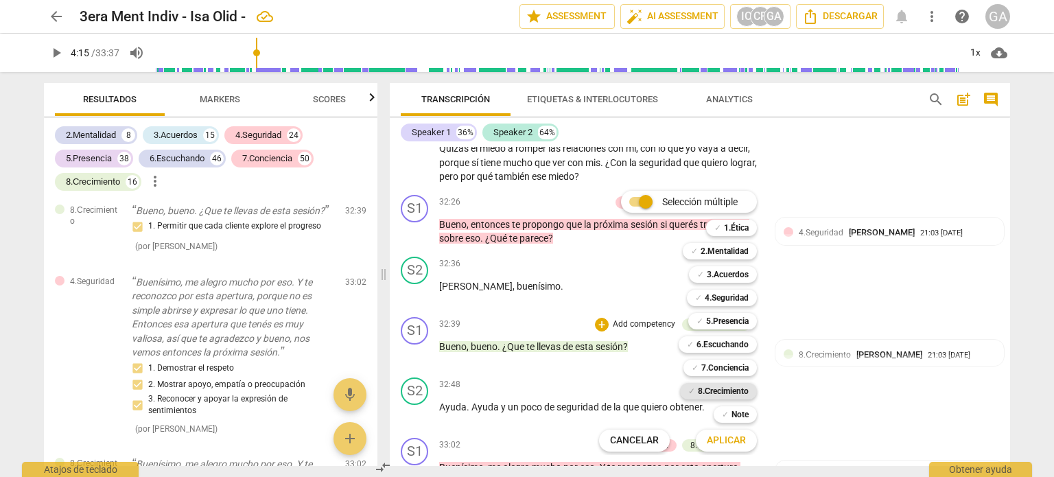
click at [728, 387] on b "8.Сrecimiento" at bounding box center [723, 391] width 51 height 16
click at [717, 395] on b "8.Сrecimiento" at bounding box center [723, 391] width 51 height 16
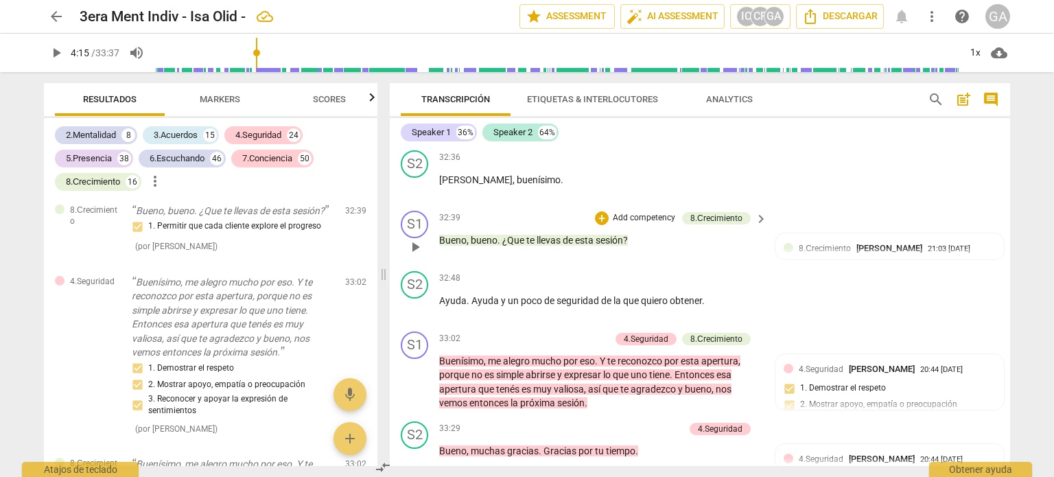
scroll to position [6702, 0]
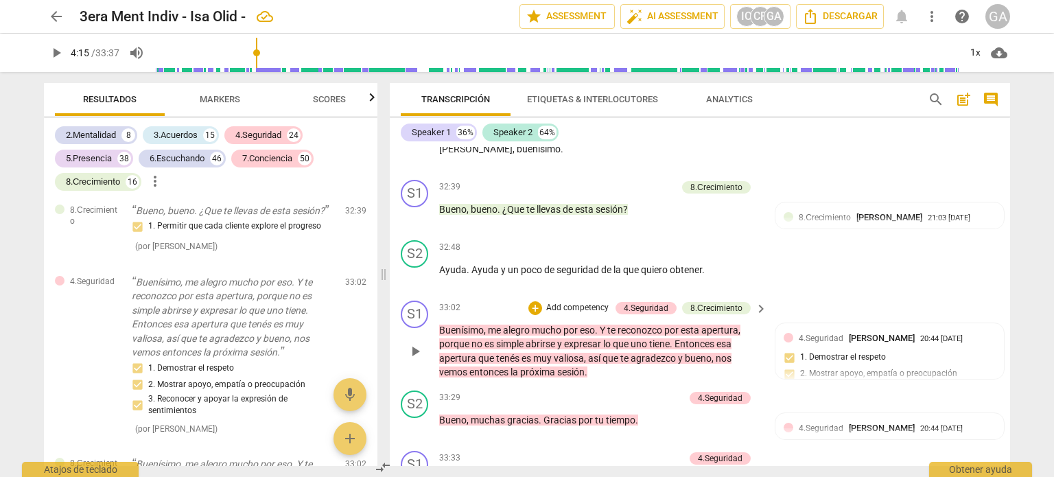
click at [561, 304] on p "Add competency" at bounding box center [577, 308] width 65 height 12
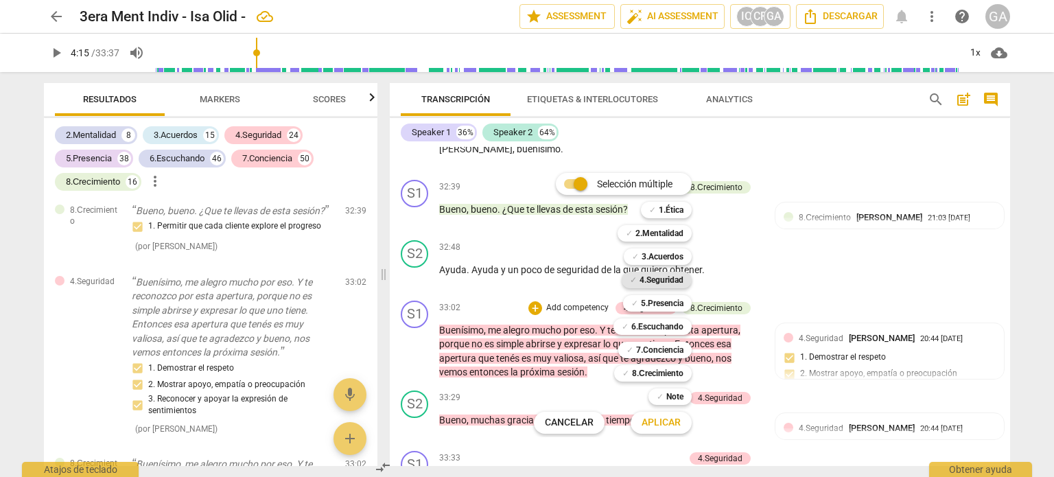
click at [667, 277] on b "4.Seguridad" at bounding box center [662, 280] width 44 height 16
click at [659, 372] on b "8.Сrecimiento" at bounding box center [657, 373] width 51 height 16
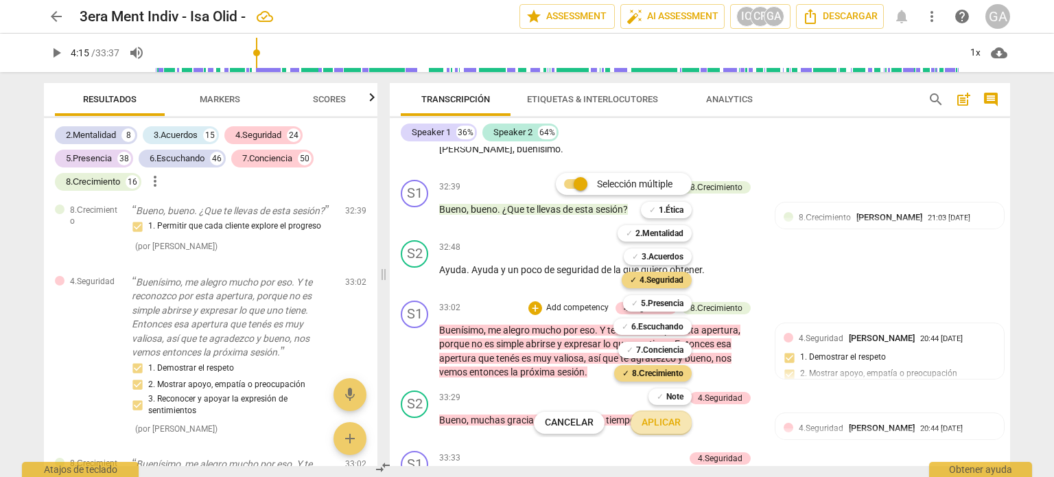
click at [666, 423] on span "Aplicar" at bounding box center [661, 423] width 39 height 14
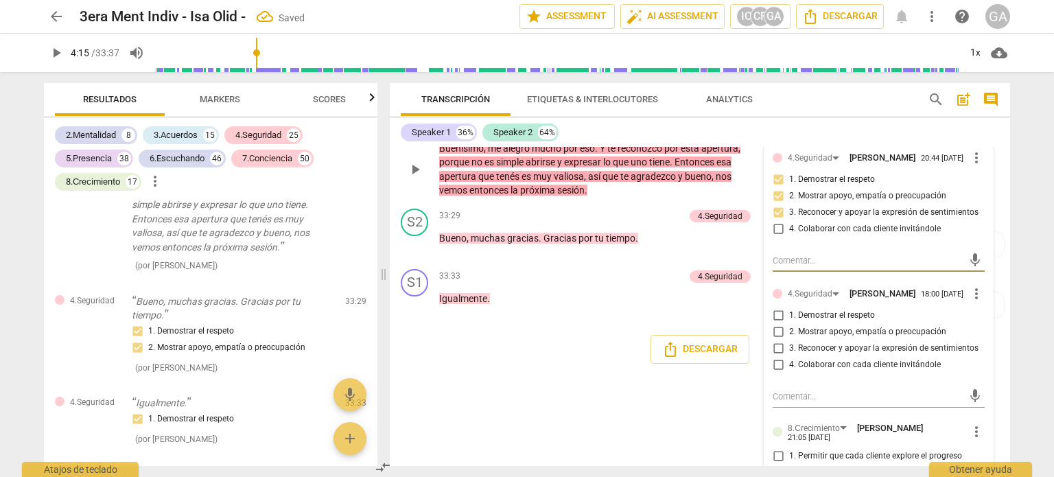
scroll to position [6908, 0]
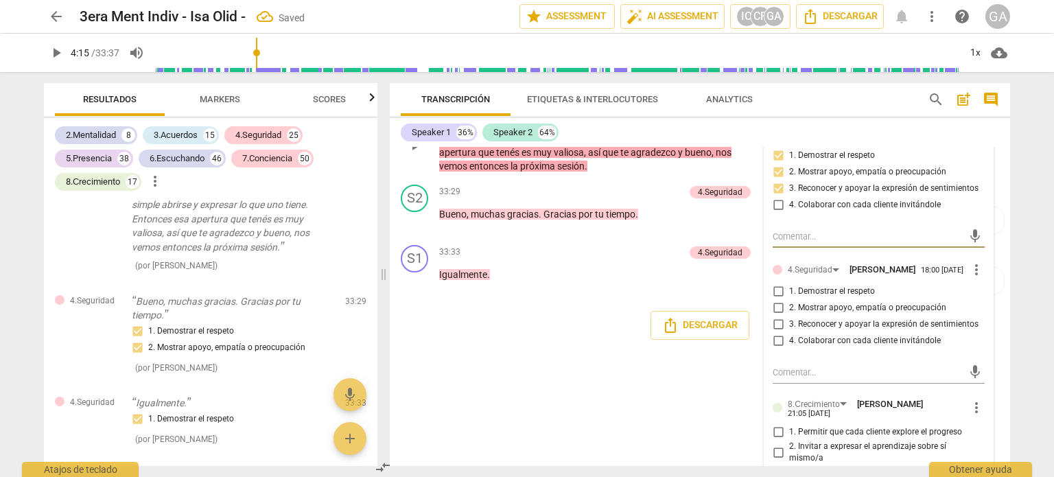
click at [779, 293] on input "1. Demostrar el respeto" at bounding box center [778, 291] width 22 height 16
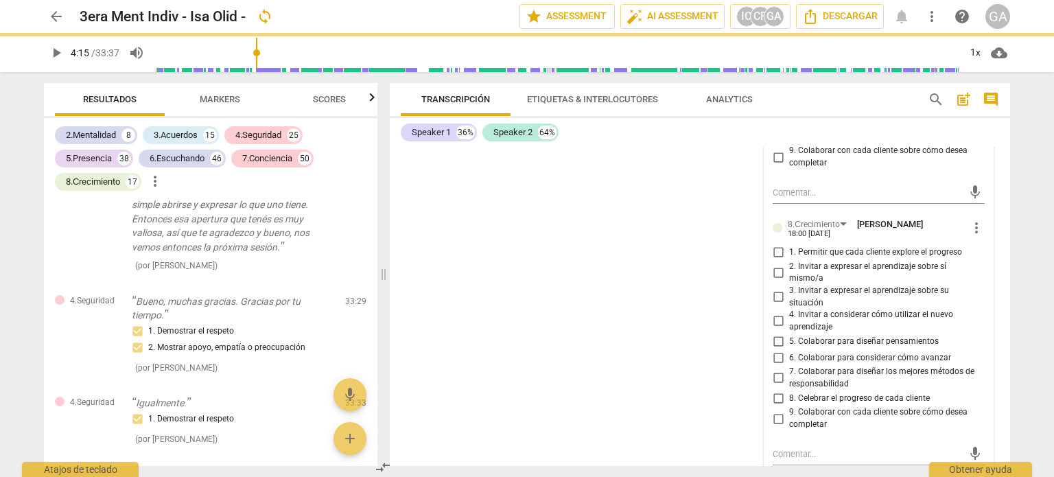
scroll to position [7618, 0]
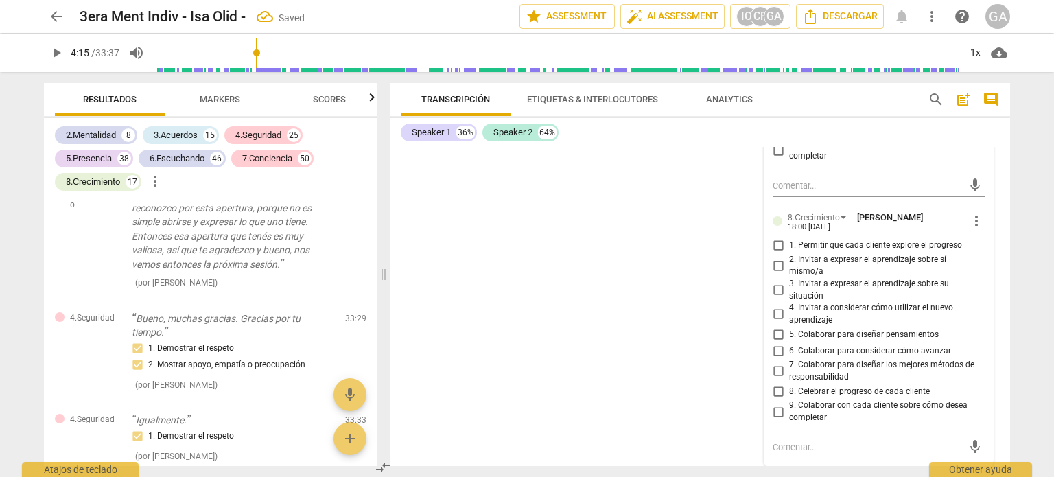
click at [776, 388] on input "8. Celebrar el progreso de cada cliente" at bounding box center [778, 391] width 22 height 16
